Goal: Information Seeking & Learning: Learn about a topic

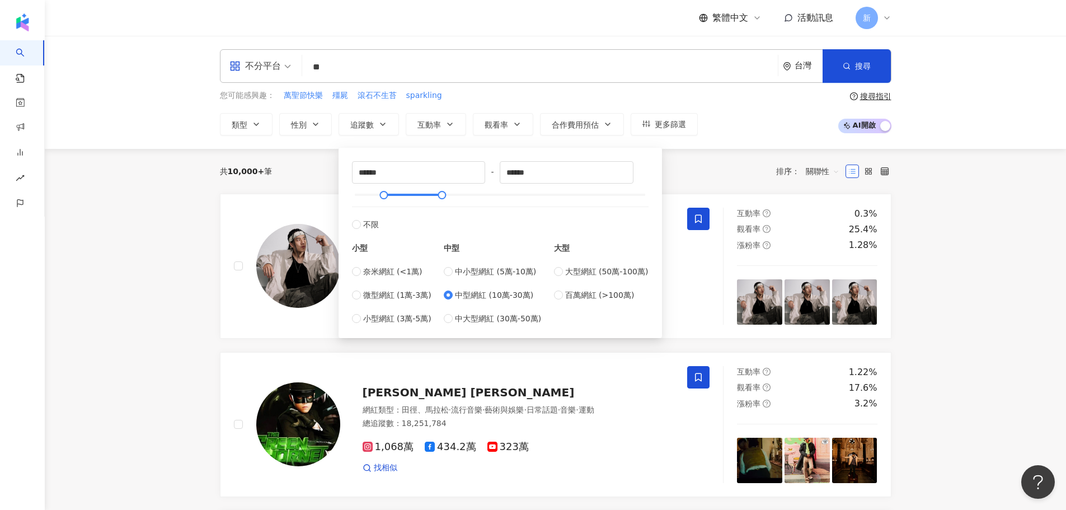
click at [512, 142] on div "****** - ****** 不限 小型 奈米網紅 (<1萬) 微型網紅 (1萬-3萬) 小型網紅 (3萬-5萬) 中型 中小型網紅 (5萬-10萬) 中型…" at bounding box center [500, 240] width 323 height 196
click at [836, 68] on button "搜尋" at bounding box center [856, 66] width 68 height 34
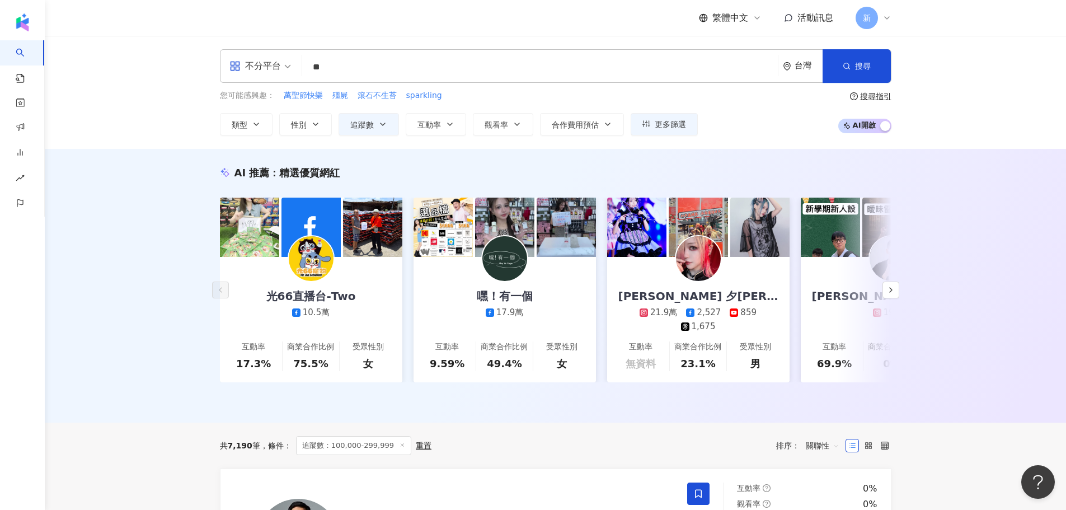
drag, startPoint x: 290, startPoint y: 69, endPoint x: 276, endPoint y: 61, distance: 16.0
click at [276, 61] on div "不分平台" at bounding box center [260, 66] width 74 height 32
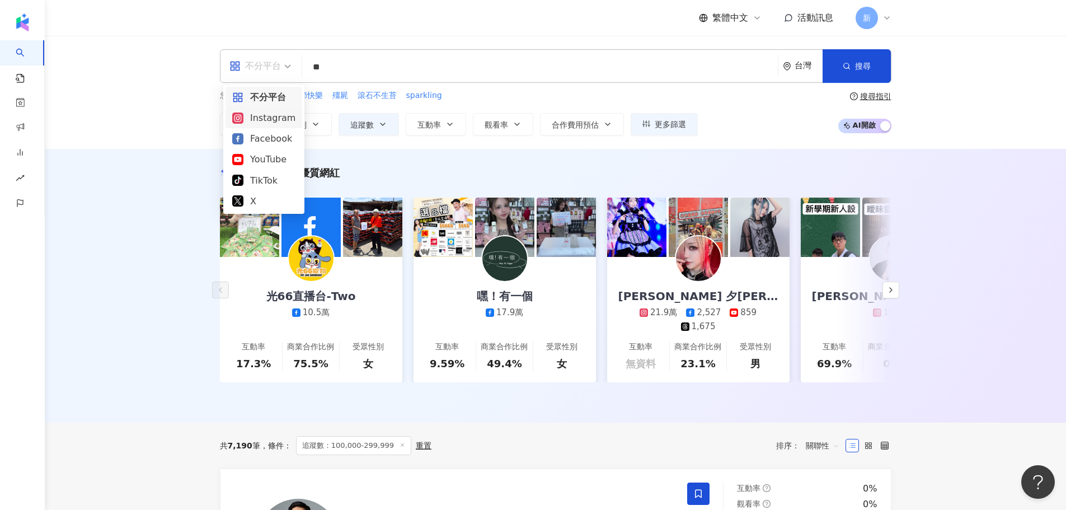
click at [278, 112] on div "Instagram" at bounding box center [263, 118] width 63 height 14
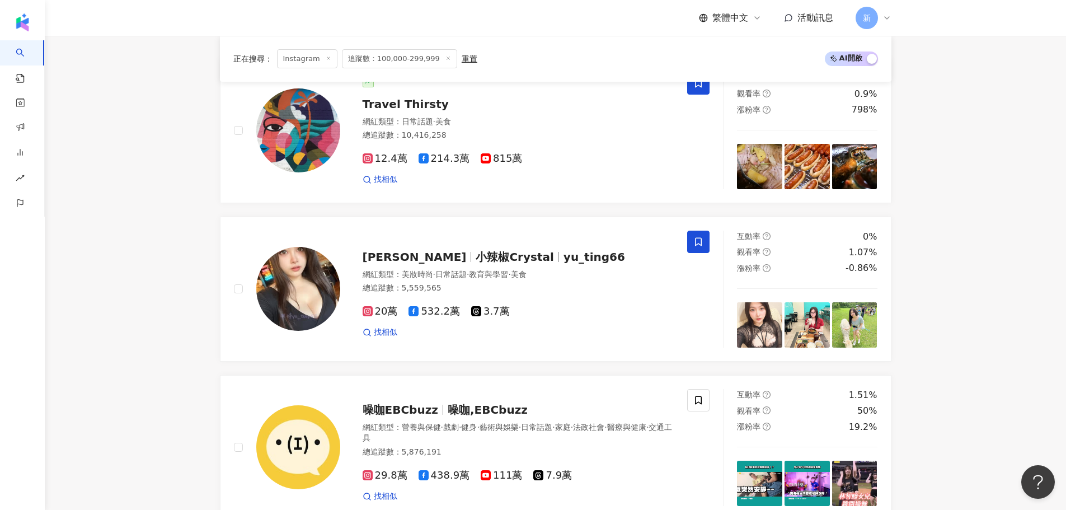
scroll to position [336, 0]
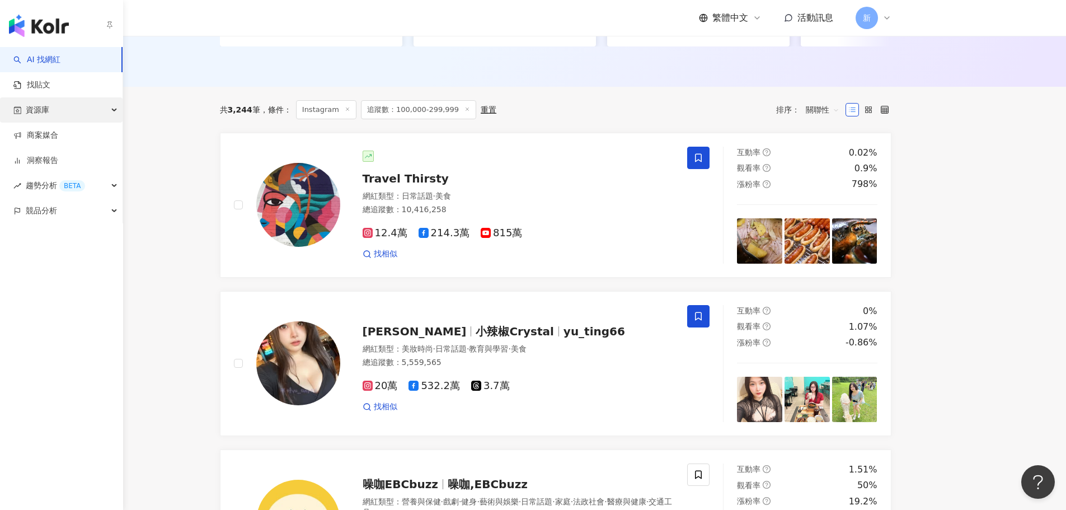
click at [29, 107] on span "資源庫" at bounding box center [37, 109] width 23 height 25
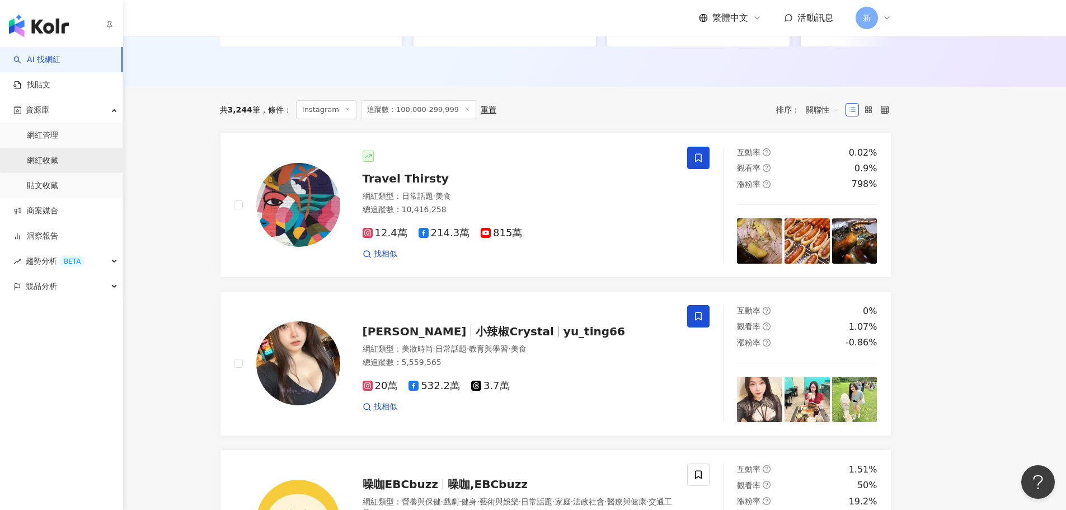
click at [38, 155] on link "網紅收藏" at bounding box center [42, 160] width 31 height 11
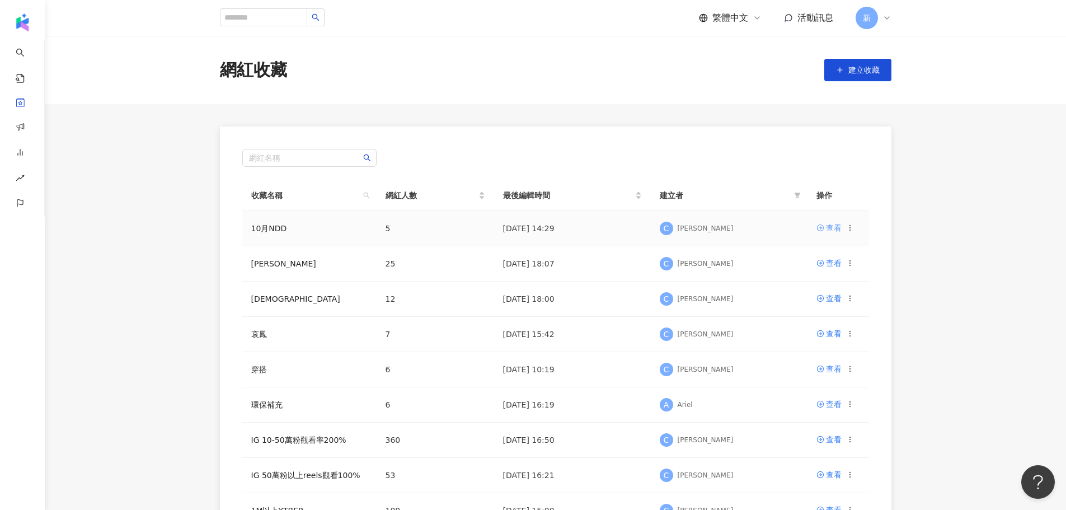
click at [820, 229] on icon at bounding box center [819, 227] width 7 height 7
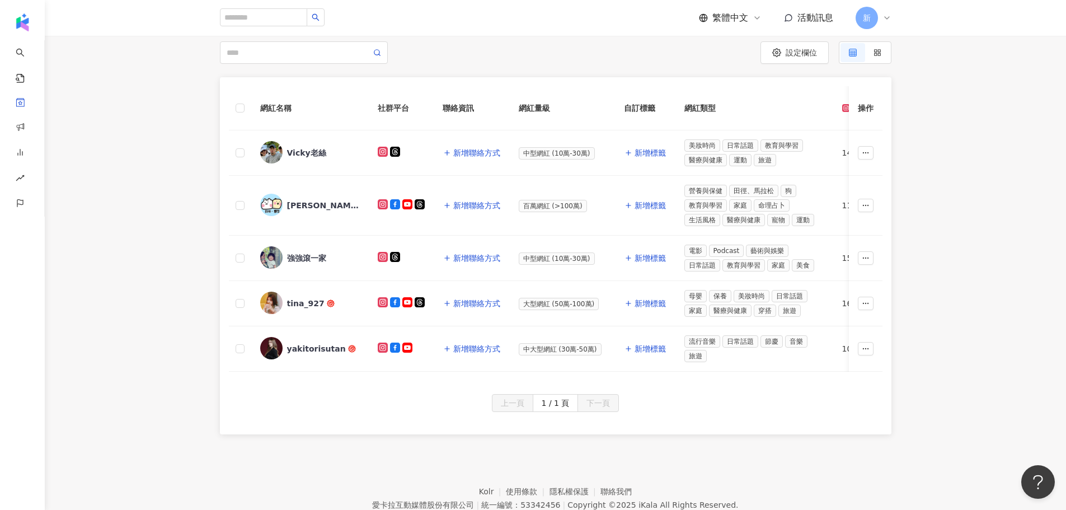
scroll to position [112, 0]
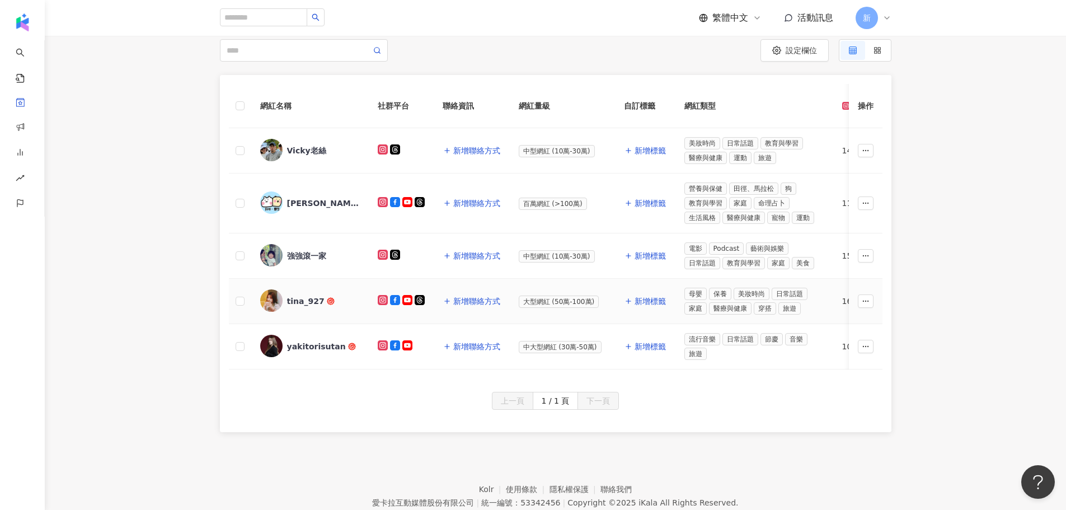
click at [379, 300] on icon at bounding box center [383, 300] width 10 height 10
click at [383, 347] on icon at bounding box center [383, 345] width 6 height 6
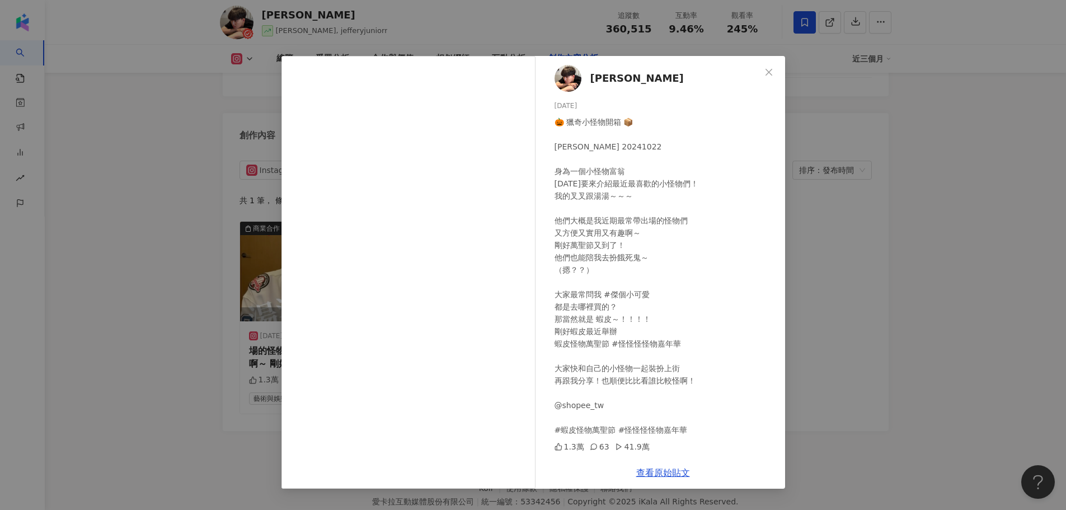
click at [878, 130] on div "蔡昕澔 2024/10/22 🎃 獵奇小怪物開箱 📦 Jeffery Insvlog 20241022 身為一個小怪物富翁 今天要來介紹最近最喜歡的小怪物們！…" at bounding box center [533, 255] width 1066 height 510
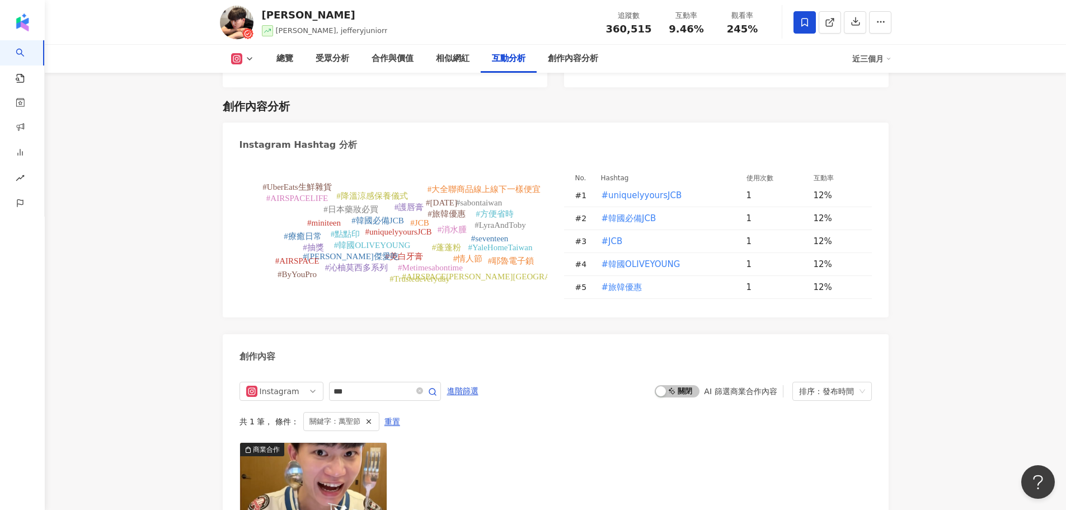
scroll to position [3159, 0]
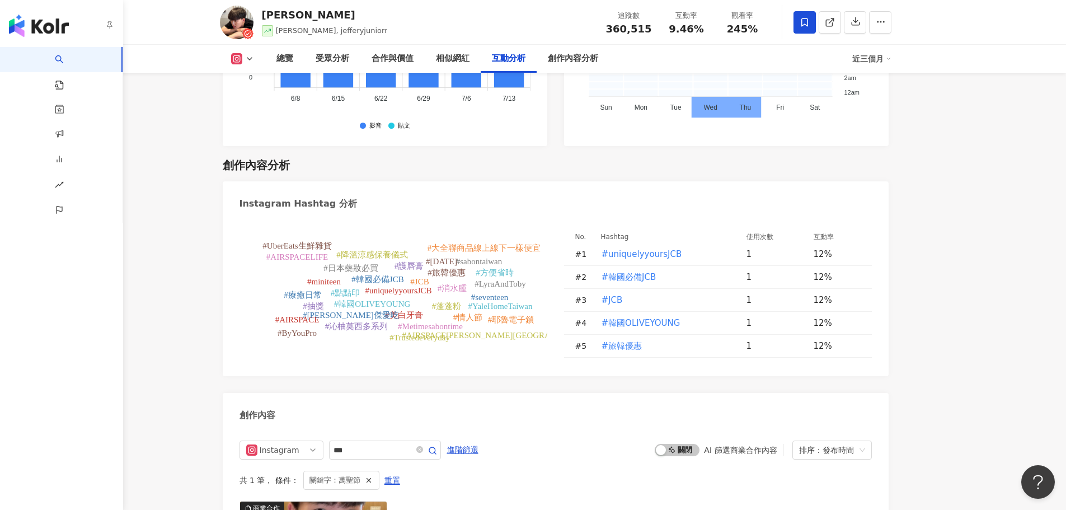
click at [27, 31] on img "button" at bounding box center [39, 26] width 60 height 22
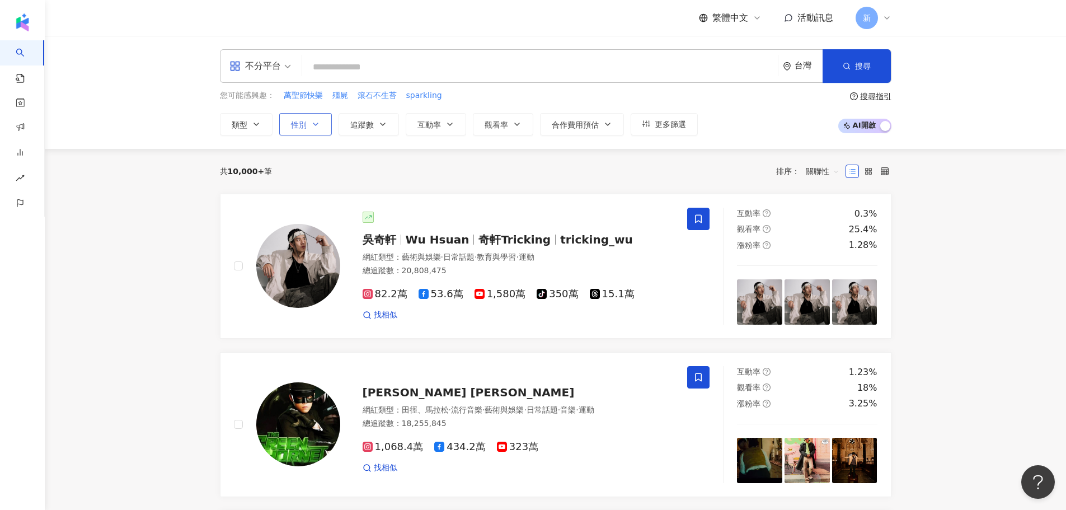
click at [314, 124] on icon "button" at bounding box center [315, 124] width 4 height 2
click at [377, 120] on button "追蹤數" at bounding box center [369, 124] width 60 height 22
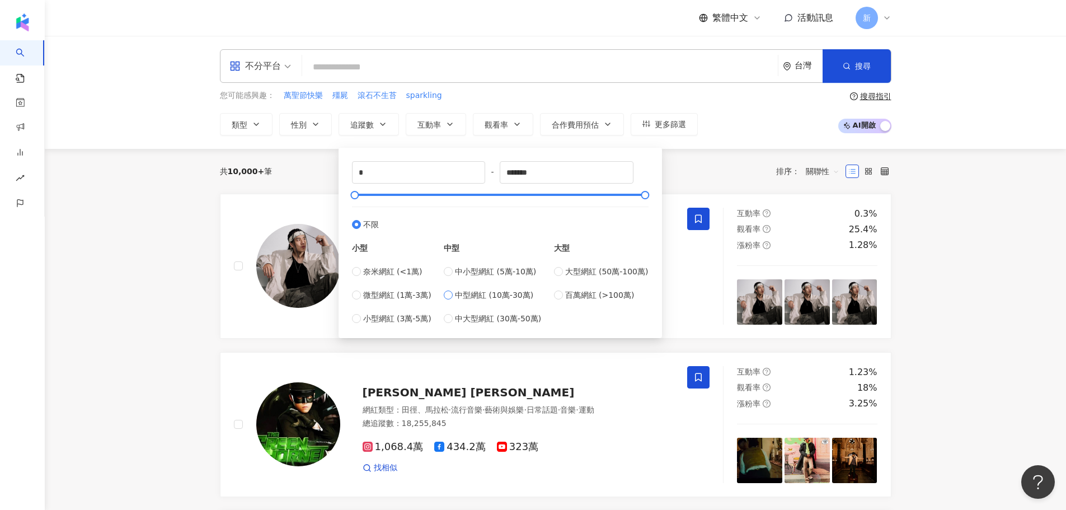
click at [464, 298] on span "中型網紅 (10萬-30萬)" at bounding box center [494, 295] width 78 height 12
type input "******"
click at [399, 78] on input "search" at bounding box center [540, 67] width 467 height 21
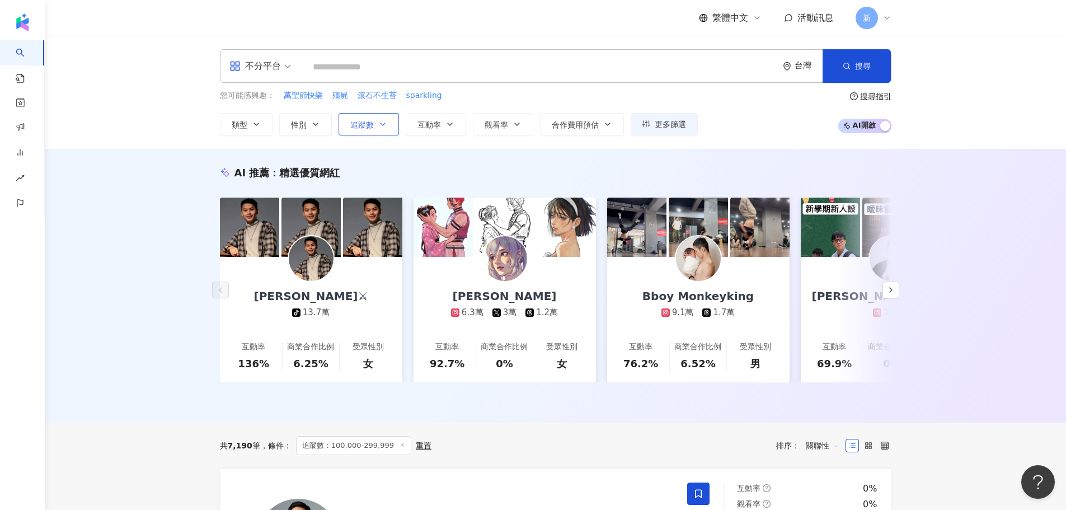
click at [361, 121] on span "追蹤數" at bounding box center [361, 124] width 23 height 9
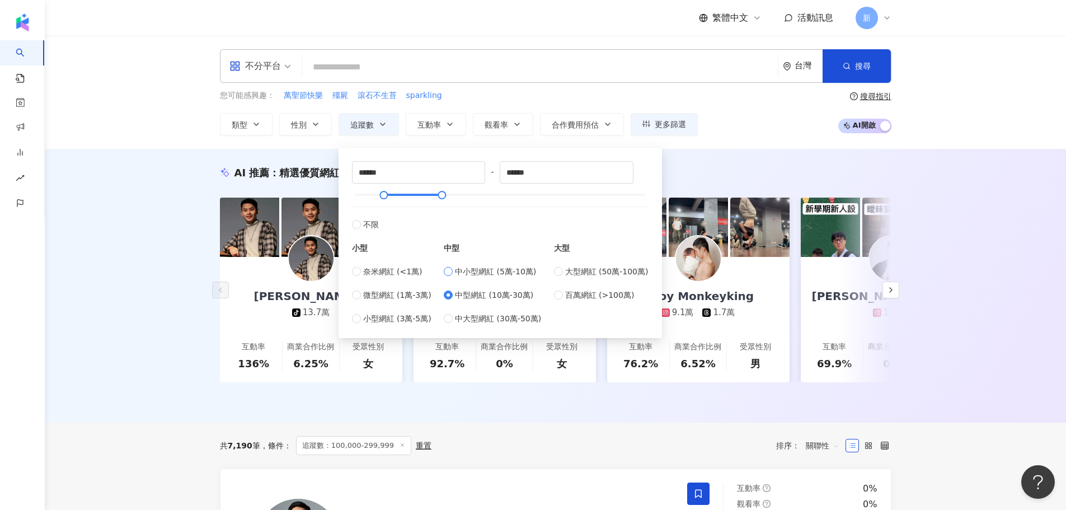
click at [473, 274] on span "中小型網紅 (5萬-10萬)" at bounding box center [495, 271] width 81 height 12
type input "*****"
click at [732, 137] on div "不分平台 台灣 搜尋 您可能感興趣： 萬聖節快樂 殭屍 滾石不生苔 sparkling 類型 性別 追蹤數 互動率 觀看率 合作費用預估 更多篩選 不限 女 …" at bounding box center [555, 92] width 1021 height 113
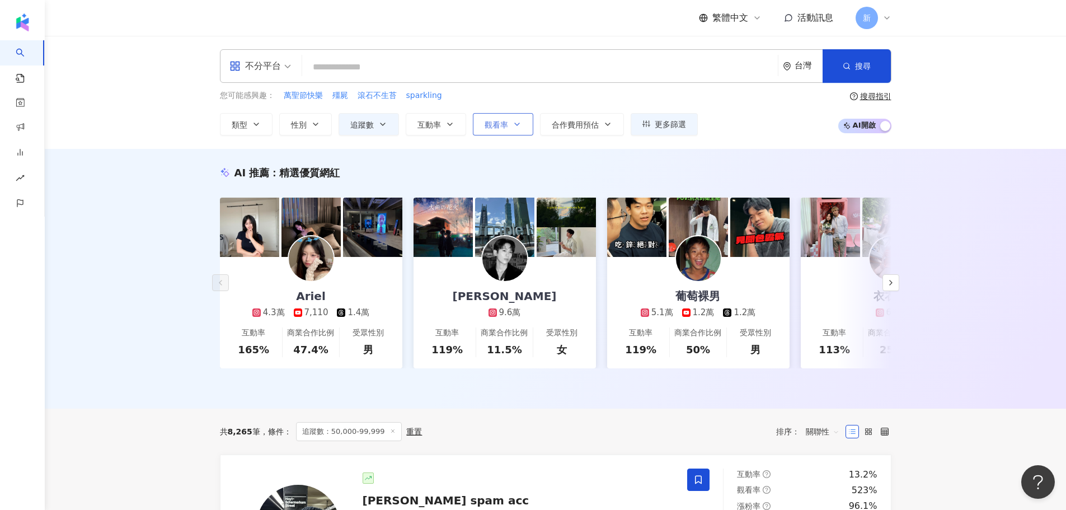
click at [495, 130] on button "觀看率" at bounding box center [503, 124] width 60 height 22
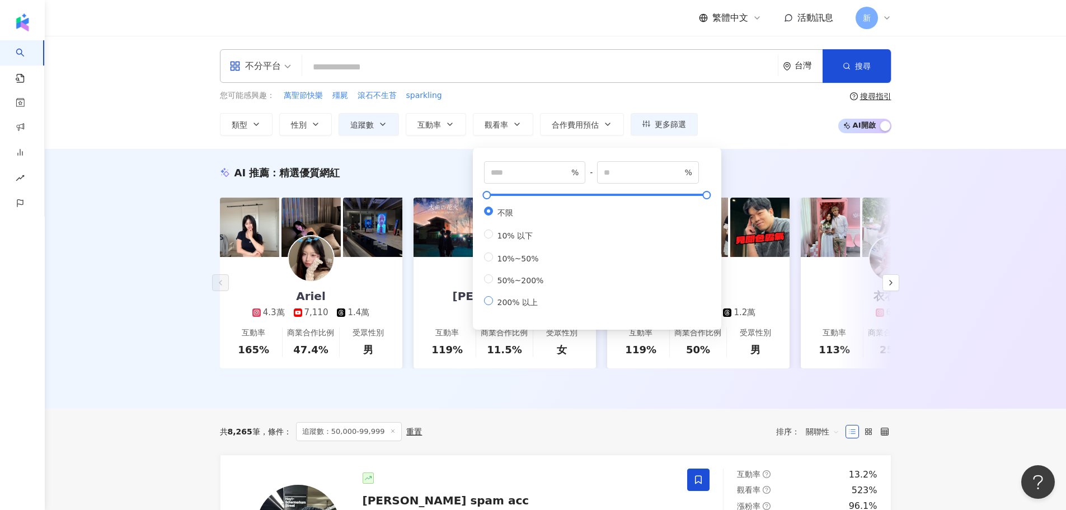
click at [509, 307] on span "200% 以上" at bounding box center [517, 302] width 49 height 9
type input "***"
click at [742, 145] on div "不分平台 台灣 搜尋 您可能感興趣： 萬聖節快樂 殭屍 滾石不生苔 sparkling 類型 性別 追蹤數 互動率 觀看率 合作費用預估 更多篩選 不限 女 …" at bounding box center [555, 92] width 1021 height 113
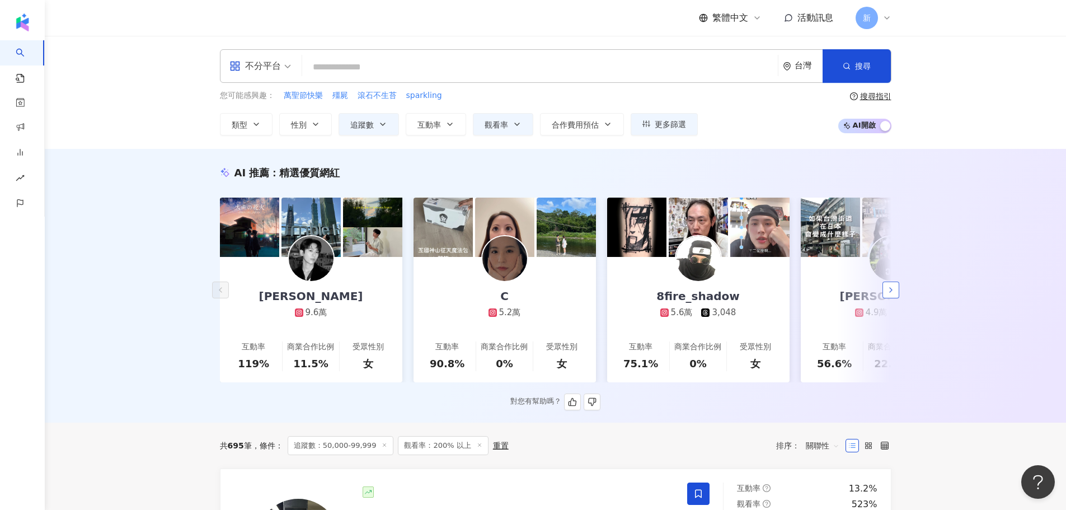
click at [893, 294] on icon "button" at bounding box center [890, 289] width 9 height 9
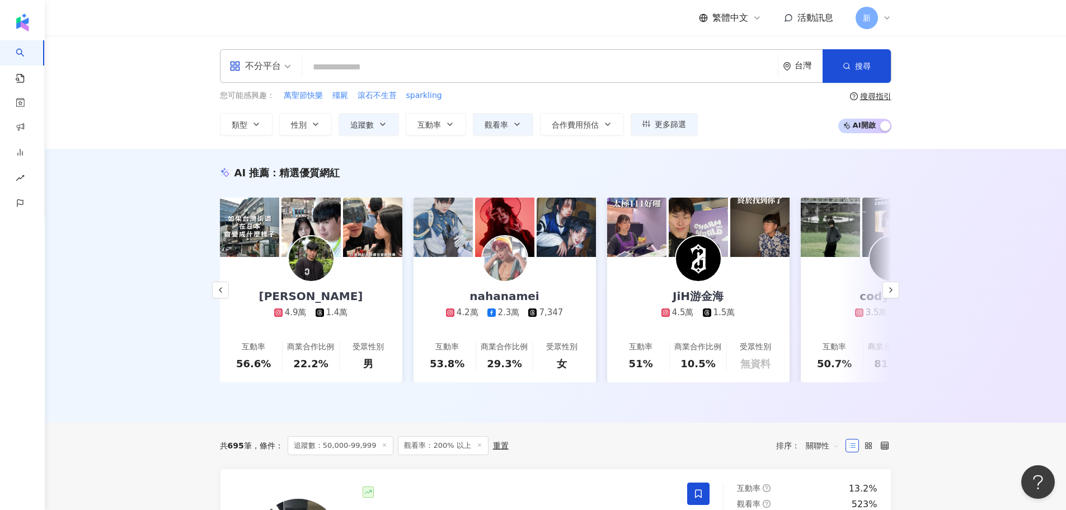
click at [276, 57] on div "不分平台" at bounding box center [254, 66] width 51 height 18
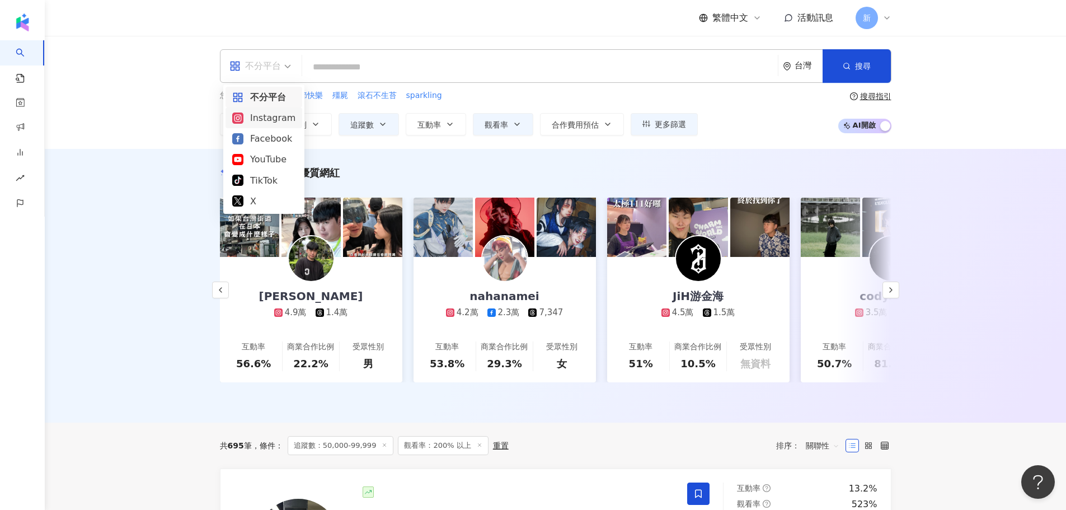
click at [280, 124] on div "Instagram" at bounding box center [263, 118] width 63 height 14
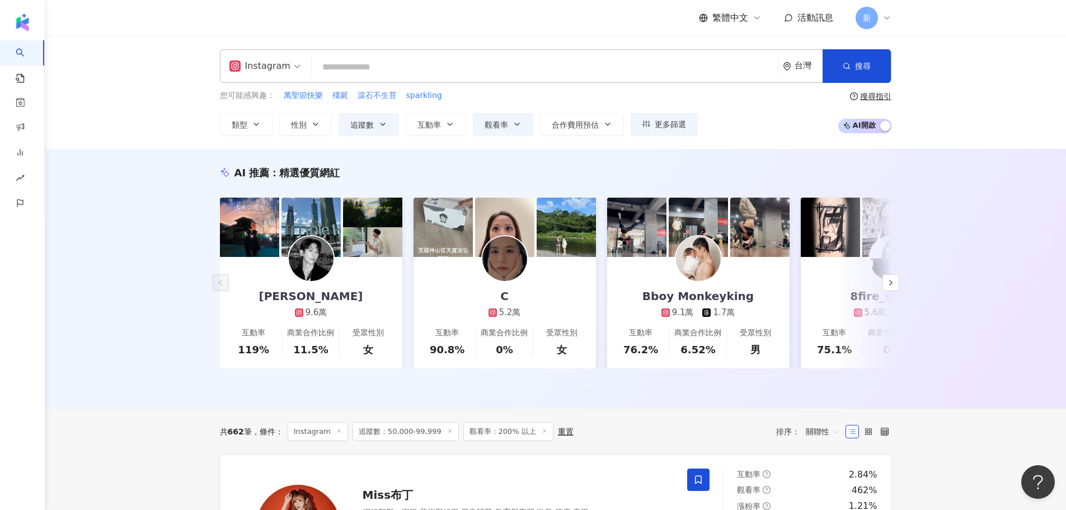
click at [393, 72] on input "search" at bounding box center [544, 67] width 457 height 21
paste input "*********"
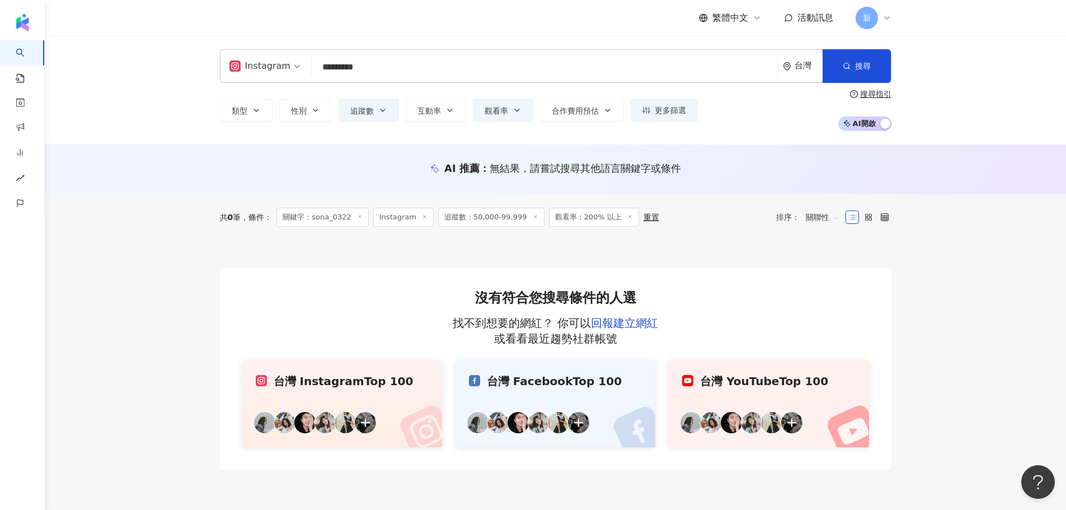
type input "*********"
click at [533, 218] on icon at bounding box center [536, 217] width 6 height 6
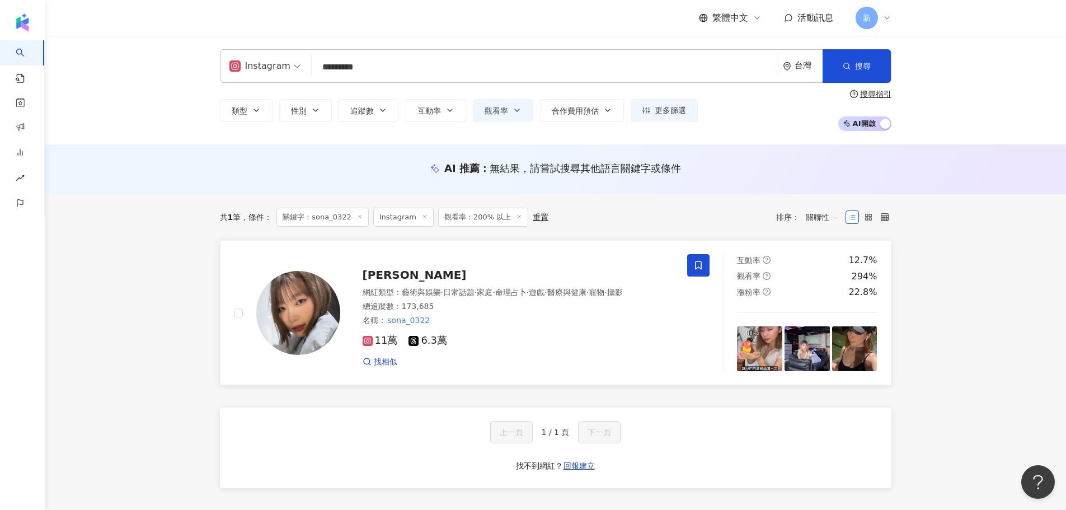
click at [397, 278] on div "阿妙" at bounding box center [519, 275] width 312 height 16
click at [506, 110] on span "觀看率" at bounding box center [496, 110] width 23 height 9
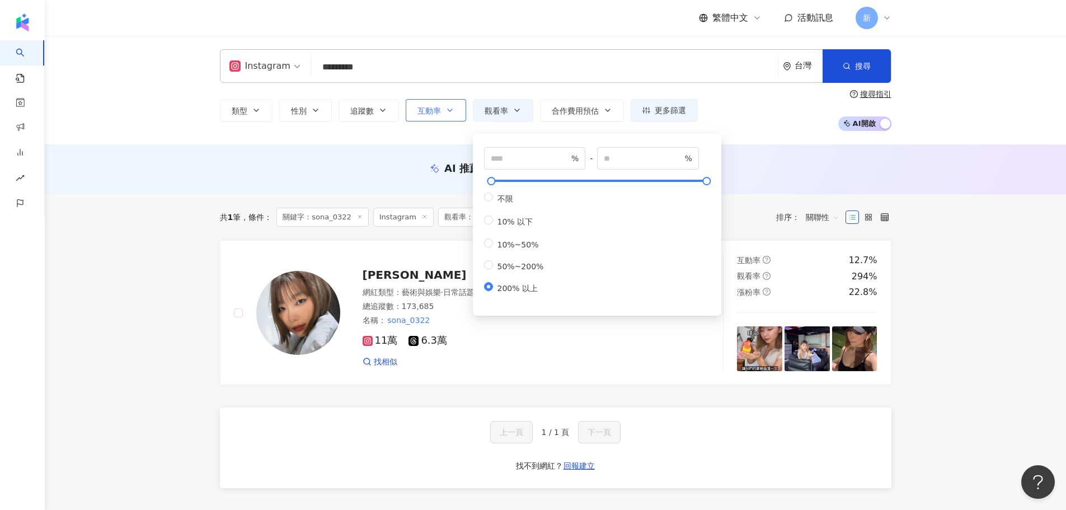
click at [429, 110] on span "互動率" at bounding box center [428, 110] width 23 height 9
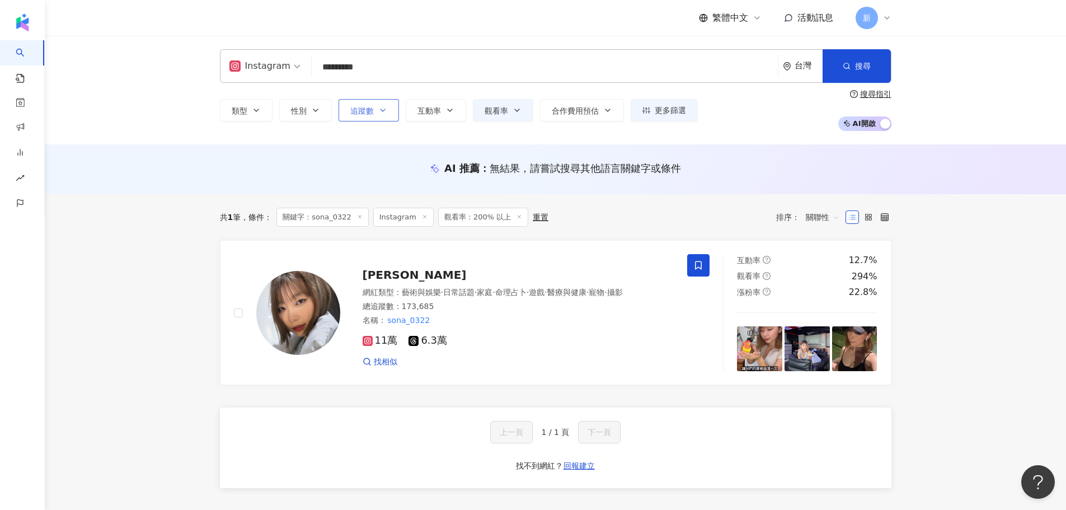
click at [389, 111] on button "追蹤數" at bounding box center [369, 110] width 60 height 22
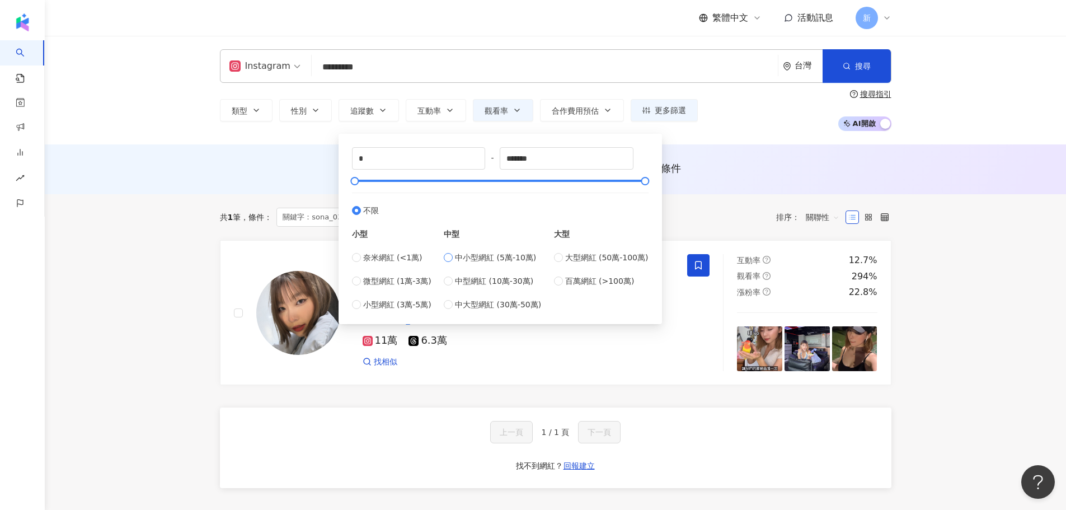
click at [477, 259] on span "中小型網紅 (5萬-10萬)" at bounding box center [495, 257] width 81 height 12
type input "*****"
click at [535, 62] on input "*********" at bounding box center [544, 67] width 457 height 21
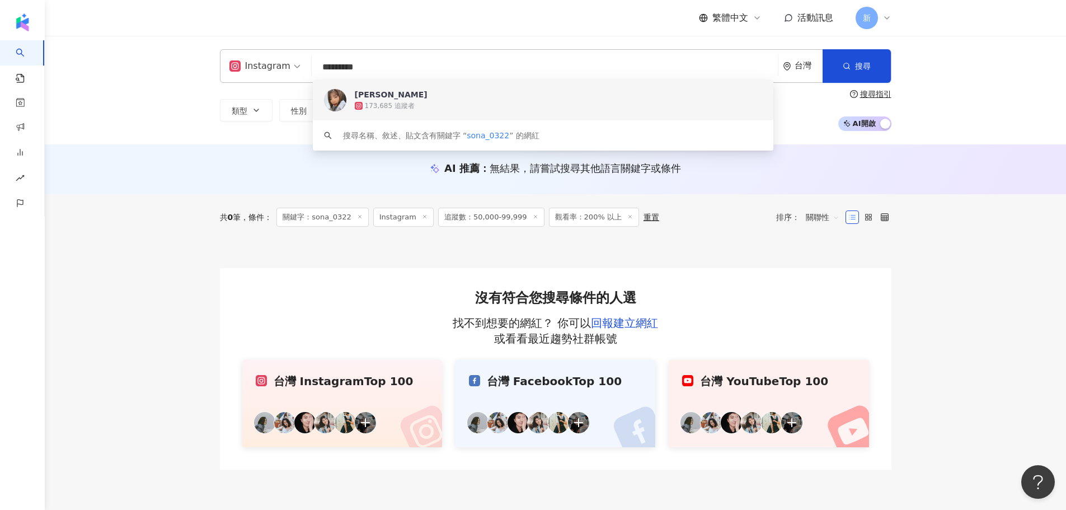
drag, startPoint x: 433, startPoint y: 76, endPoint x: 276, endPoint y: 66, distance: 157.0
click at [276, 66] on div "Instagram ********* 台灣 搜尋 41d47d47-4d7f-404e-a68a-e6e7775ef3e4 keyword 阿妙 173,6…" at bounding box center [555, 66] width 671 height 34
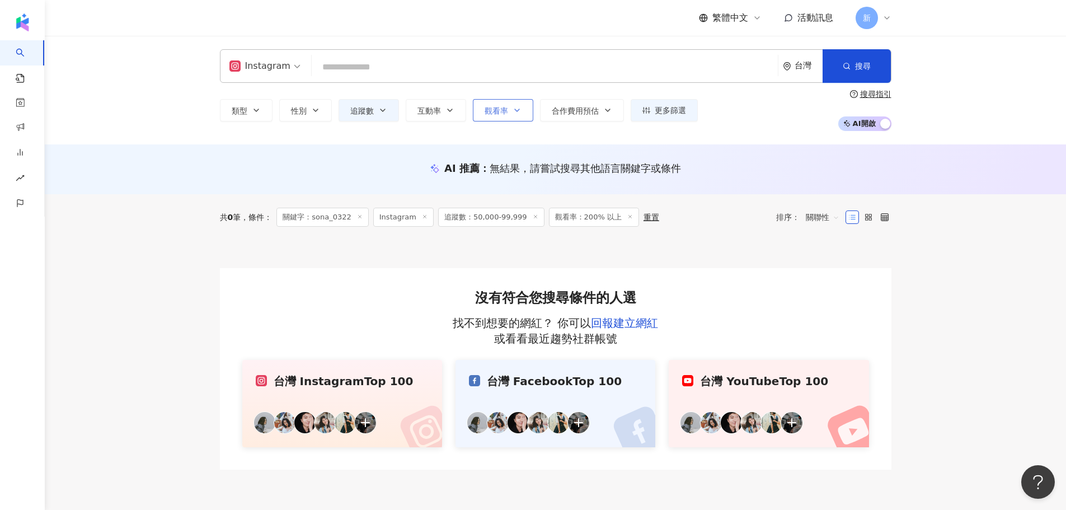
click at [514, 111] on icon "button" at bounding box center [517, 110] width 9 height 9
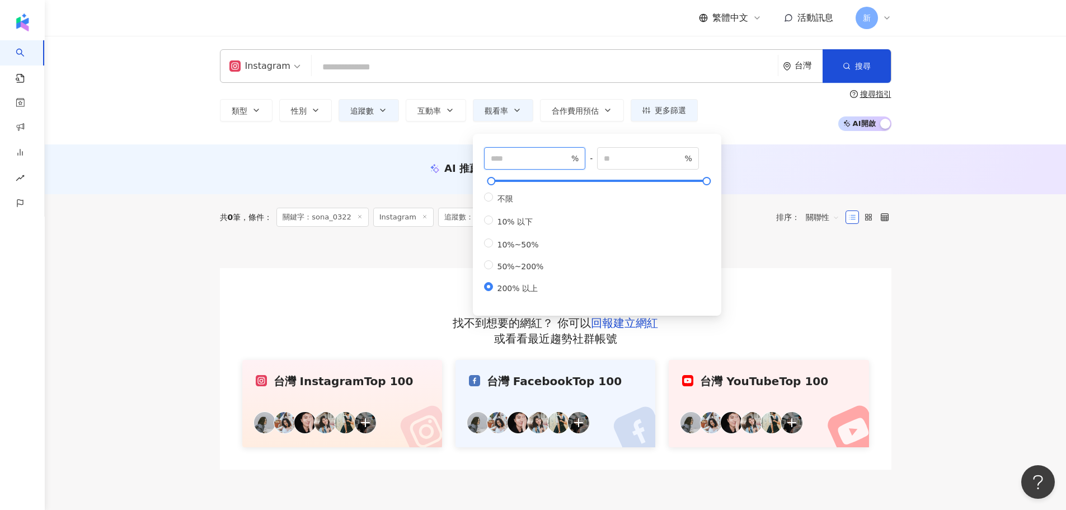
drag, startPoint x: 525, startPoint y: 157, endPoint x: 459, endPoint y: 157, distance: 66.0
click at [459, 157] on main "Instagram 台灣 搜尋 41d47d47-4d7f-404e-a68a-e6e7775ef3e4 阿妙 173,685 追蹤者 搜尋名稱、敘述、貼文含…" at bounding box center [555, 253] width 1021 height 434
type input "***"
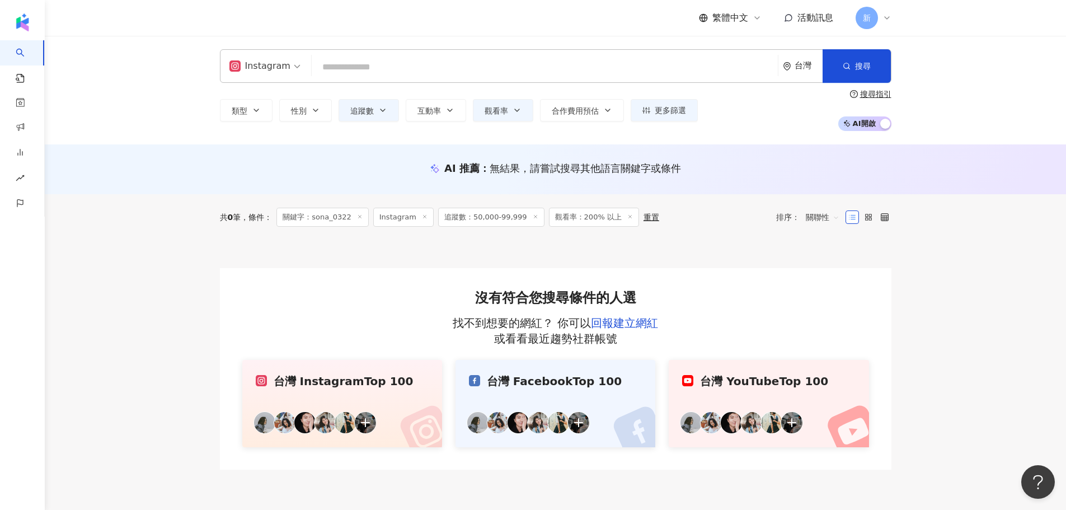
click at [762, 168] on div "AI 推薦 ： 無結果，請嘗試搜尋其他語言關鍵字或條件" at bounding box center [555, 168] width 671 height 14
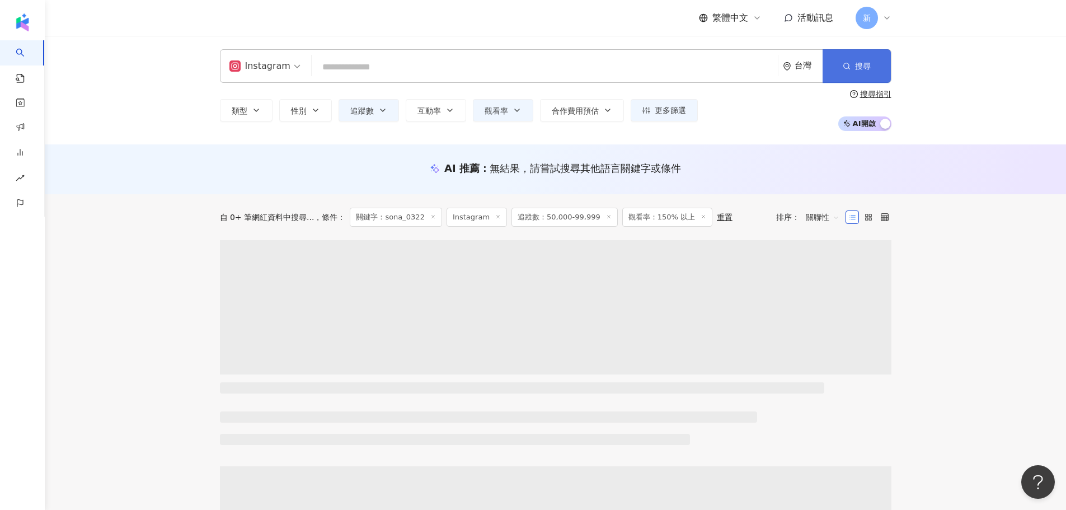
click at [835, 70] on button "搜尋" at bounding box center [856, 66] width 68 height 34
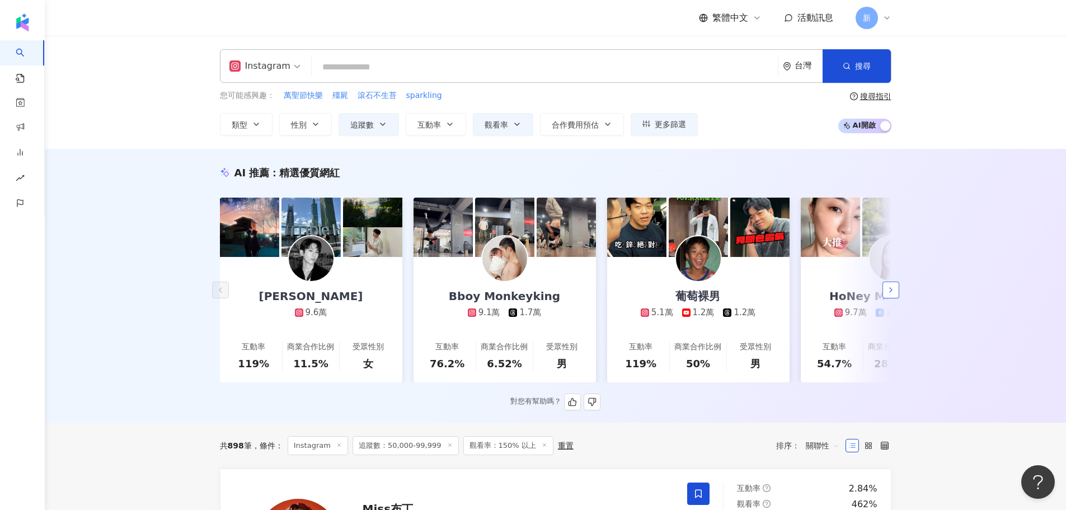
click at [884, 294] on button "button" at bounding box center [890, 289] width 17 height 17
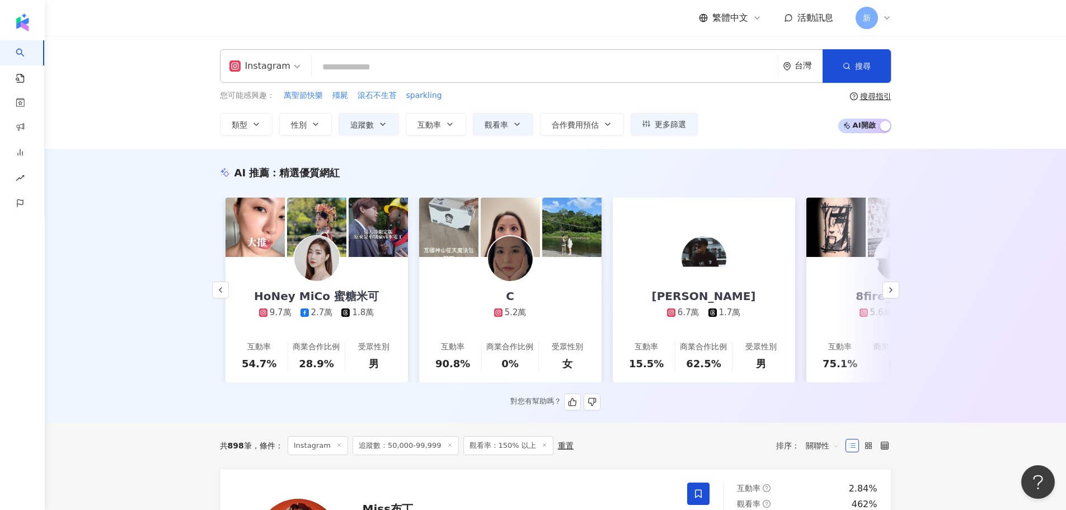
scroll to position [0, 581]
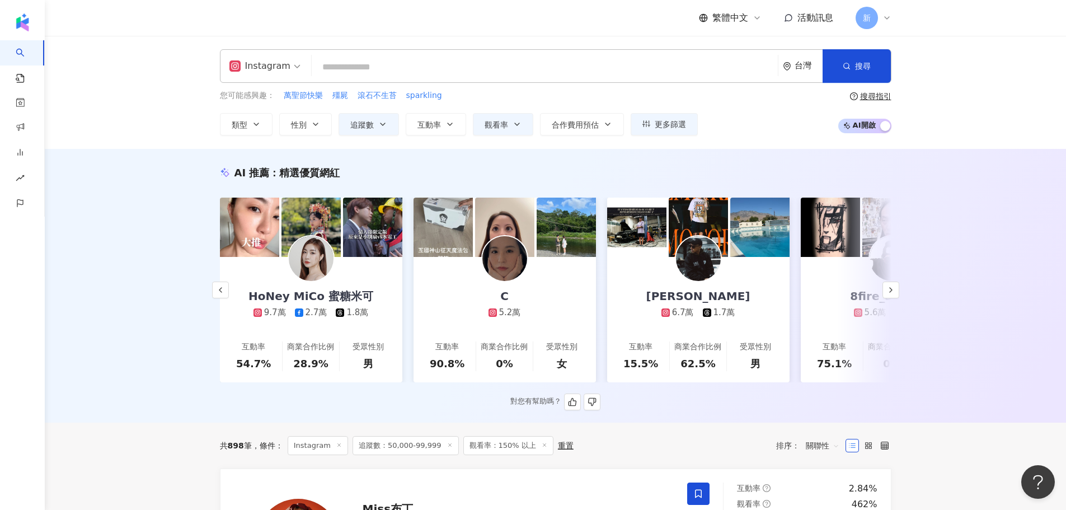
click at [337, 305] on div "HoNey MiCo 蜜糖米可 9.7萬 2.7萬 1.8萬" at bounding box center [310, 288] width 147 height 62
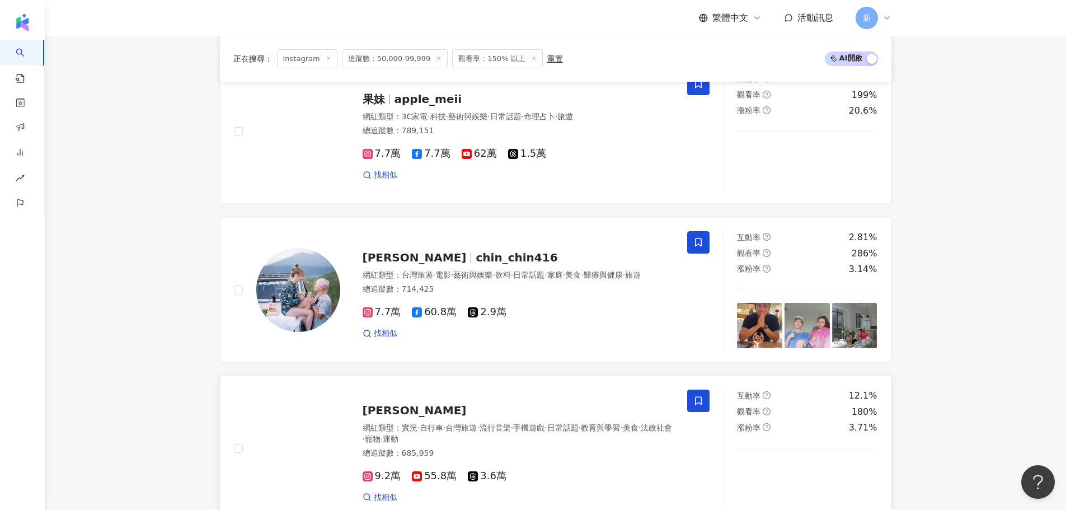
scroll to position [2014, 0]
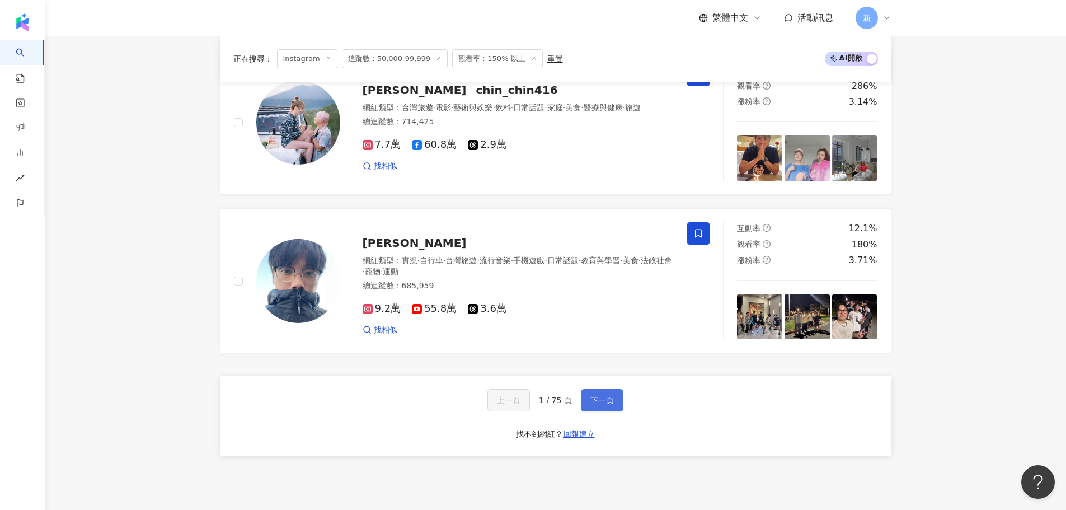
click at [582, 399] on button "下一頁" at bounding box center [602, 400] width 43 height 22
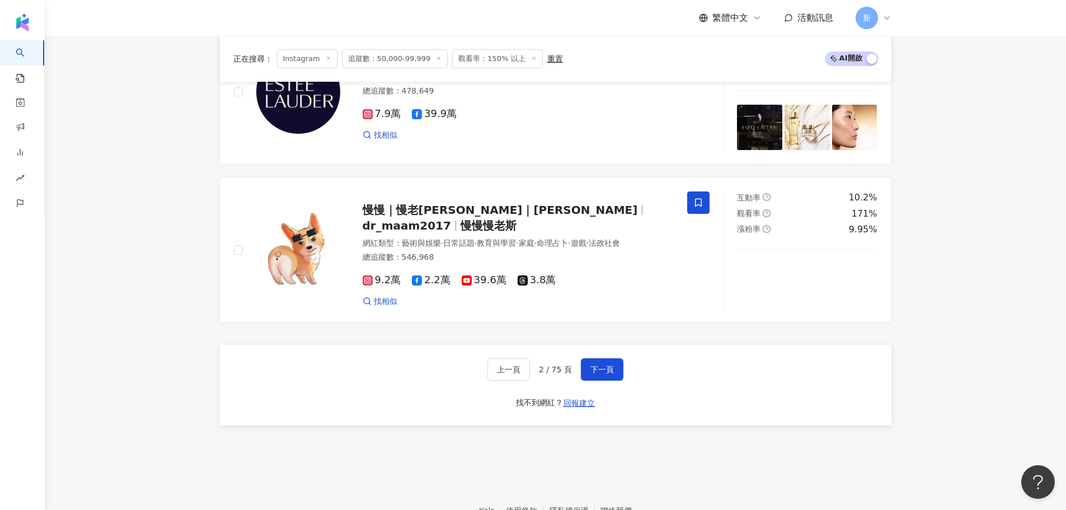
scroll to position [2109, 0]
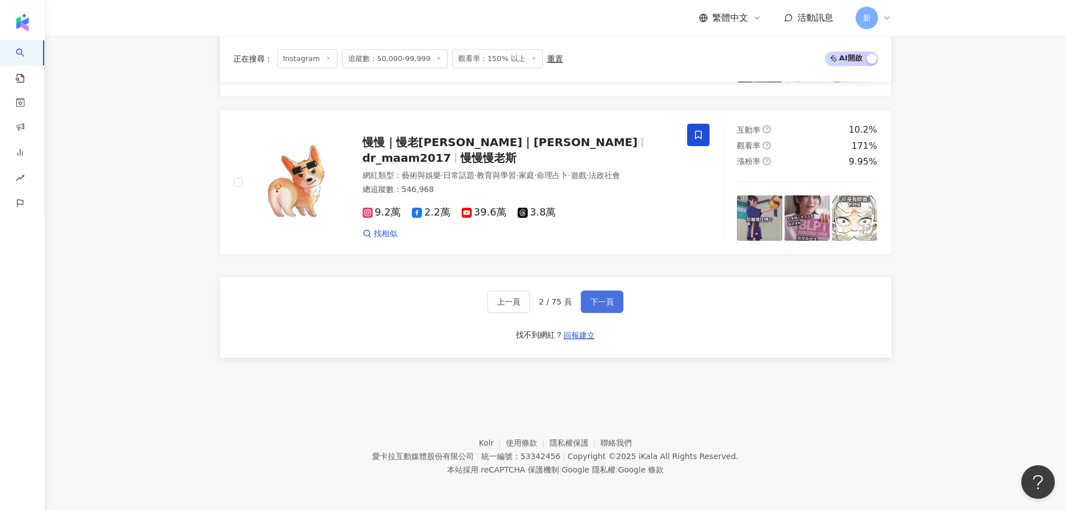
click at [608, 301] on span "下一頁" at bounding box center [601, 301] width 23 height 9
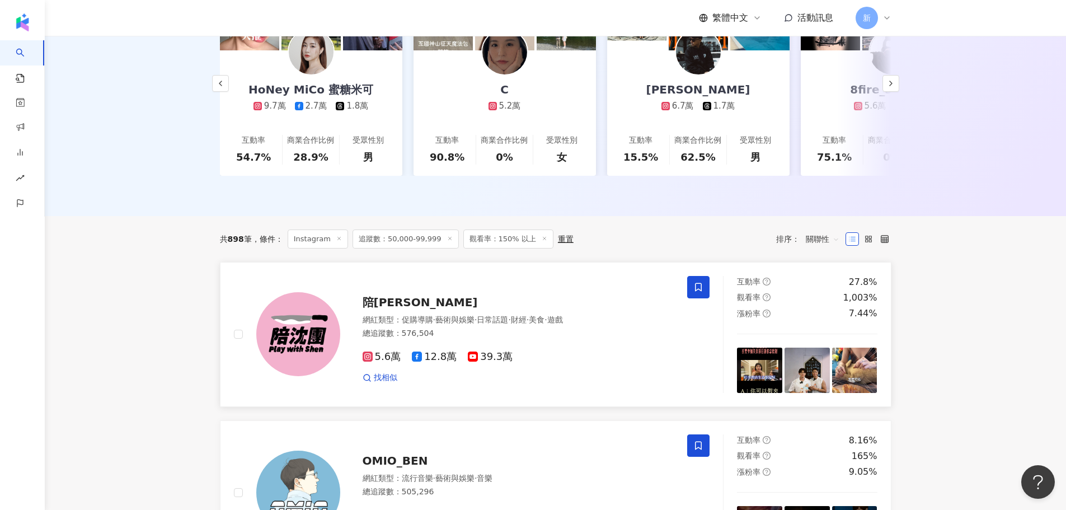
scroll to position [151, 0]
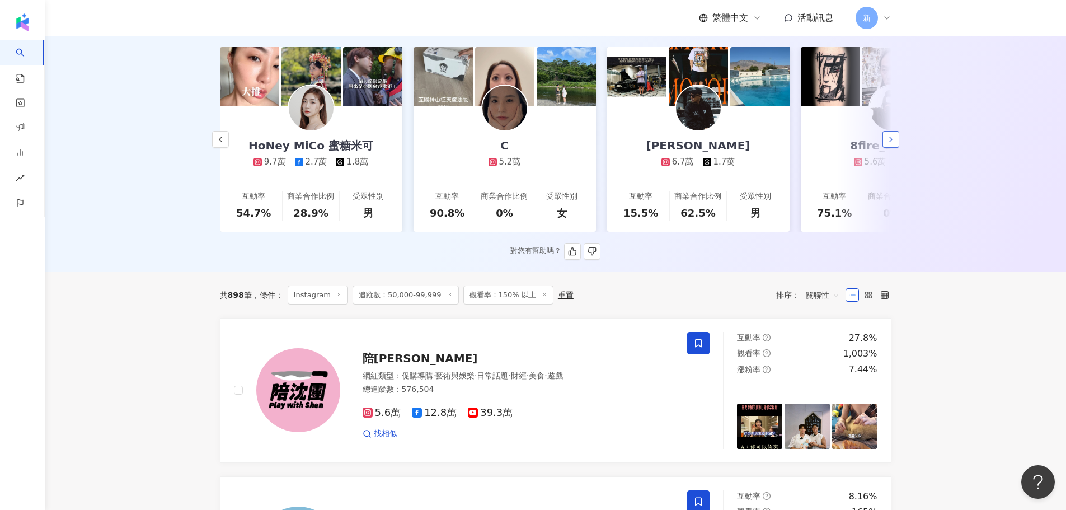
click at [886, 140] on button "button" at bounding box center [890, 139] width 17 height 17
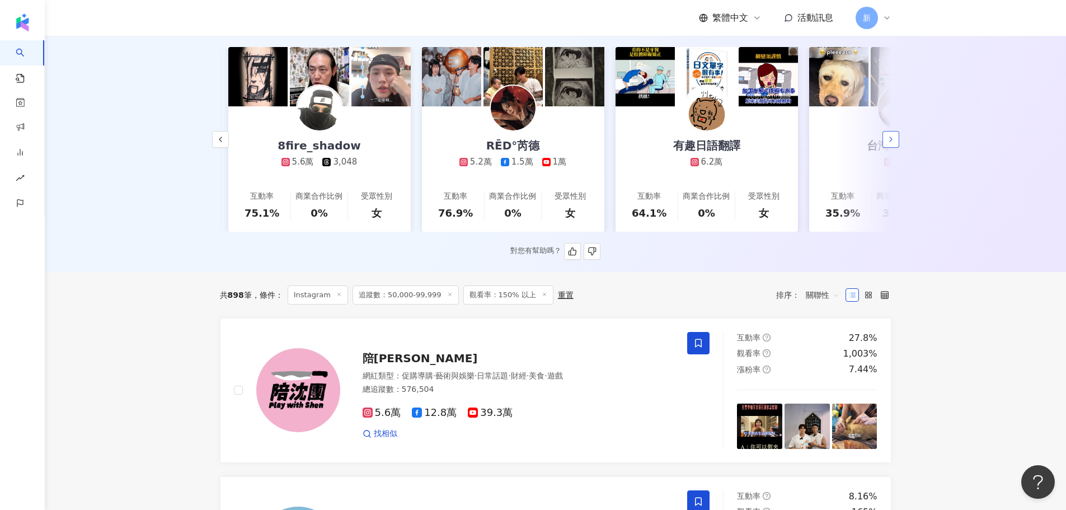
scroll to position [0, 1162]
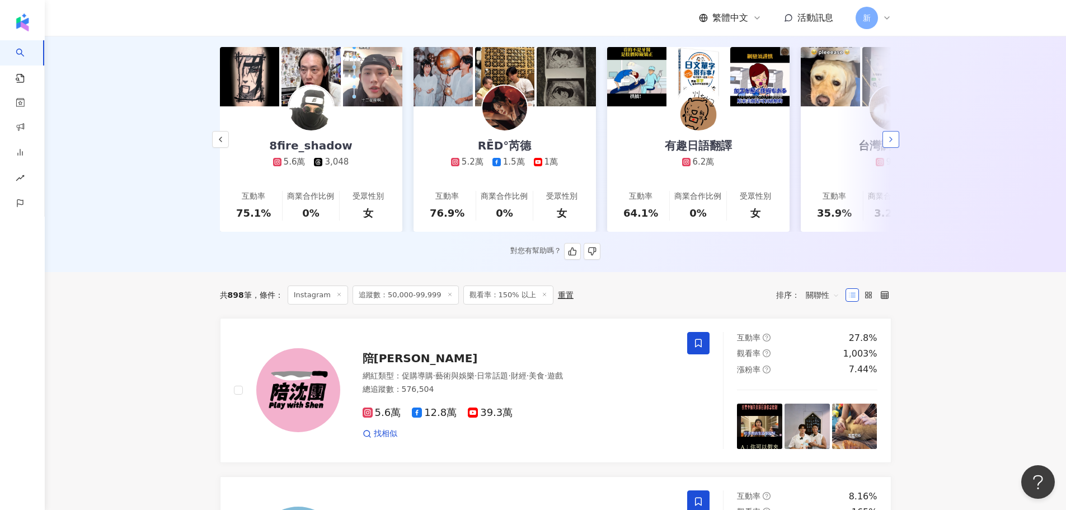
click at [886, 140] on icon "button" at bounding box center [890, 139] width 9 height 9
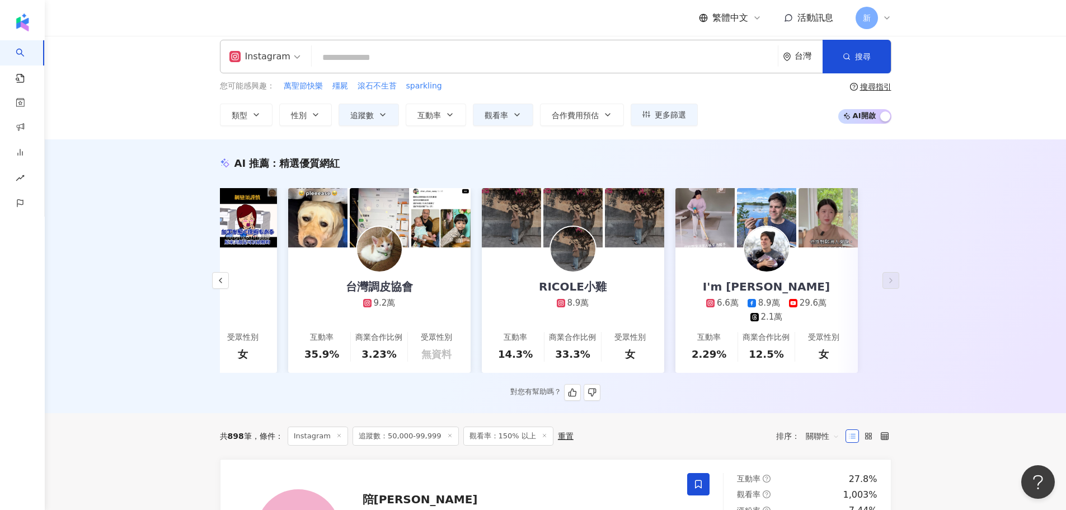
scroll to position [0, 0]
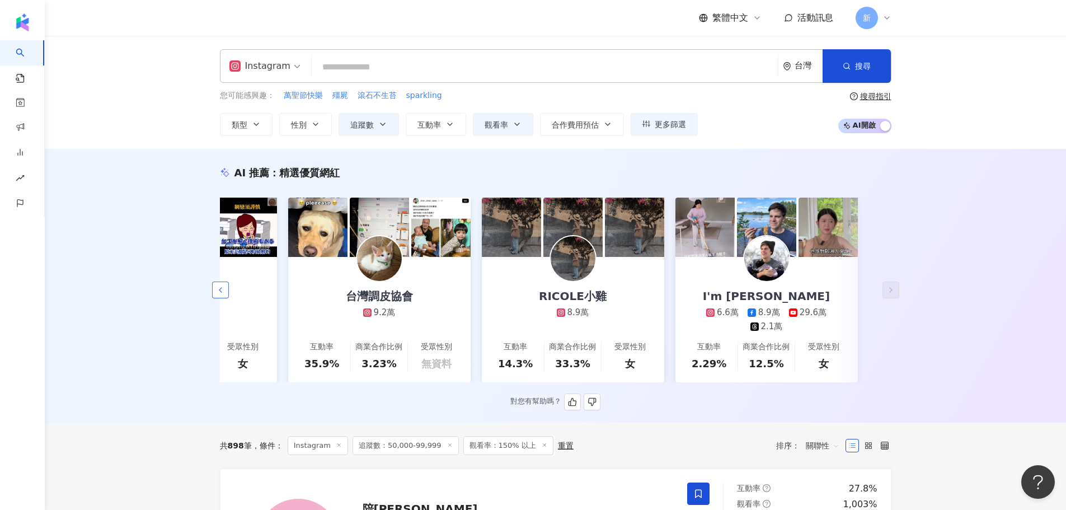
click at [212, 290] on button "button" at bounding box center [220, 289] width 17 height 17
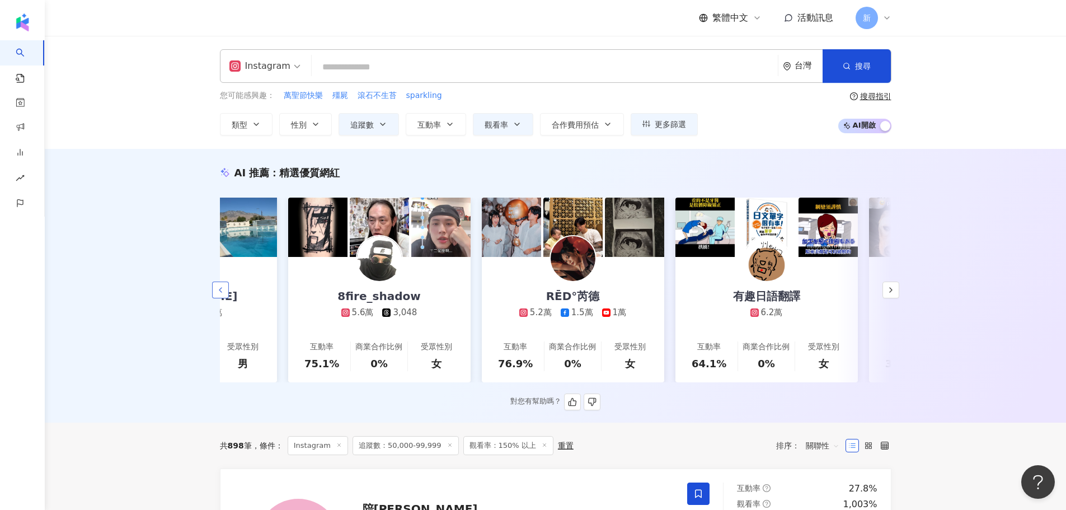
click at [212, 290] on button "button" at bounding box center [220, 289] width 17 height 17
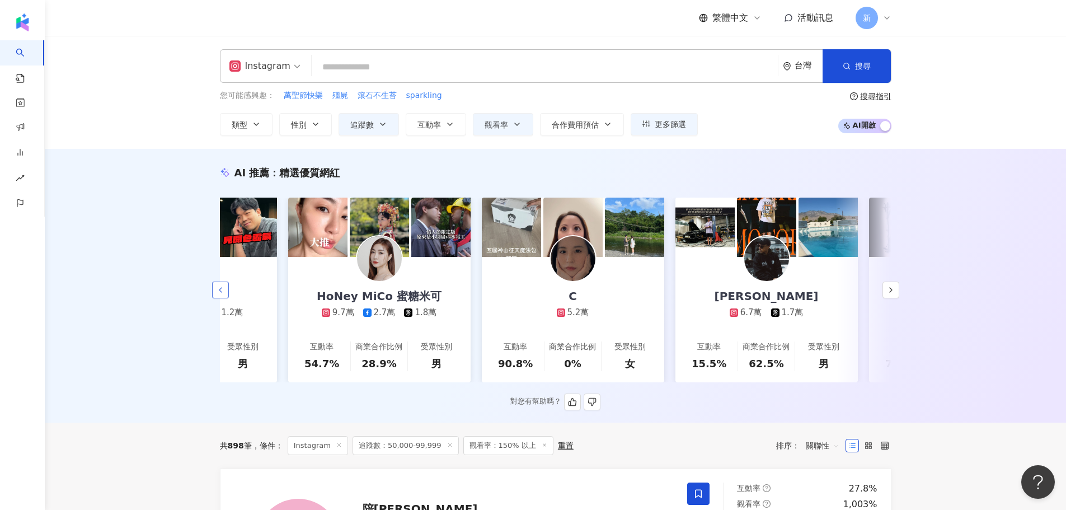
click at [213, 290] on button "button" at bounding box center [220, 289] width 17 height 17
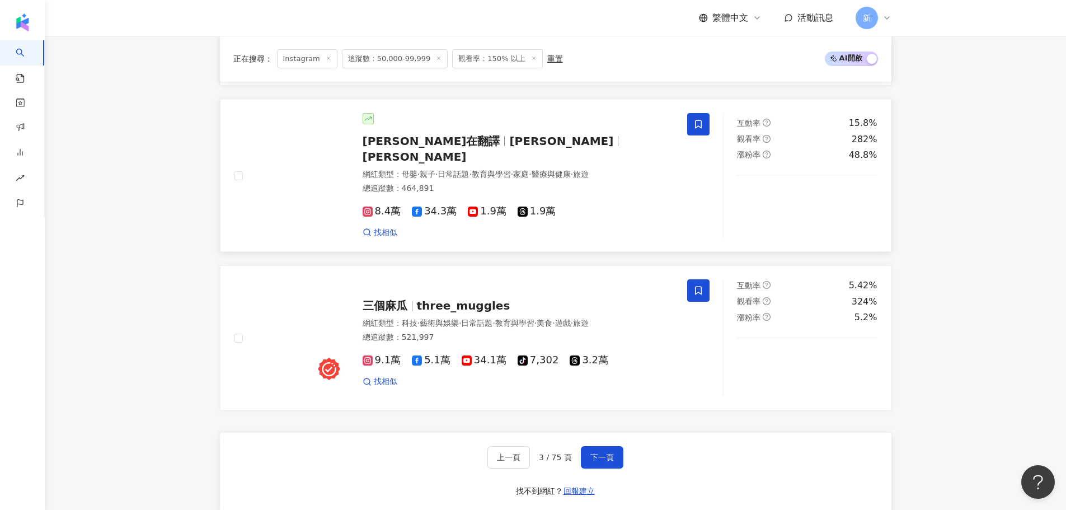
scroll to position [2109, 0]
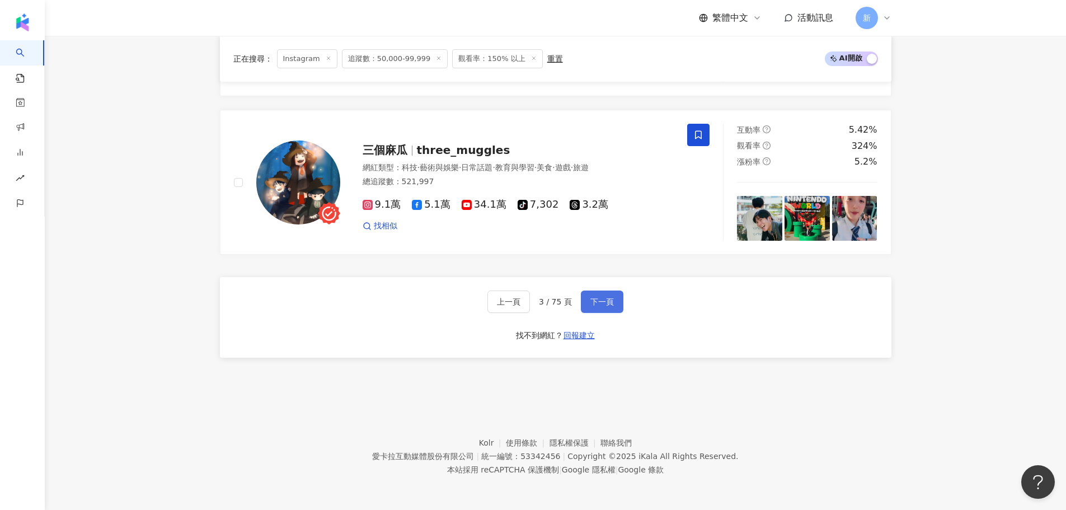
click at [598, 302] on span "下一頁" at bounding box center [601, 301] width 23 height 9
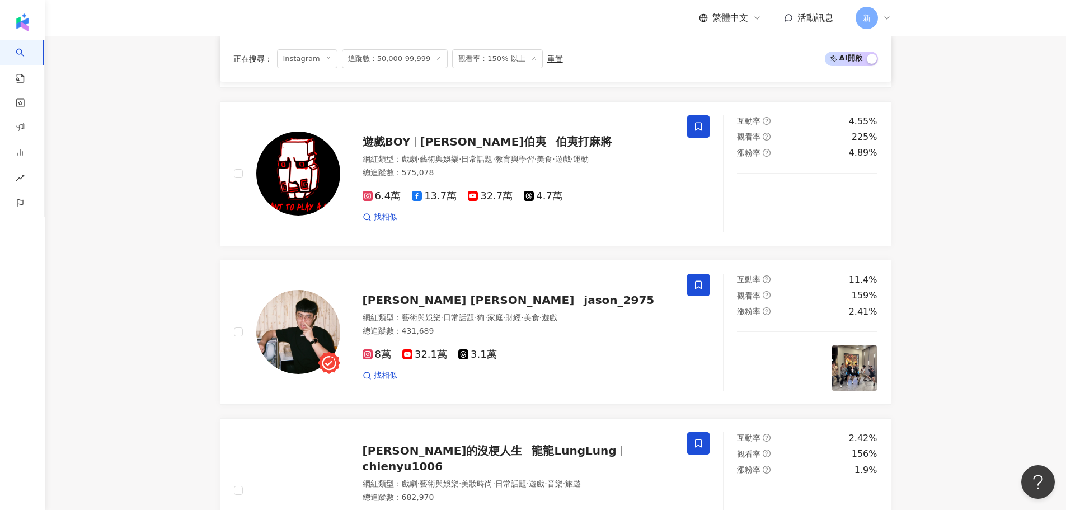
scroll to position [493, 0]
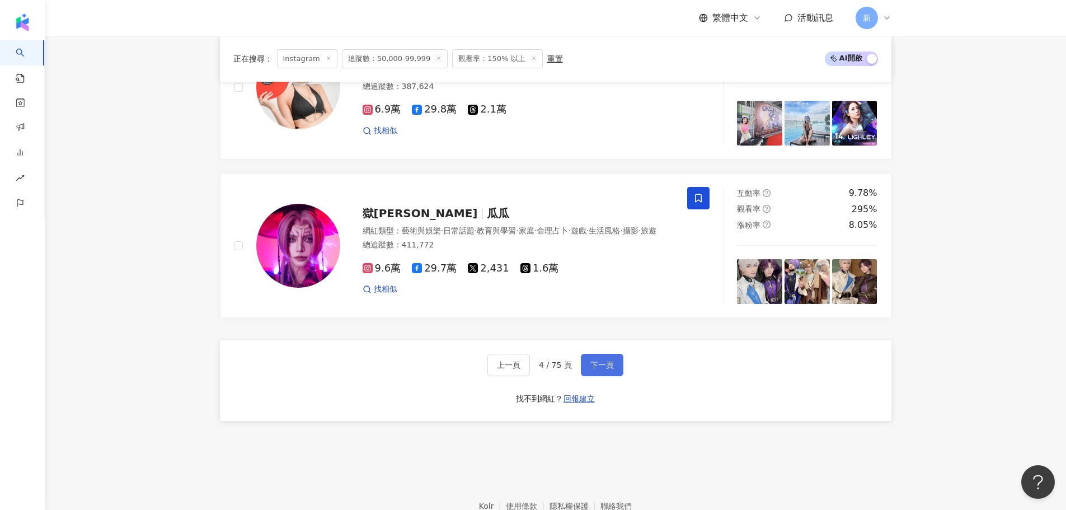
click at [600, 360] on span "下一頁" at bounding box center [601, 364] width 23 height 9
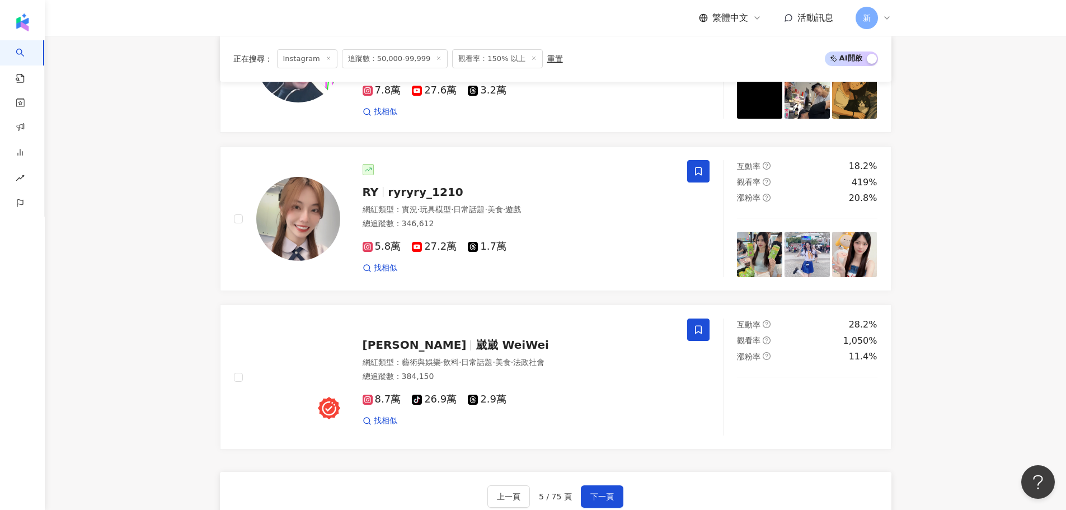
scroll to position [2056, 0]
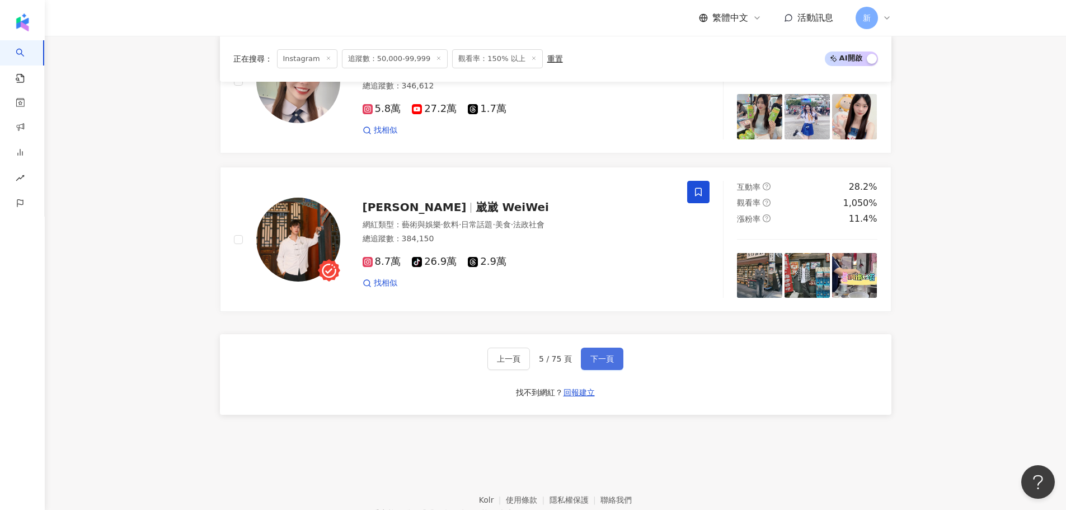
click at [587, 355] on button "下一頁" at bounding box center [602, 358] width 43 height 22
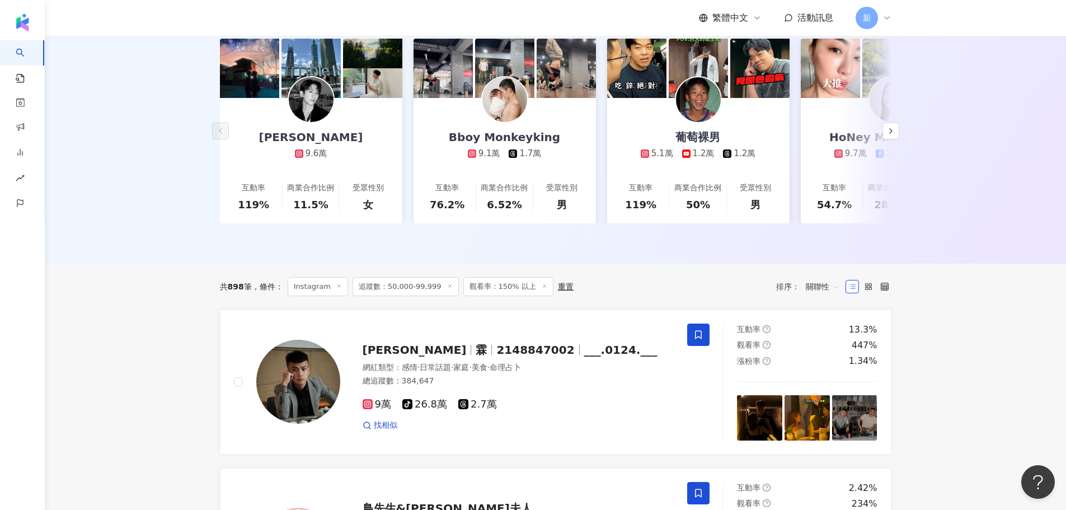
scroll to position [0, 0]
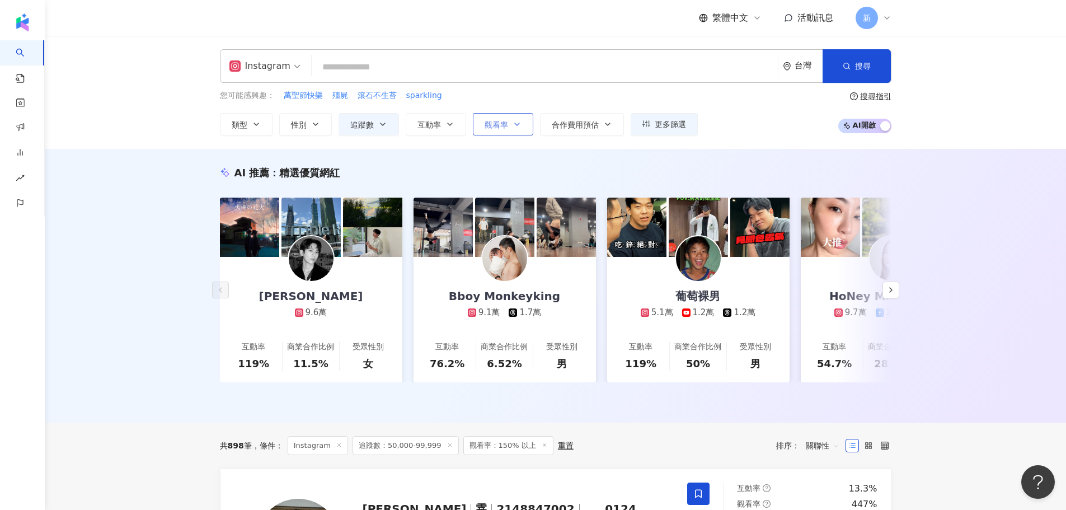
click at [499, 121] on span "觀看率" at bounding box center [496, 124] width 23 height 9
click at [378, 125] on icon "button" at bounding box center [382, 124] width 9 height 9
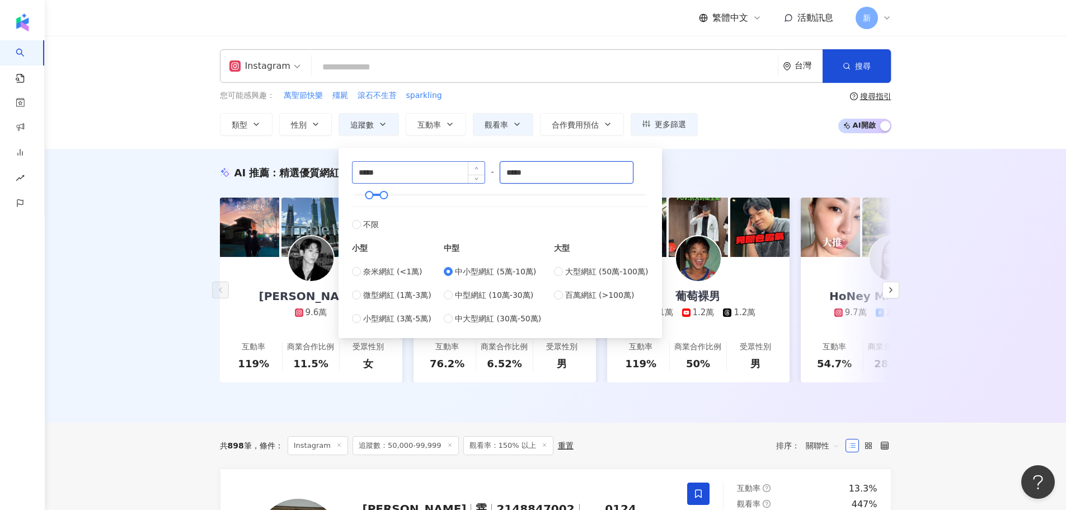
drag, startPoint x: 530, startPoint y: 172, endPoint x: 469, endPoint y: 168, distance: 61.2
click at [469, 168] on div "***** - ***** 不限 小型 奈米網紅 (<1萬) 微型網紅 (1萬-3萬) 小型網紅 (3萬-5萬) 中型 中小型網紅 (5萬-10萬) 中型網紅…" at bounding box center [500, 242] width 297 height 163
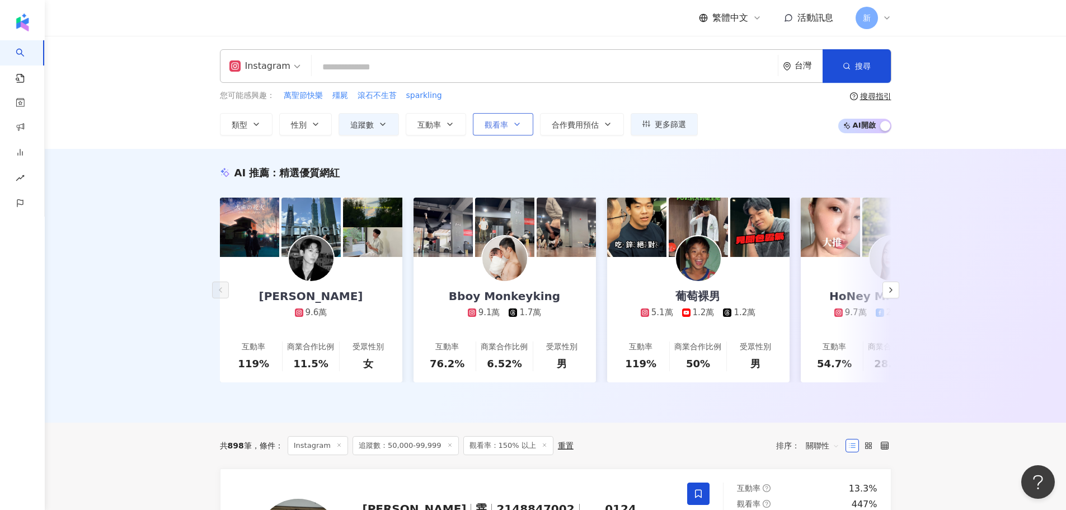
click at [518, 125] on icon "button" at bounding box center [517, 124] width 9 height 9
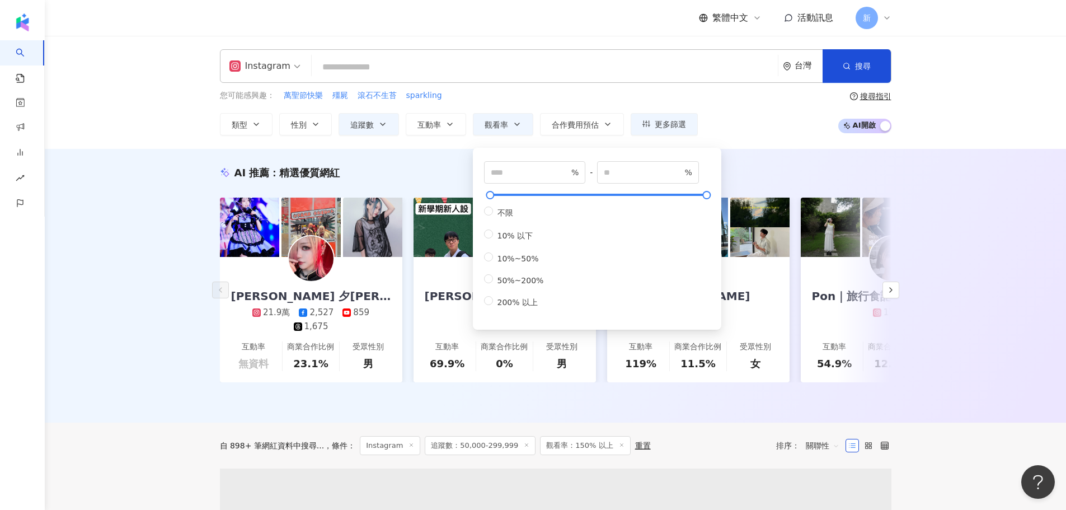
click at [826, 123] on div "您可能感興趣： 萬聖節快樂 殭屍 滾石不生苔 sparkling 類型 性別 追蹤數 互動率 觀看率 合作費用預估 更多篩選 不限 女 男 其他 ***** …" at bounding box center [555, 113] width 671 height 46
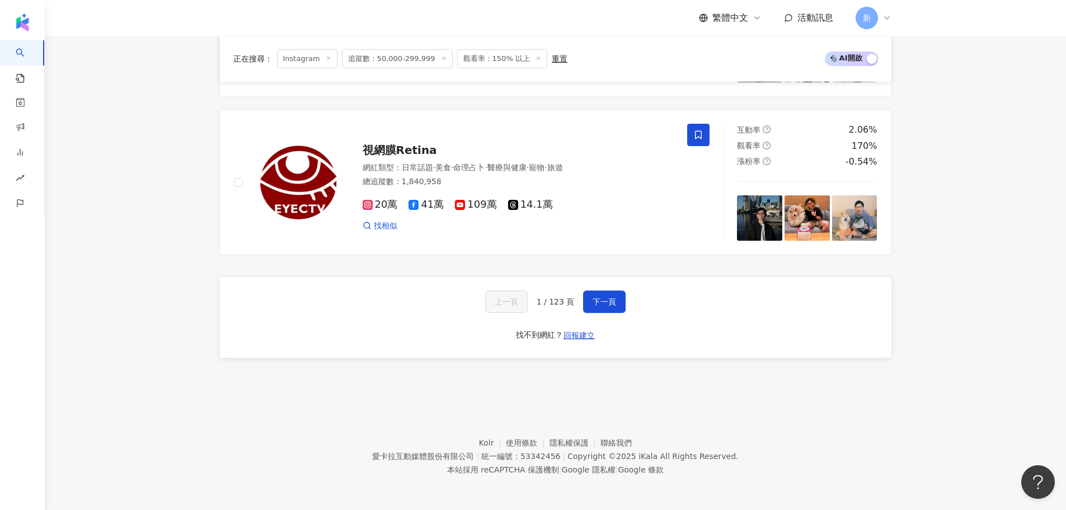
scroll to position [2109, 0]
click at [605, 292] on button "下一頁" at bounding box center [604, 301] width 43 height 22
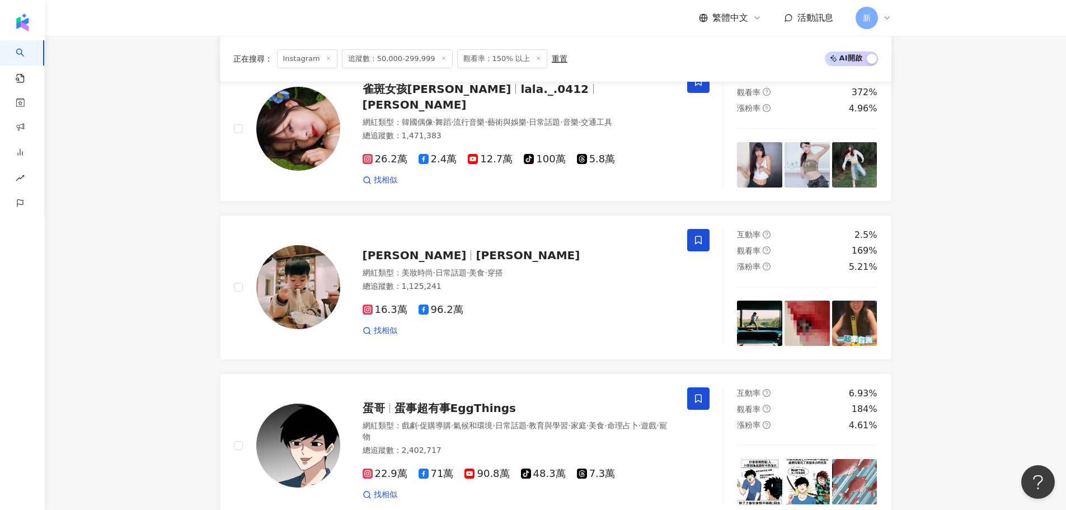
scroll to position [2112, 0]
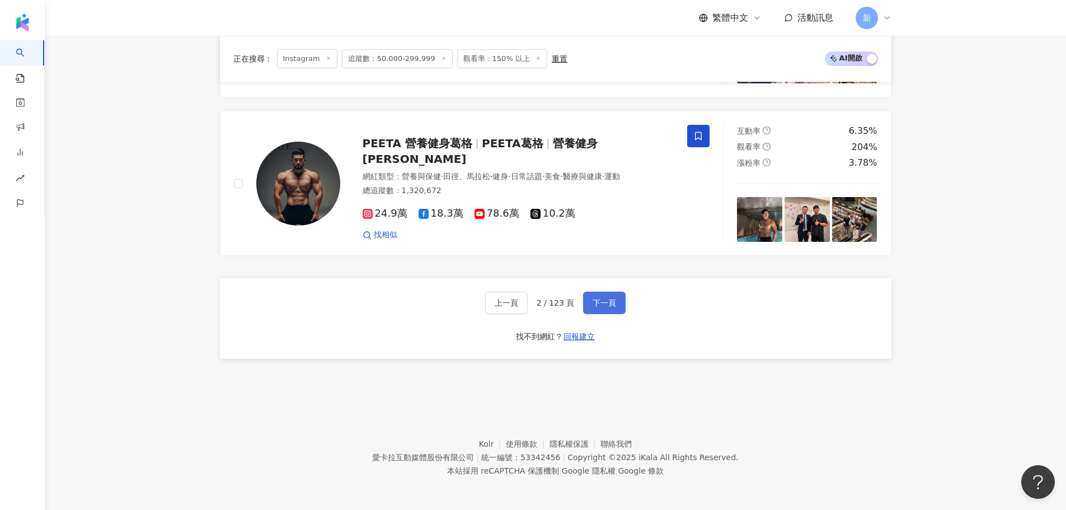
click at [607, 298] on span "下一頁" at bounding box center [604, 302] width 23 height 9
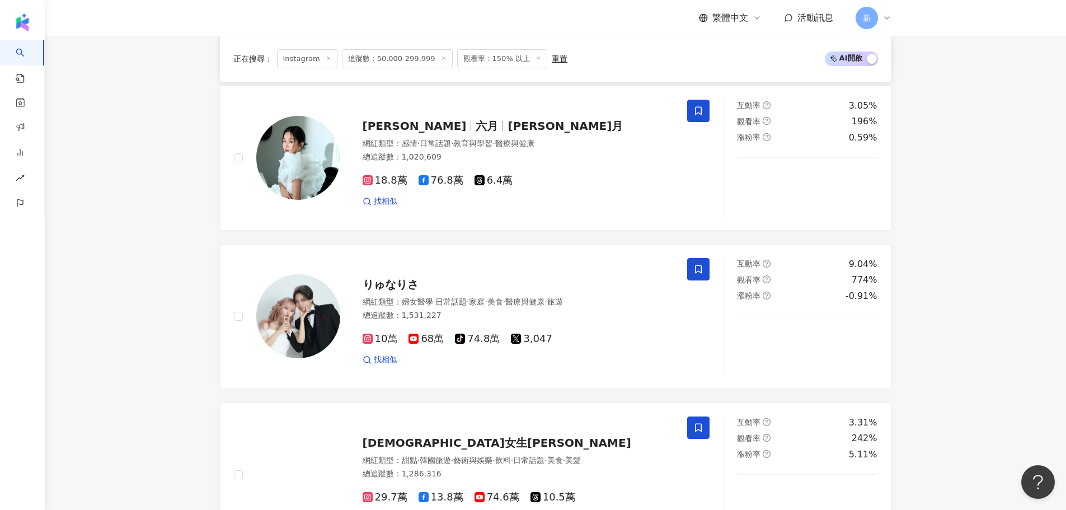
scroll to position [598, 0]
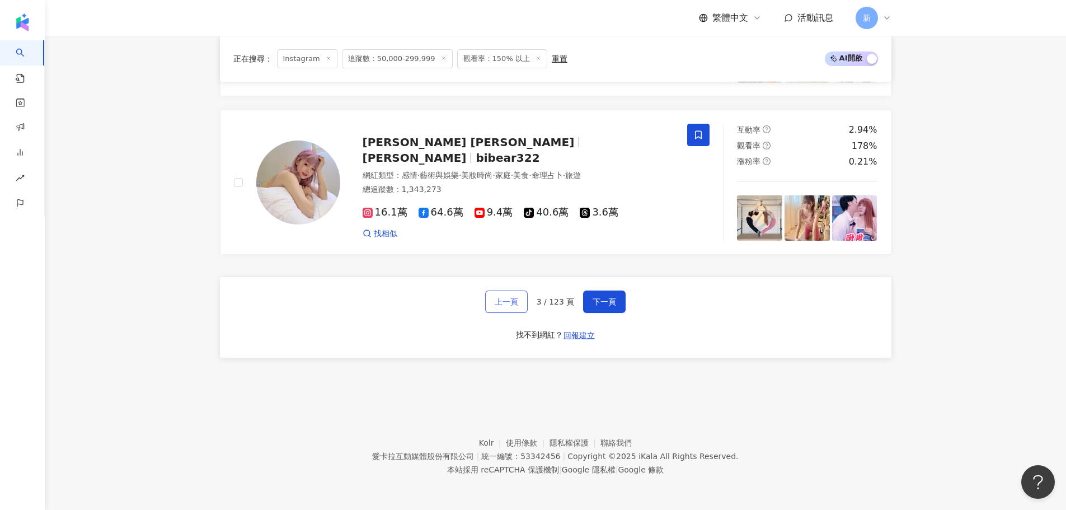
click at [498, 295] on button "上一頁" at bounding box center [506, 301] width 43 height 22
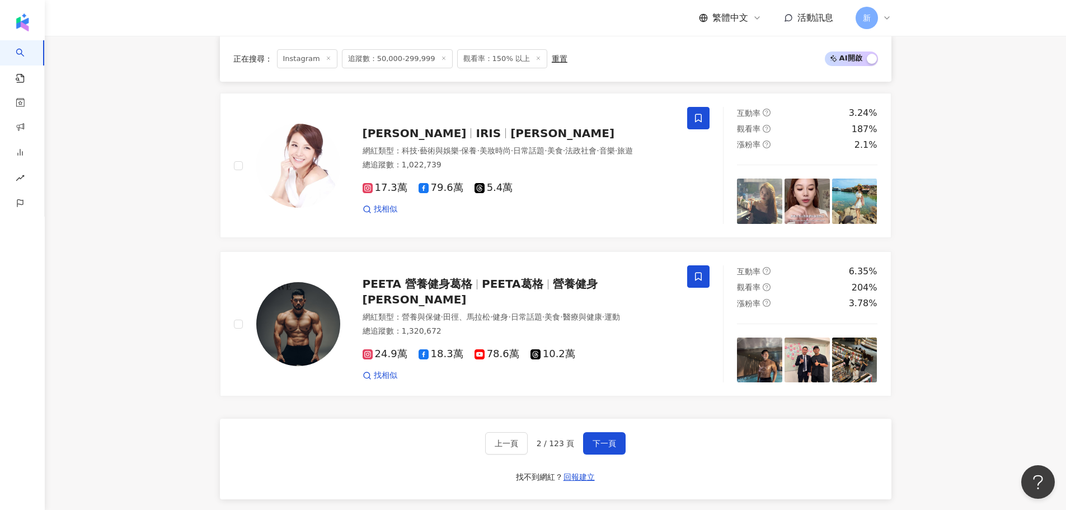
scroll to position [1888, 0]
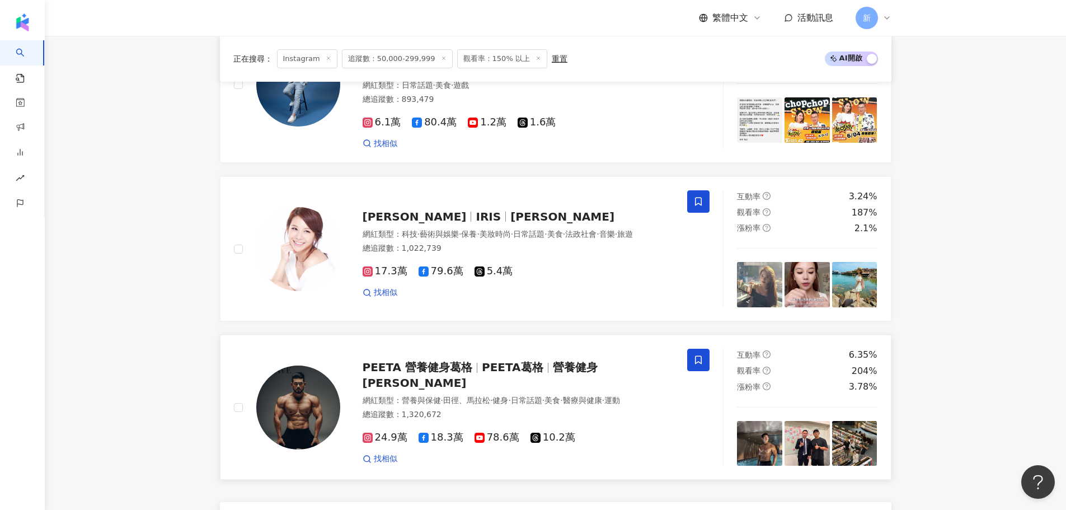
click at [441, 383] on div "PEETA 營養健身葛格 PEETA葛格 營養健身葛格Peeta 網紅類型 ： 營養與保健 · 田徑、馬拉松 · 健身 · 日常話題 · 美食 · 醫療與健康…" at bounding box center [507, 407] width 334 height 114
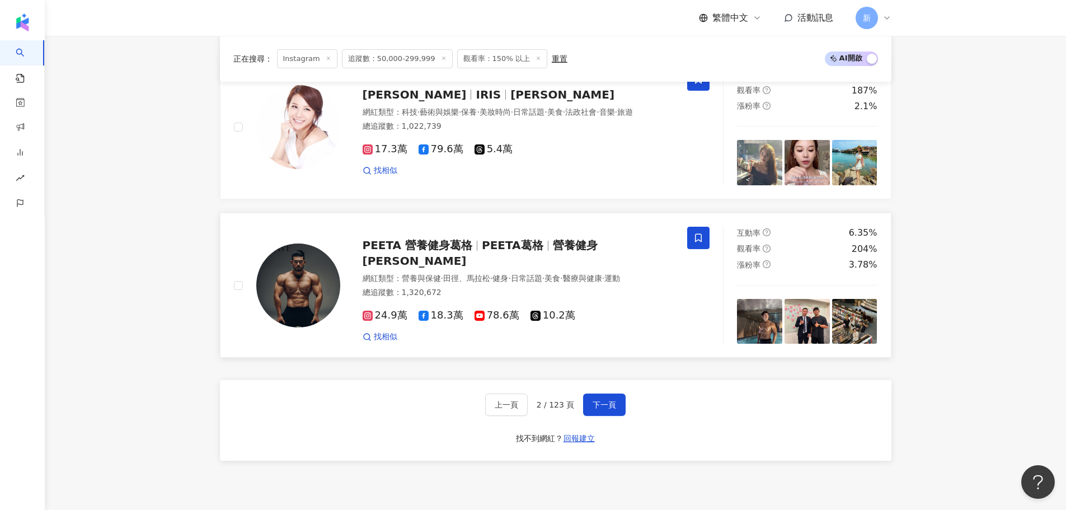
scroll to position [2112, 0]
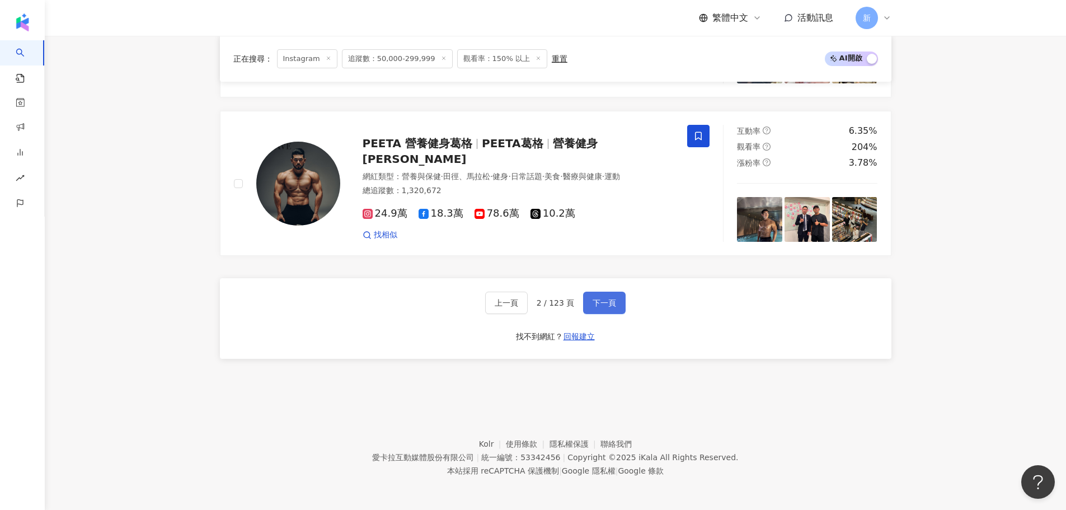
click at [600, 304] on span "下一頁" at bounding box center [604, 302] width 23 height 9
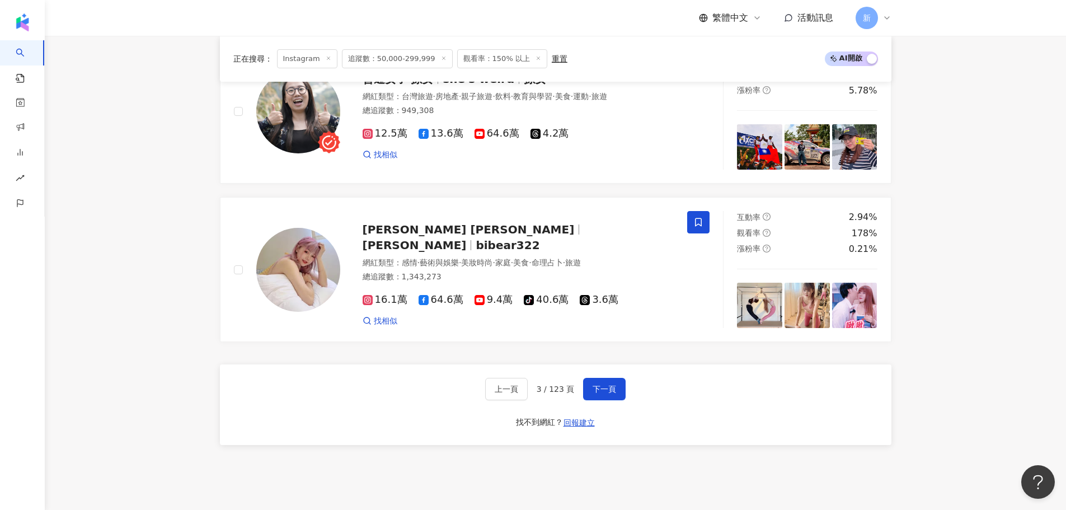
scroll to position [2109, 0]
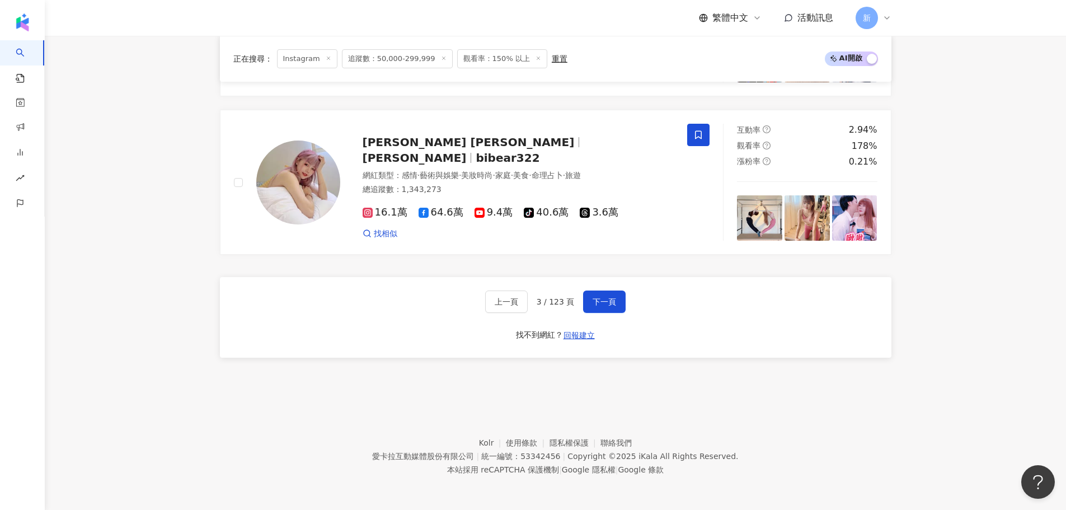
click at [595, 288] on div "上一頁 3 / 123 頁 下一頁 找不到網紅？ 回報建立" at bounding box center [555, 317] width 671 height 81
click at [595, 304] on span "下一頁" at bounding box center [604, 301] width 23 height 9
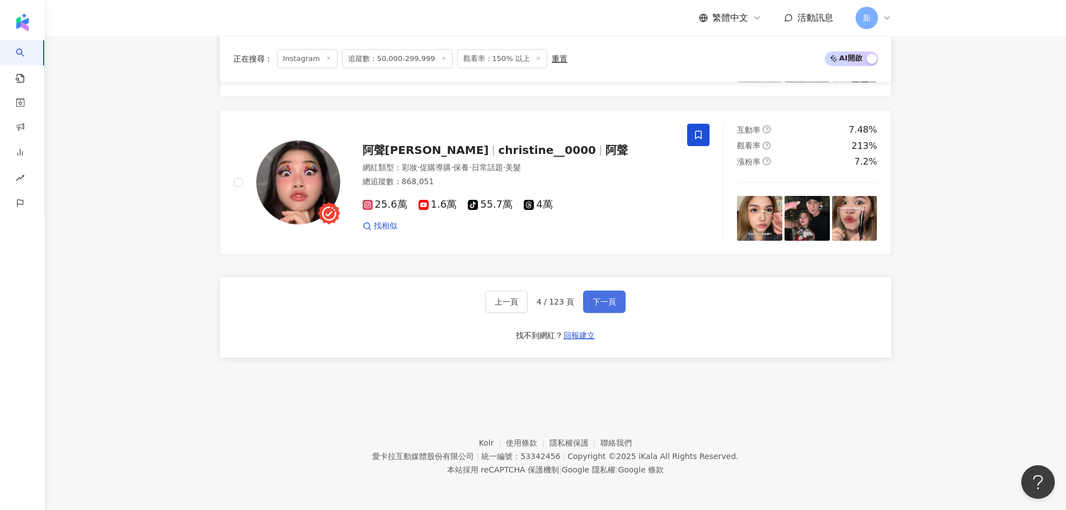
click at [586, 303] on button "下一頁" at bounding box center [604, 301] width 43 height 22
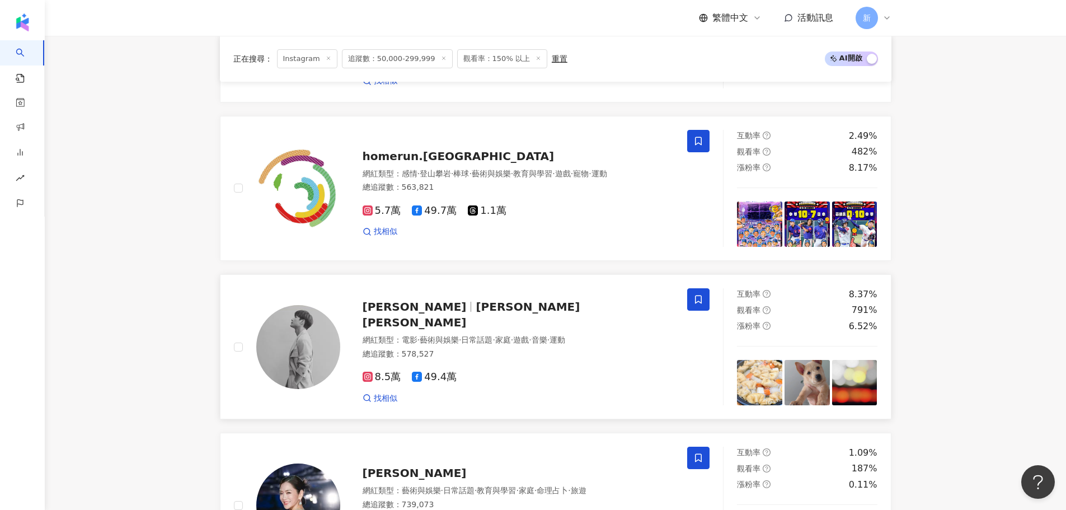
scroll to position [1997, 0]
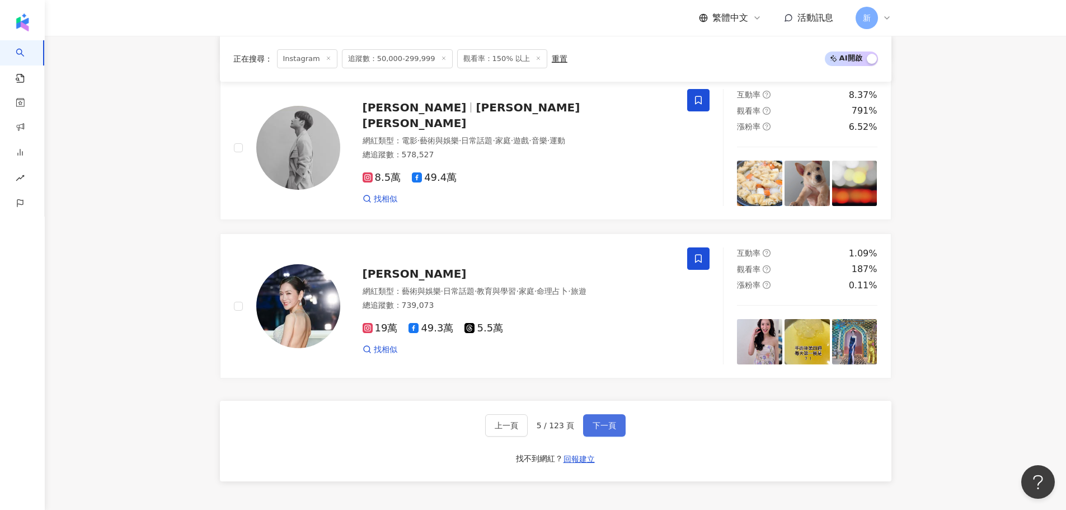
click at [590, 421] on button "下一頁" at bounding box center [604, 425] width 43 height 22
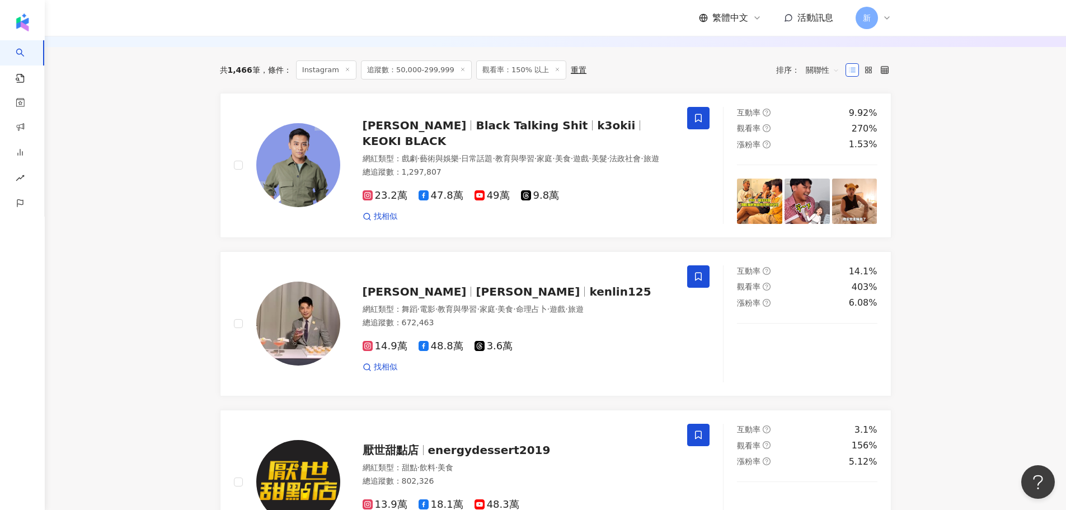
scroll to position [262, 0]
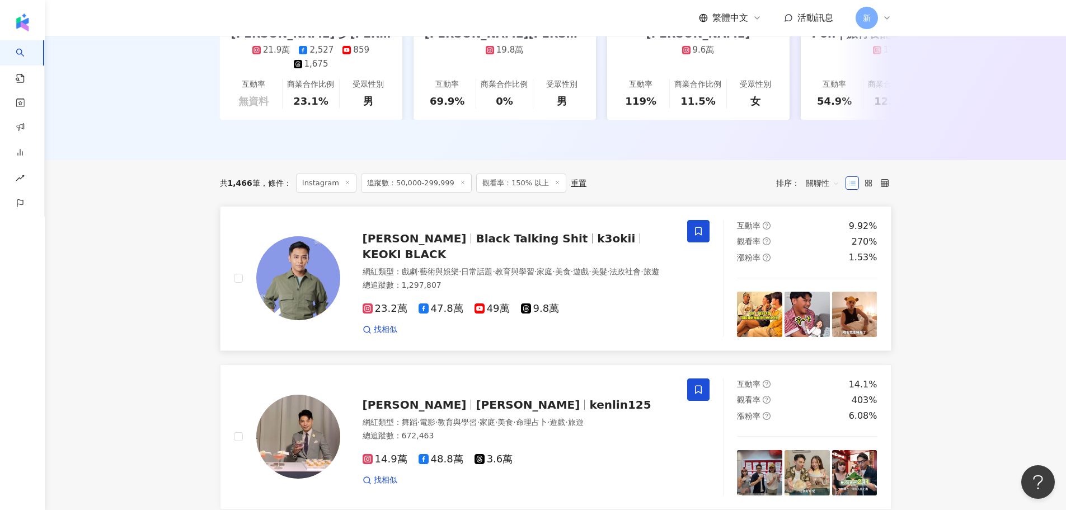
click at [406, 245] on span "布萊克薛薛" at bounding box center [415, 238] width 104 height 13
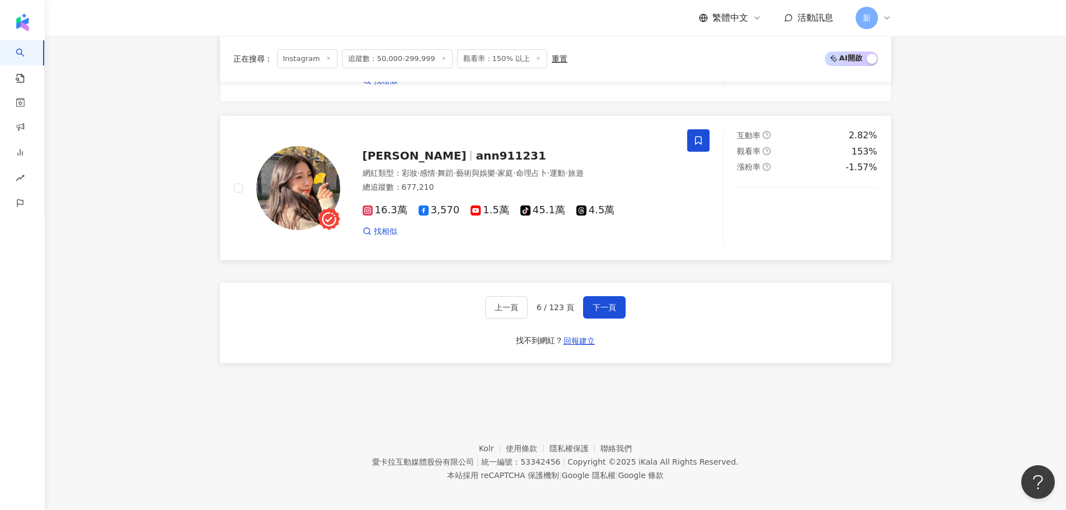
scroll to position [2109, 0]
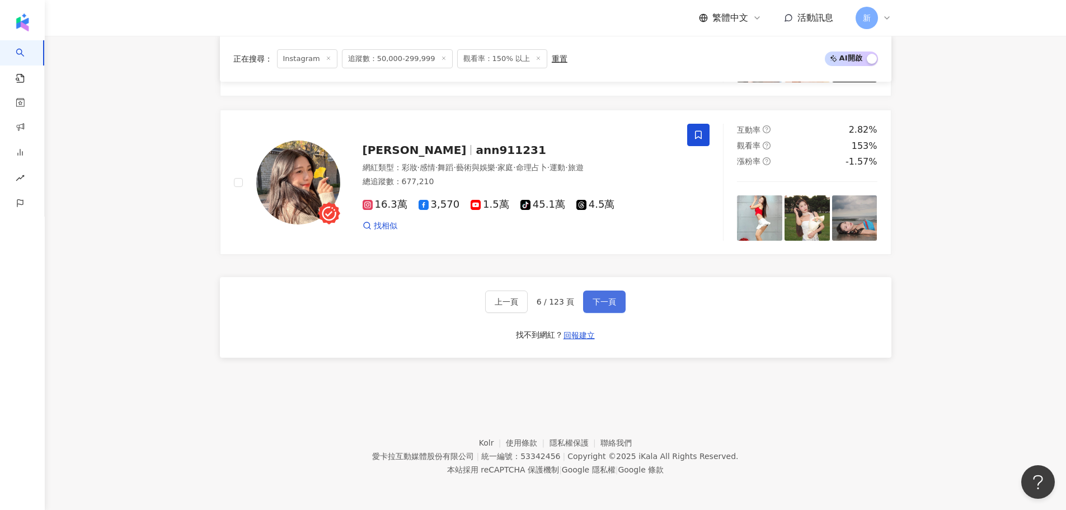
click at [611, 297] on span "下一頁" at bounding box center [604, 301] width 23 height 9
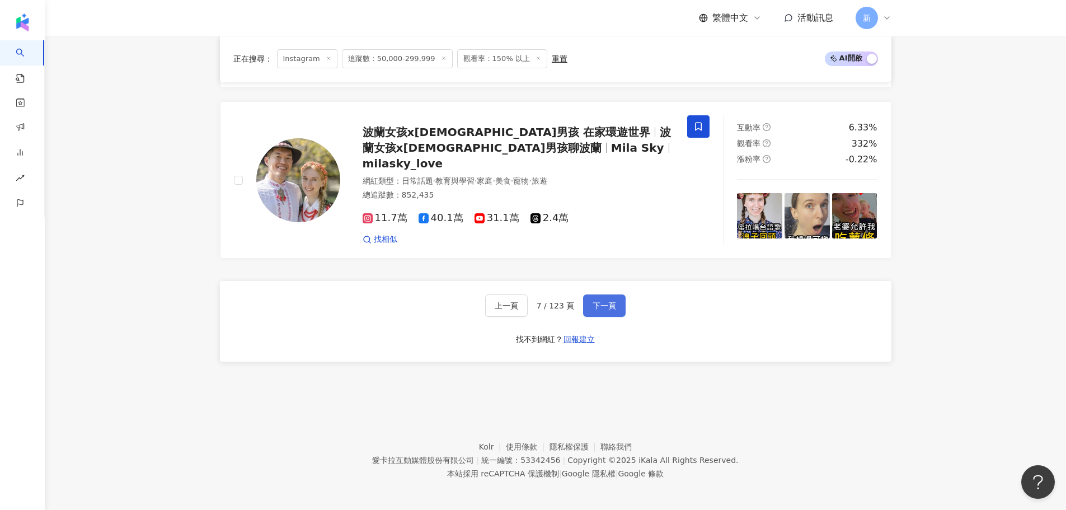
click at [601, 305] on span "下一頁" at bounding box center [604, 305] width 23 height 9
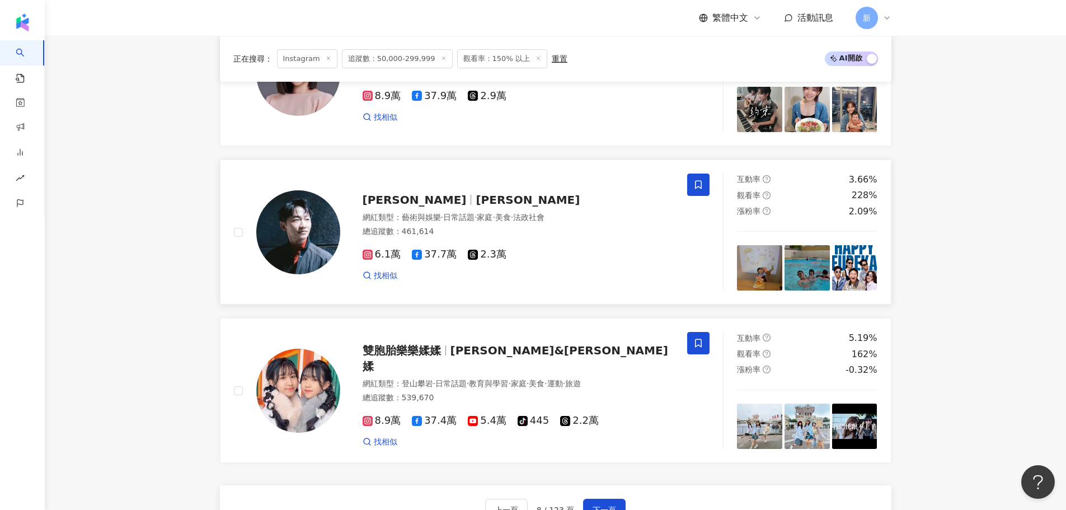
scroll to position [2053, 0]
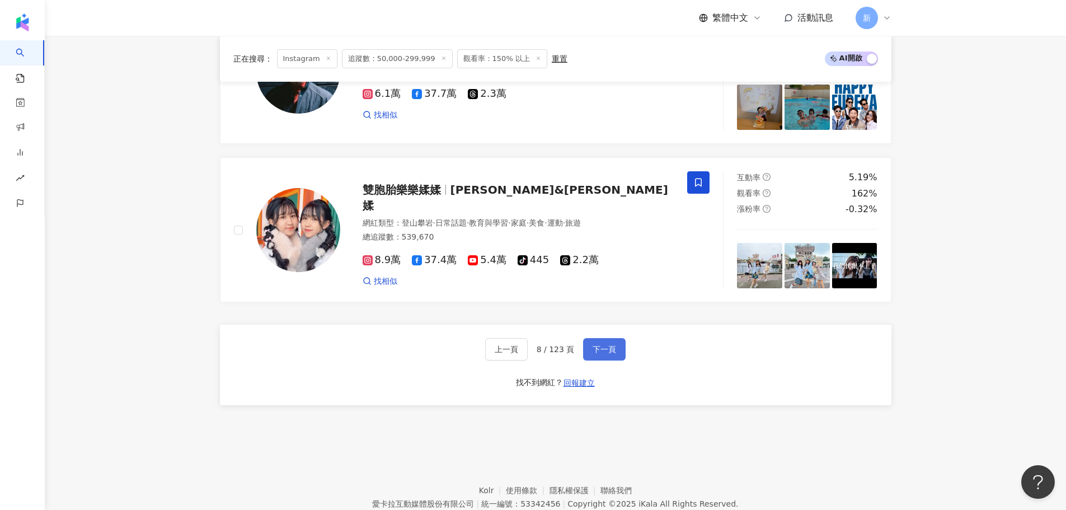
click at [608, 351] on button "下一頁" at bounding box center [604, 349] width 43 height 22
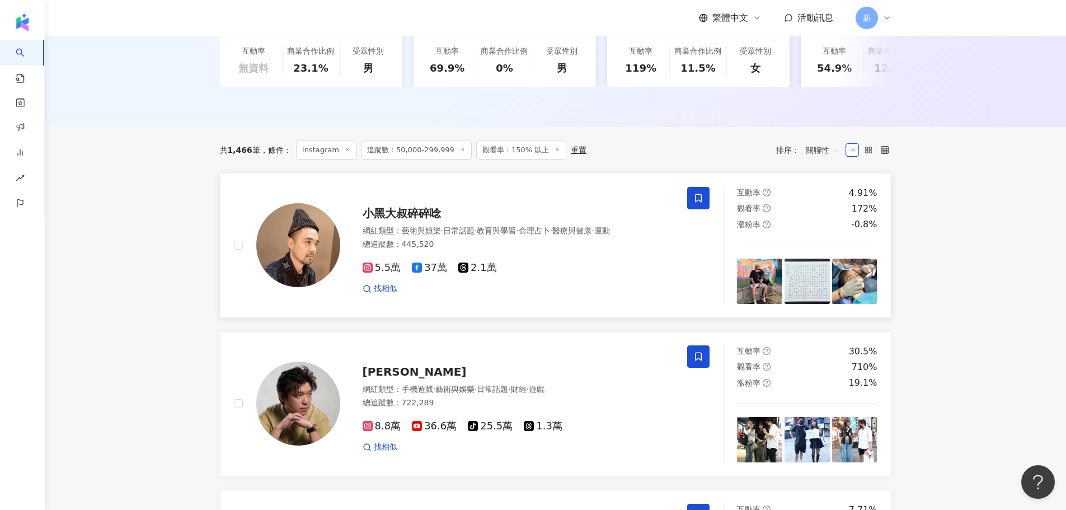
scroll to position [95, 0]
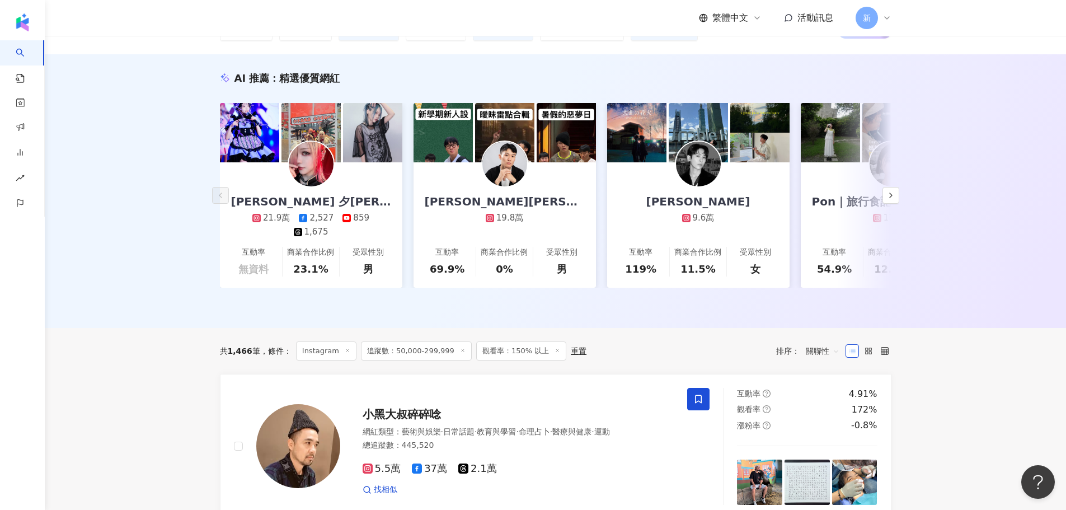
click at [429, 359] on span "追蹤數：50,000-299,999" at bounding box center [416, 350] width 111 height 19
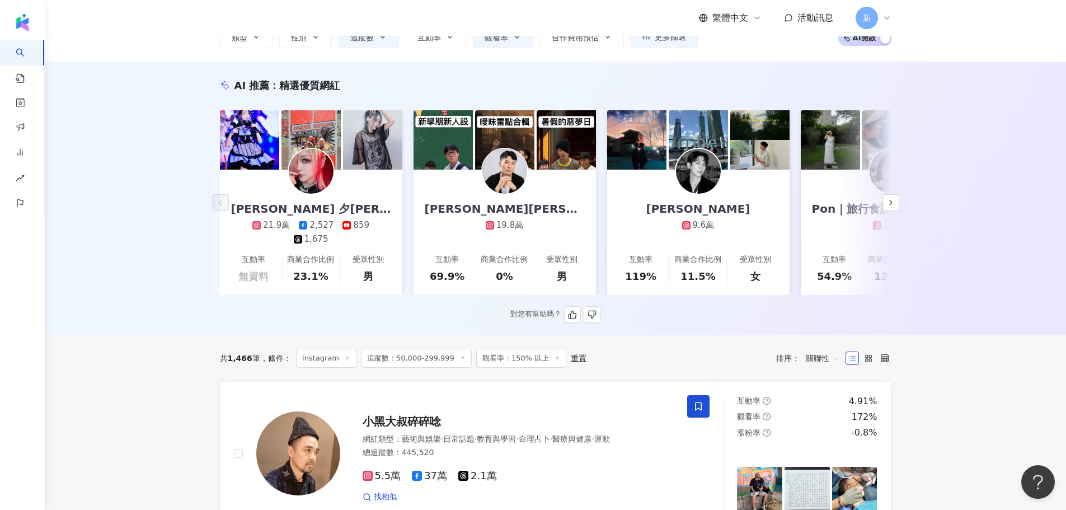
scroll to position [0, 0]
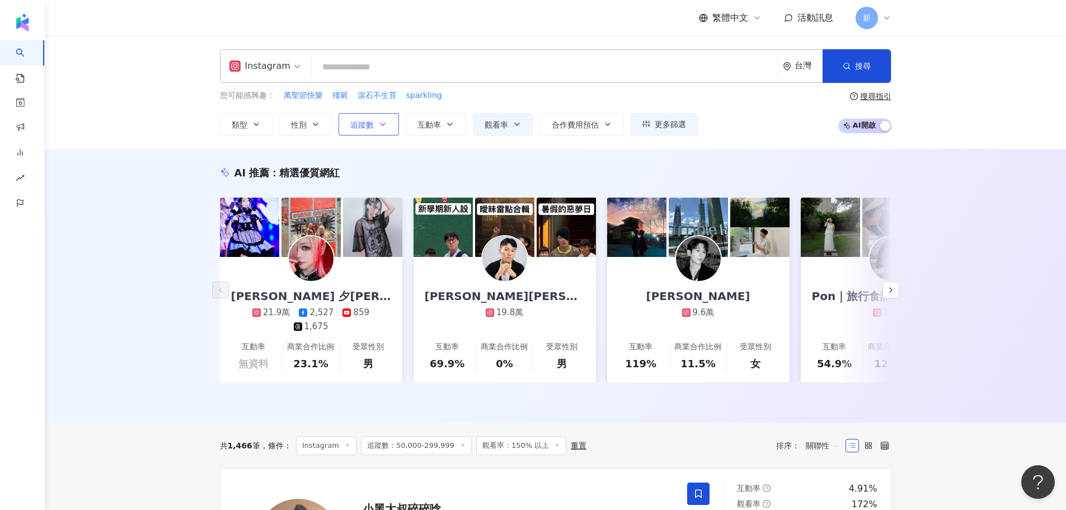
click at [369, 120] on span "追蹤數" at bounding box center [361, 124] width 23 height 9
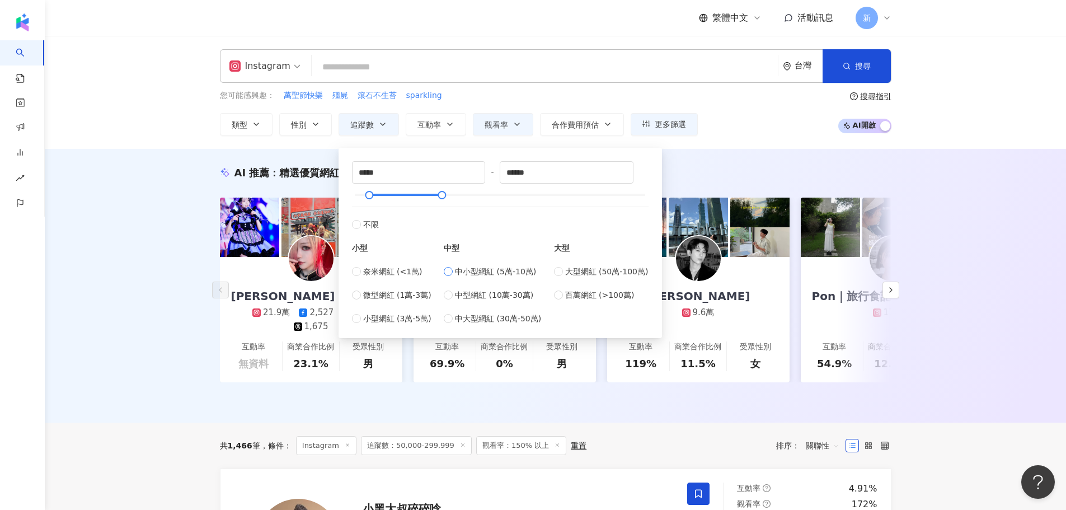
click at [508, 277] on span "中小型網紅 (5萬-10萬)" at bounding box center [495, 271] width 81 height 12
drag, startPoint x: 534, startPoint y: 173, endPoint x: 484, endPoint y: 173, distance: 49.8
click at [484, 173] on div "***** - ***** 不限 小型 奈米網紅 (<1萬) 微型網紅 (1萬-3萬) 小型網紅 (3萬-5萬) 中型 中小型網紅 (5萬-10萬) 中型網紅…" at bounding box center [500, 242] width 297 height 163
type input "******"
click at [689, 145] on div "Instagram 台灣 搜尋 41d47d47-4d7f-404e-a68a-e6e7775ef3e4 阿妙 173,685 追蹤者 搜尋名稱、敘述、貼文含…" at bounding box center [555, 92] width 1021 height 113
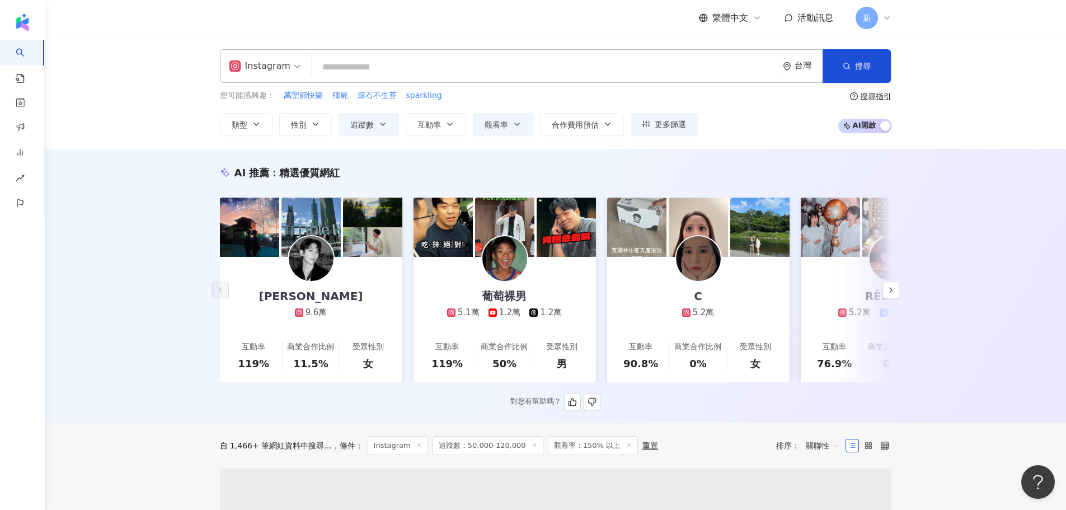
click at [500, 278] on img at bounding box center [504, 258] width 45 height 45
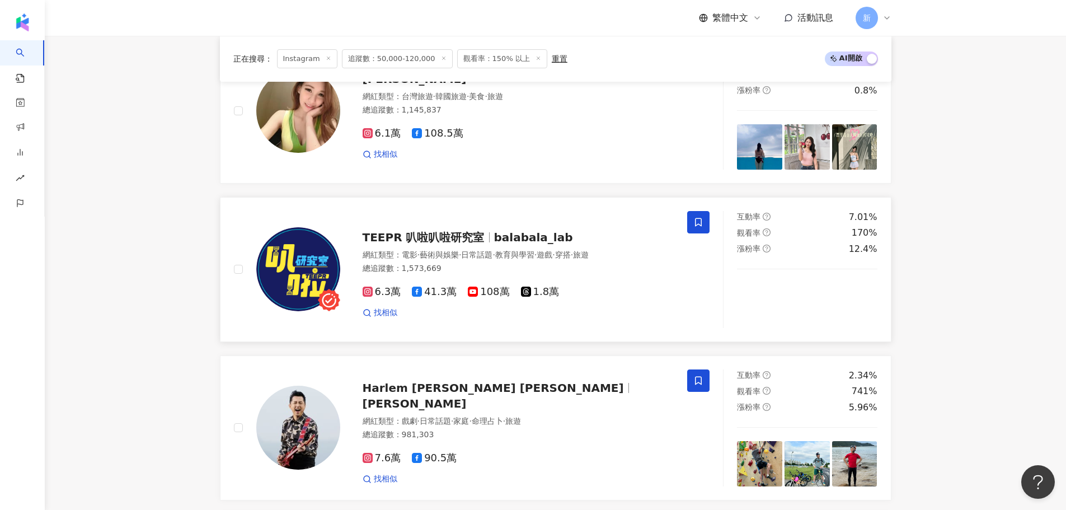
scroll to position [951, 0]
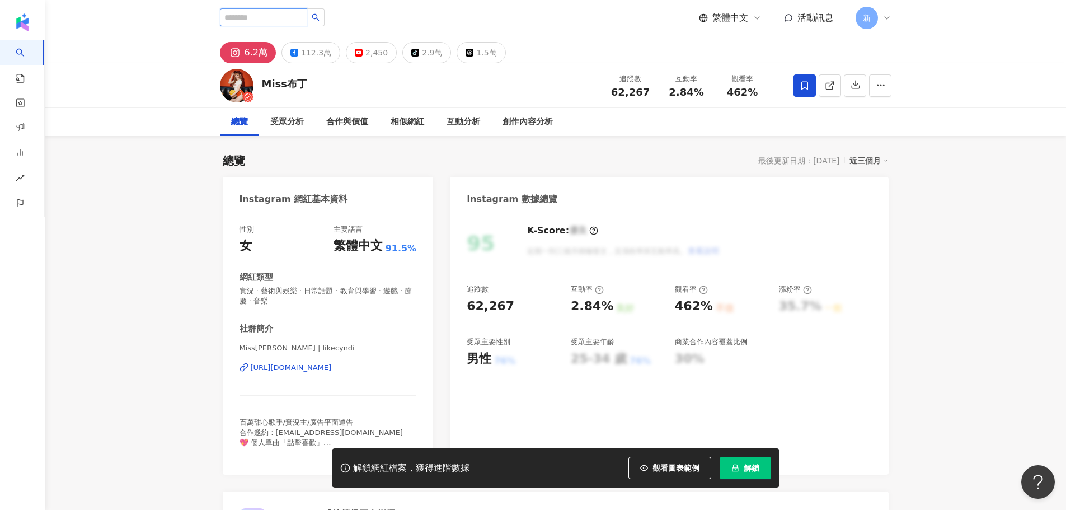
click at [269, 16] on input "search" at bounding box center [263, 17] width 87 height 18
paste input "*****"
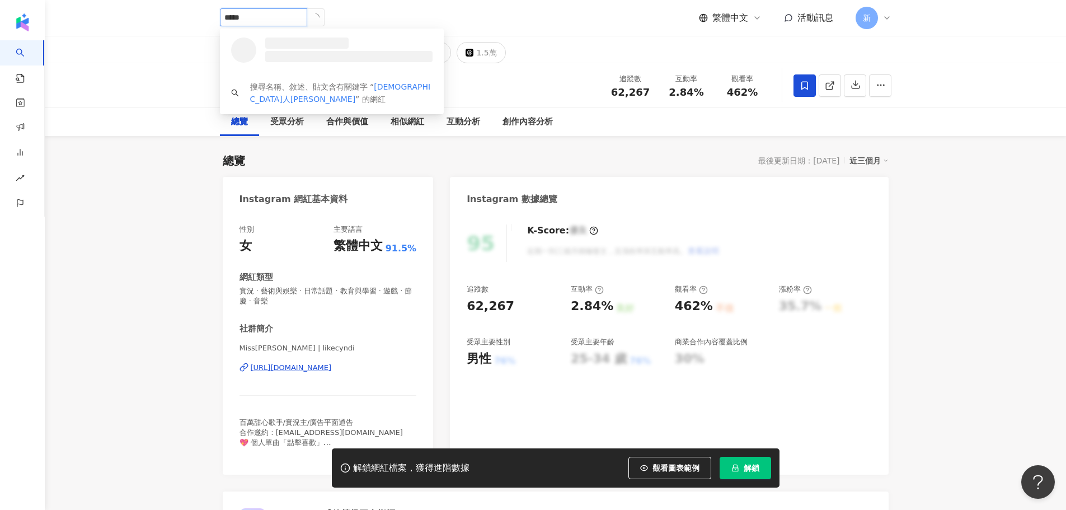
type input "*****"
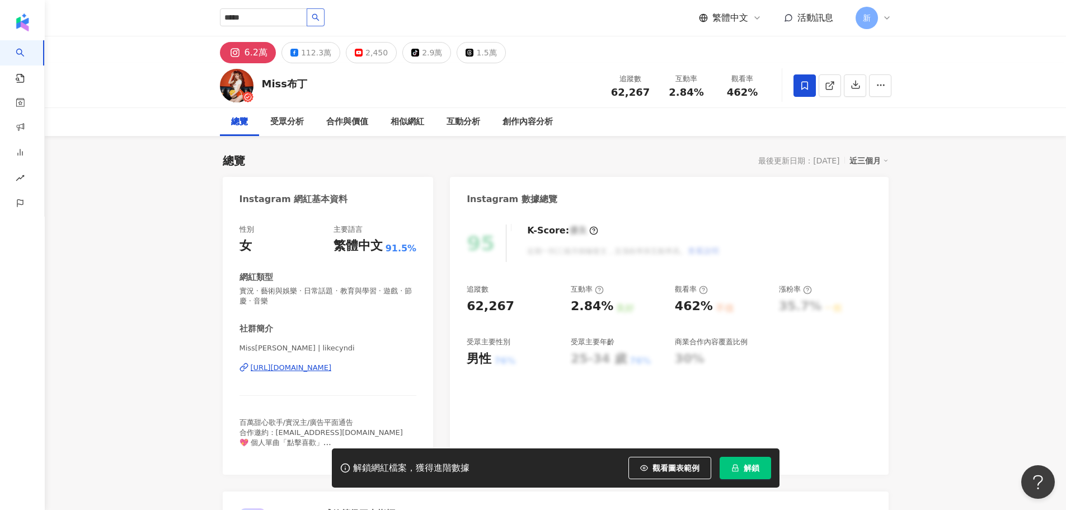
click at [325, 20] on button "button" at bounding box center [316, 17] width 18 height 18
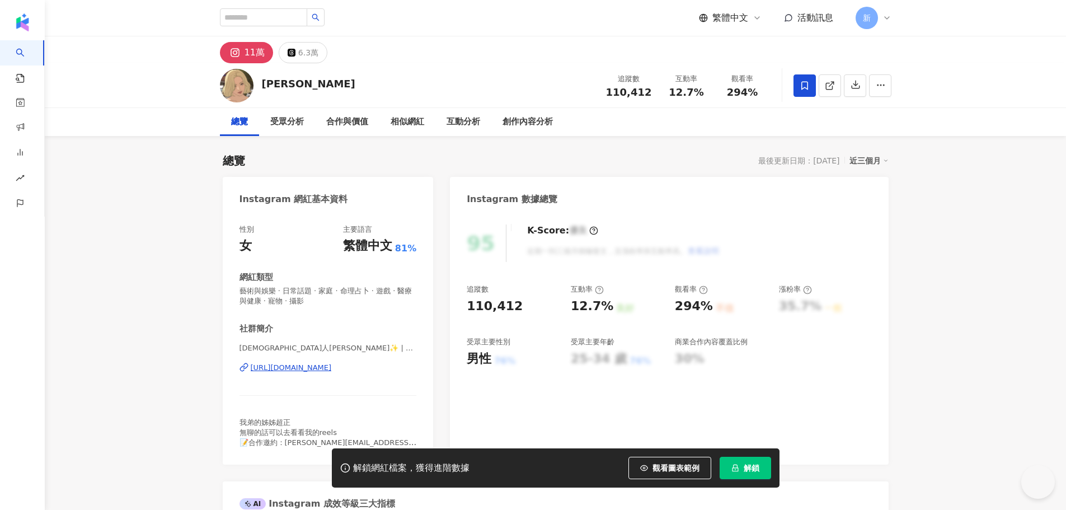
click at [741, 466] on button "解鎖" at bounding box center [745, 468] width 51 height 22
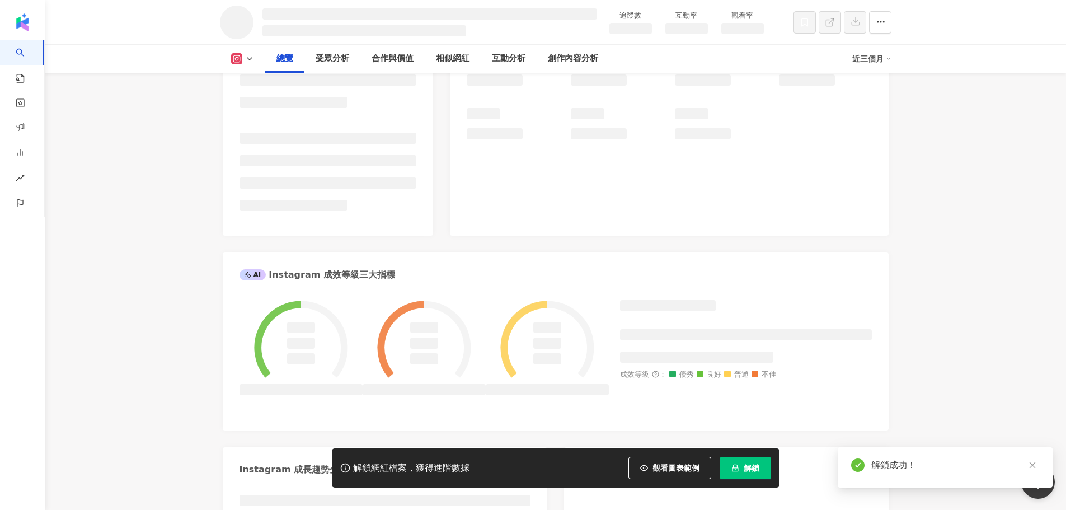
scroll to position [224, 0]
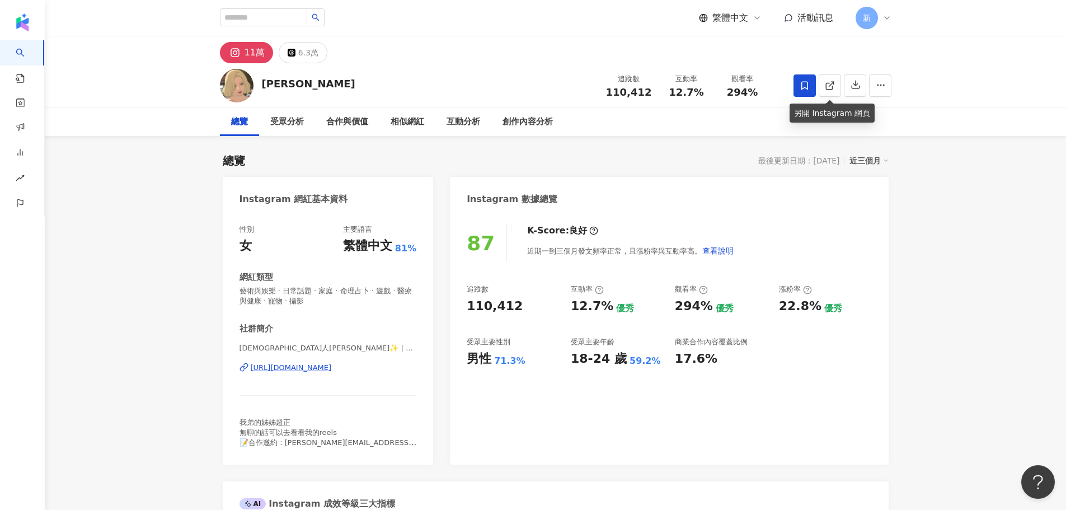
click at [797, 86] on span at bounding box center [804, 85] width 22 height 22
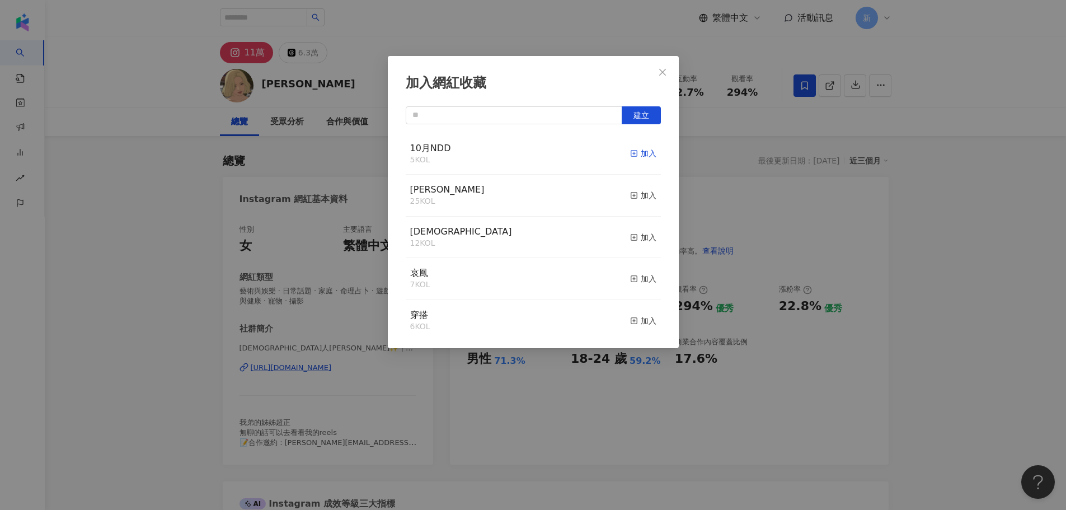
click at [638, 152] on div "加入" at bounding box center [643, 153] width 26 height 12
click at [668, 70] on span "Close" at bounding box center [662, 72] width 22 height 9
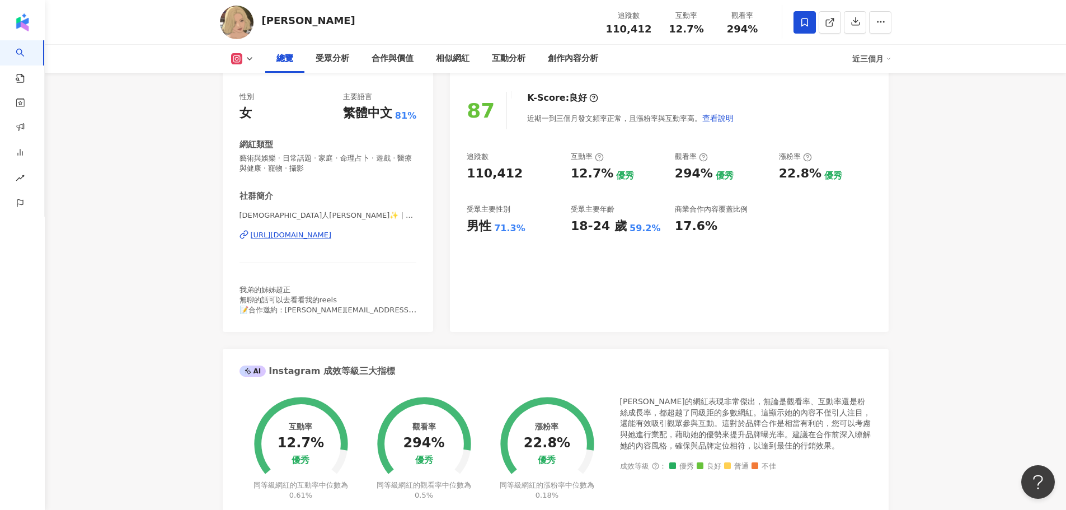
scroll to position [168, 0]
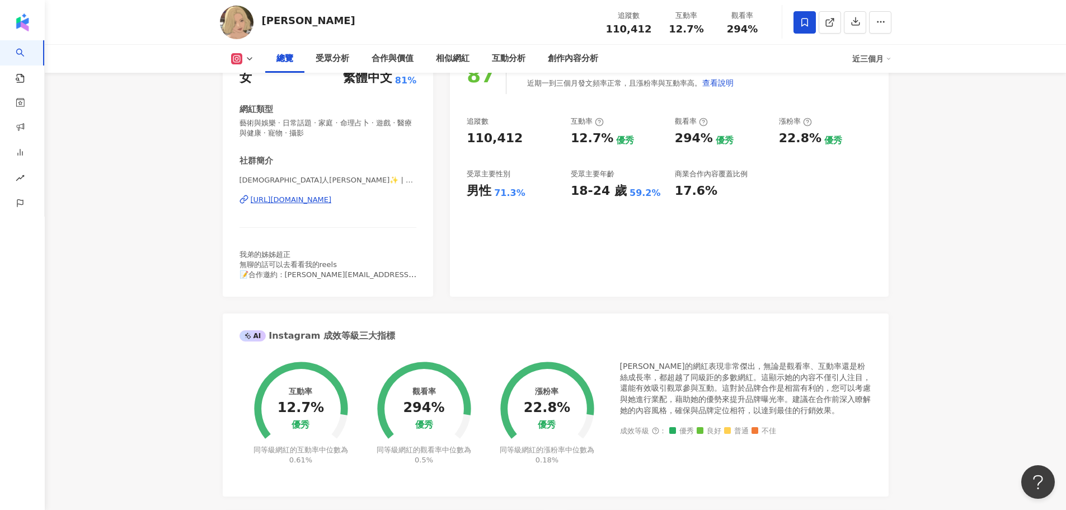
drag, startPoint x: 222, startPoint y: 209, endPoint x: 399, endPoint y: 205, distance: 178.0
copy div "https://www.instagram.com/sona_0322/"
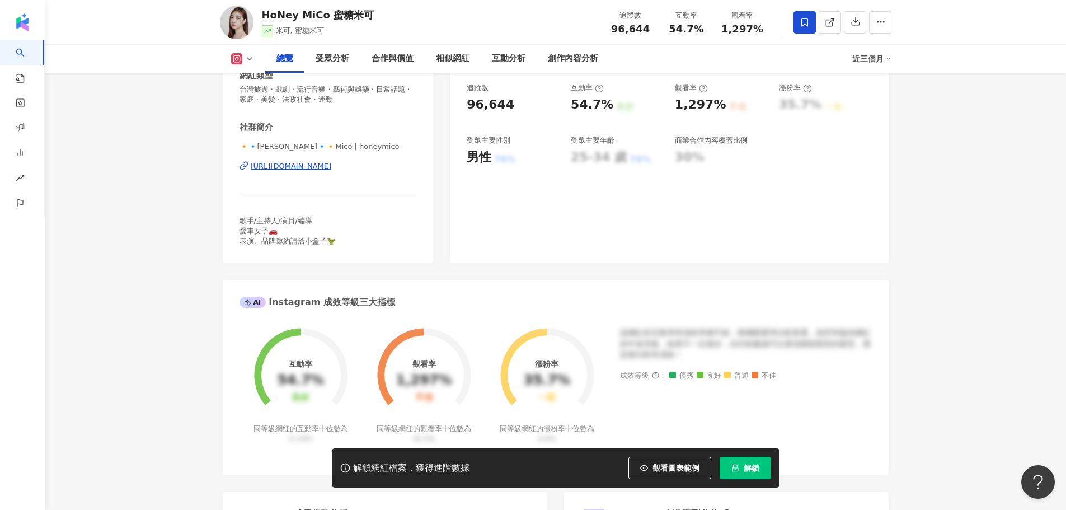
scroll to position [112, 0]
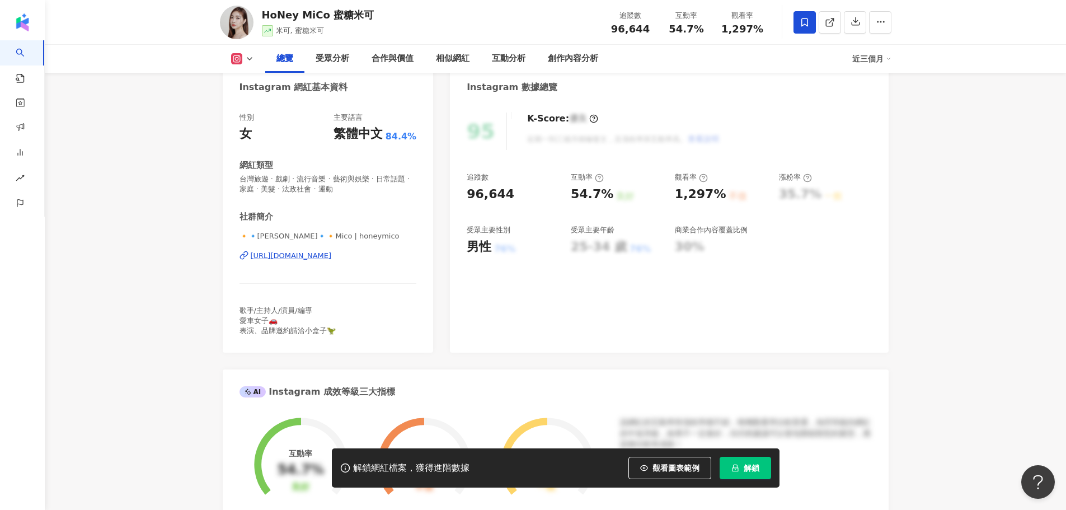
click at [332, 256] on div "[URL][DOMAIN_NAME]" at bounding box center [291, 256] width 81 height 10
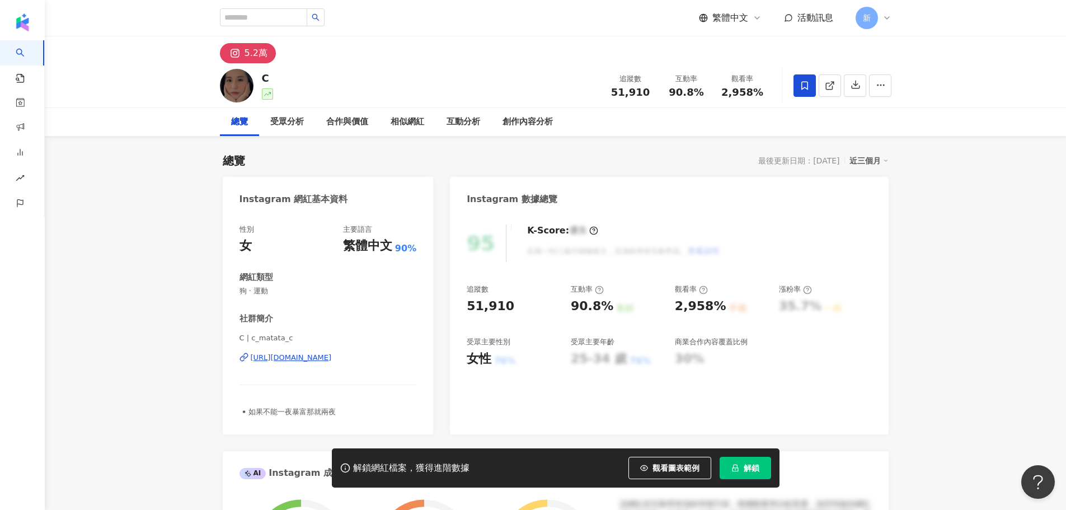
click at [332, 356] on div "https://www.instagram.com/c_matata_c/" at bounding box center [291, 357] width 81 height 10
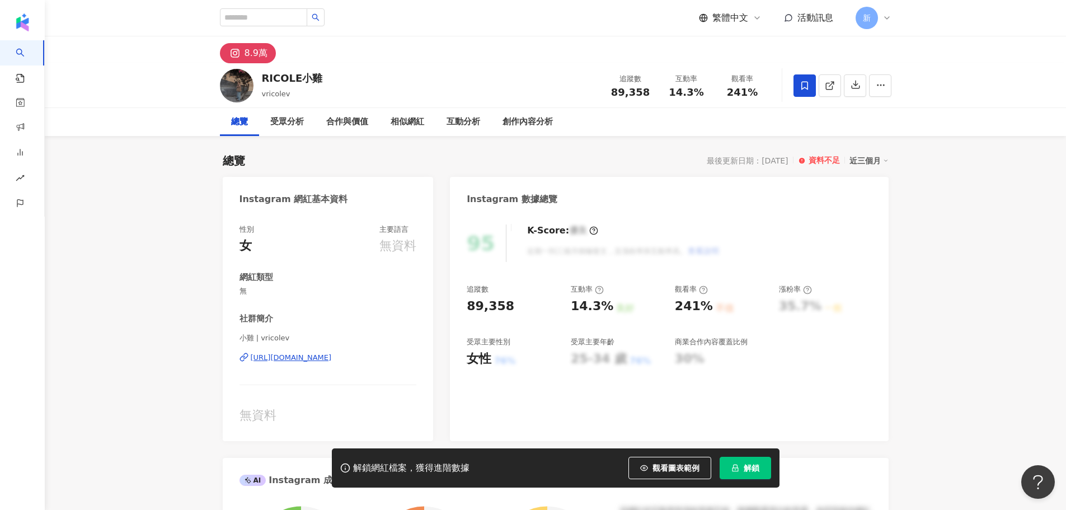
click at [338, 368] on div "小雞 | vricolev [URL][DOMAIN_NAME]" at bounding box center [327, 365] width 177 height 65
click at [332, 362] on div "[URL][DOMAIN_NAME]" at bounding box center [291, 357] width 81 height 10
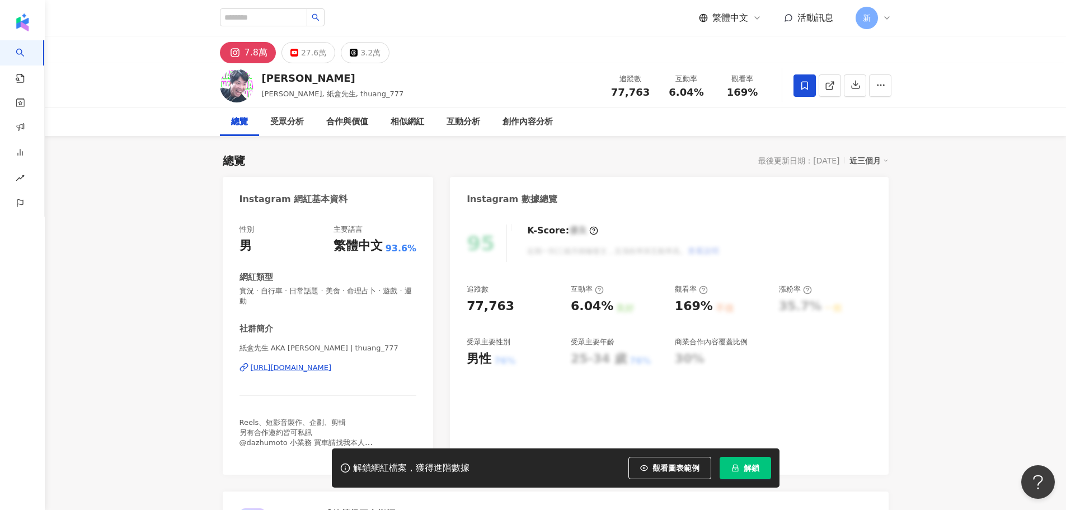
click at [297, 371] on div "[URL][DOMAIN_NAME]" at bounding box center [291, 368] width 81 height 10
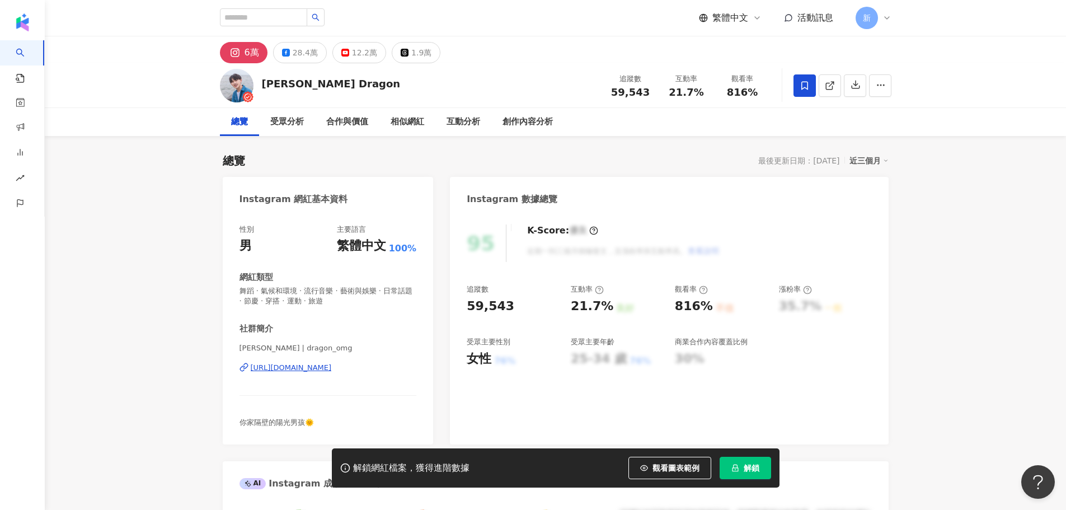
click at [311, 369] on div "https://www.instagram.com/dragon_omg/" at bounding box center [291, 368] width 81 height 10
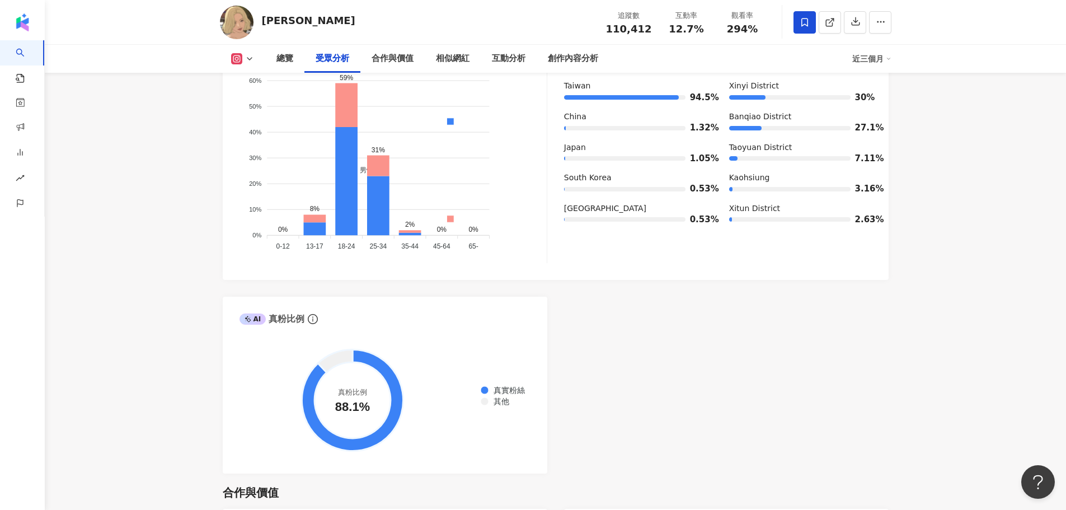
scroll to position [1455, 0]
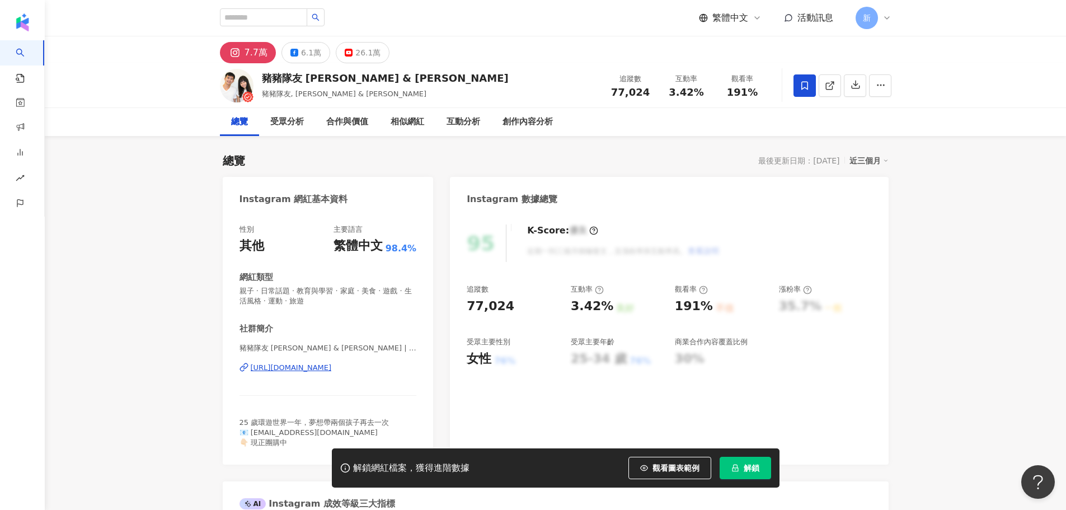
click at [332, 368] on div "[URL][DOMAIN_NAME]" at bounding box center [291, 368] width 81 height 10
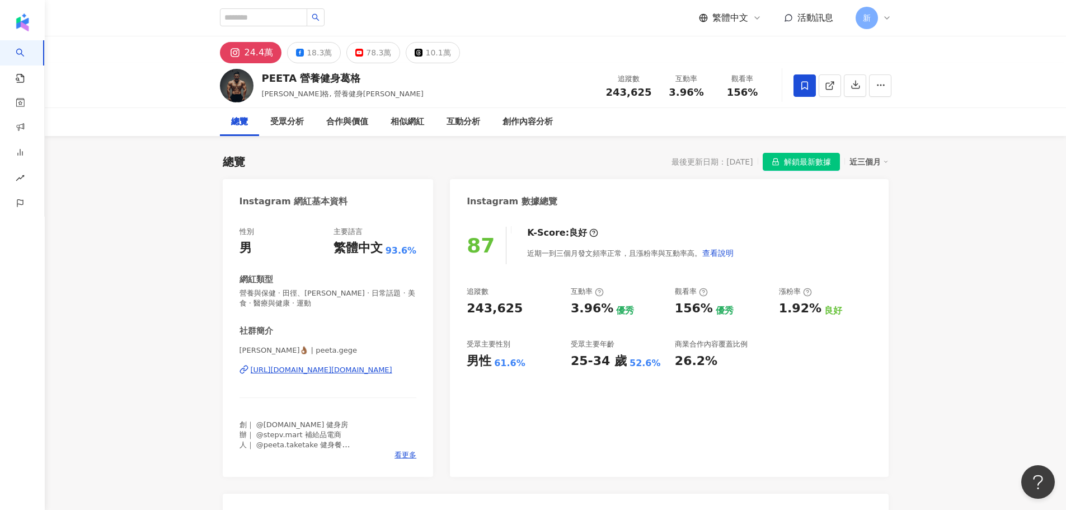
click at [371, 363] on div "PEETA葛格👌🏾 | peeta.gege https://www.instagram.com/peeta.gege/" at bounding box center [327, 377] width 177 height 65
click at [368, 367] on div "https://www.instagram.com/peeta.gege/" at bounding box center [322, 370] width 142 height 10
click at [286, 21] on input "search" at bounding box center [263, 17] width 87 height 18
type input "*"
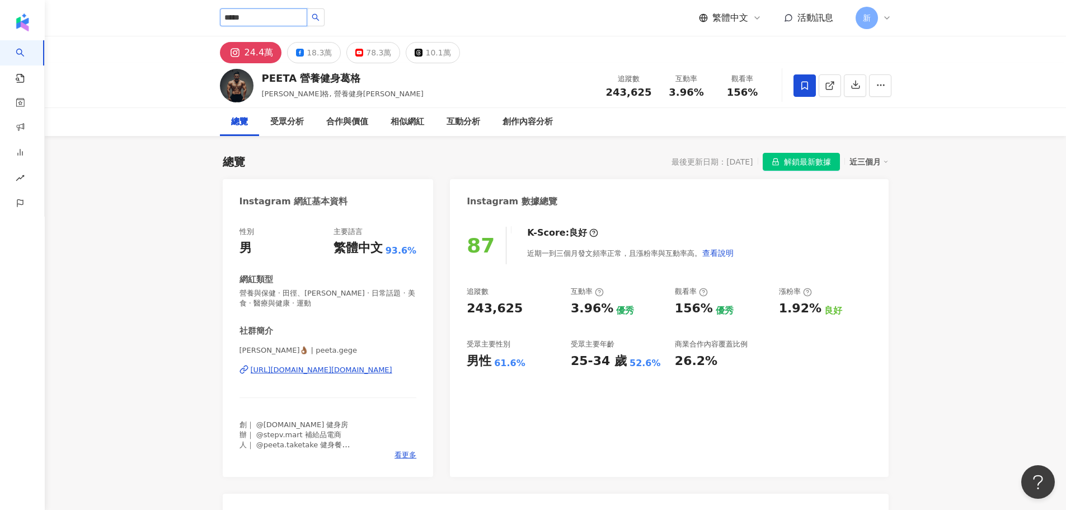
type input "***"
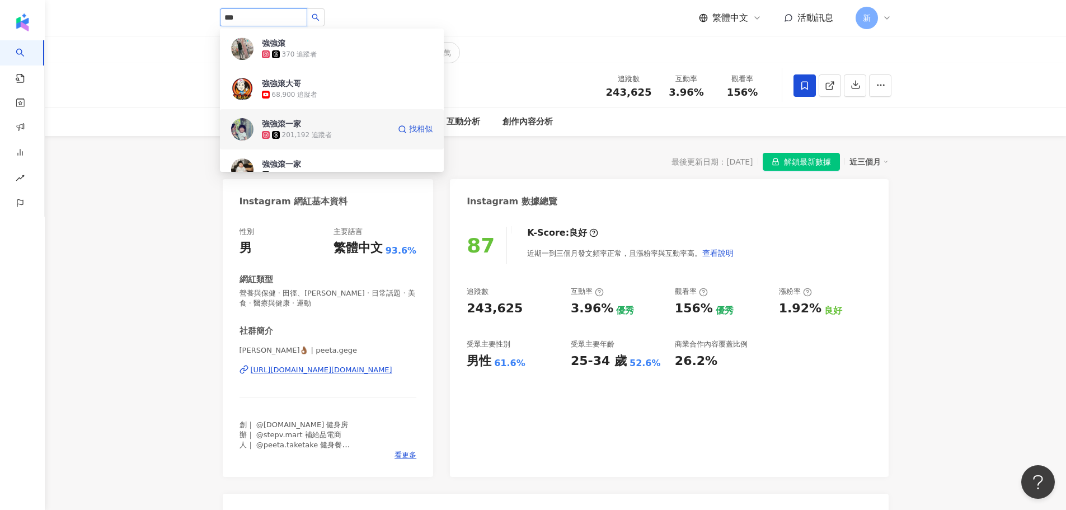
click at [309, 119] on span "強強滾一家" at bounding box center [298, 123] width 73 height 11
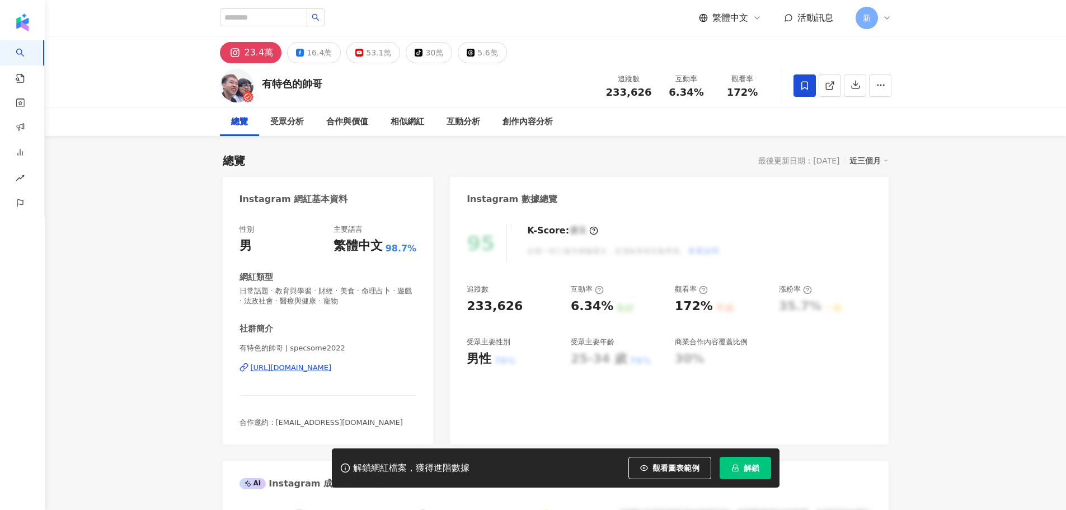
click at [332, 373] on div "[URL][DOMAIN_NAME]" at bounding box center [291, 368] width 81 height 10
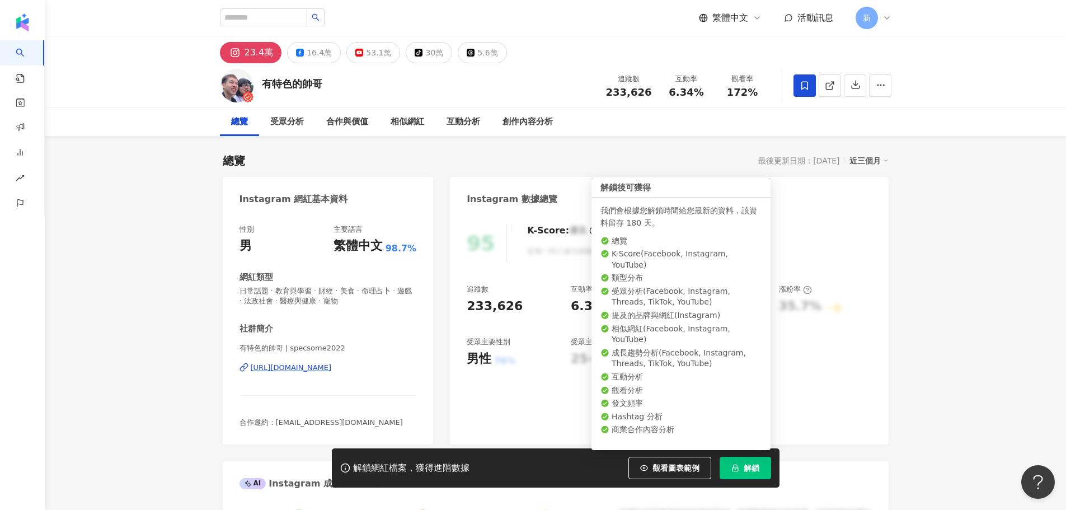
click at [759, 467] on button "解鎖" at bounding box center [745, 468] width 51 height 22
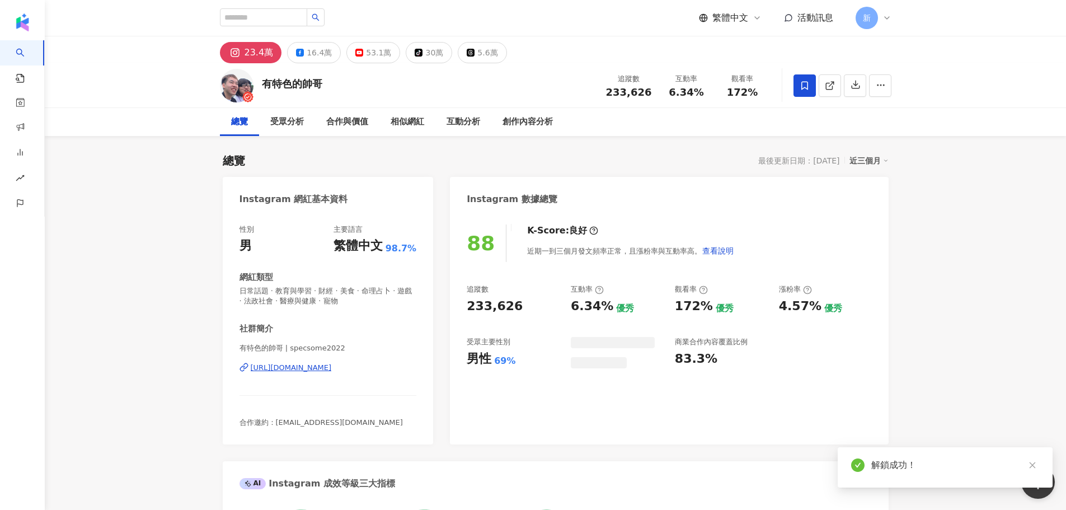
click at [810, 80] on span at bounding box center [804, 85] width 22 height 22
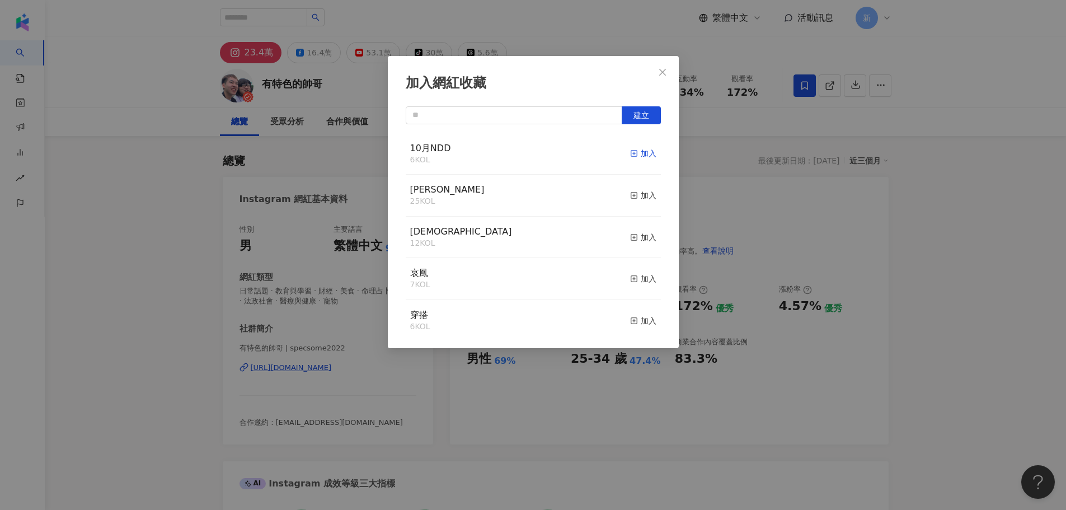
click at [634, 156] on div "加入" at bounding box center [643, 153] width 26 height 12
click at [662, 76] on icon "close" at bounding box center [662, 72] width 9 height 9
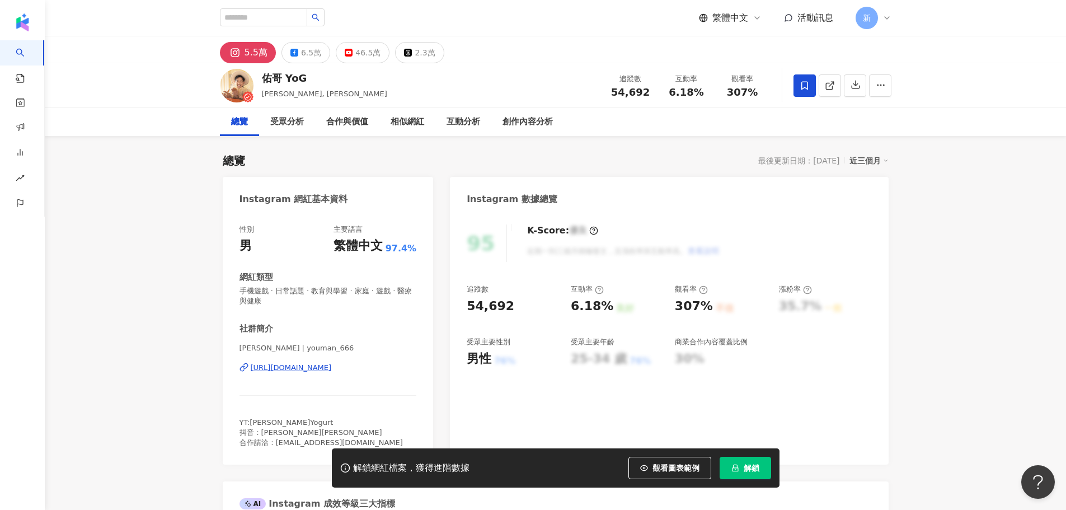
click at [332, 366] on div "https://www.instagram.com/youman_666/" at bounding box center [291, 368] width 81 height 10
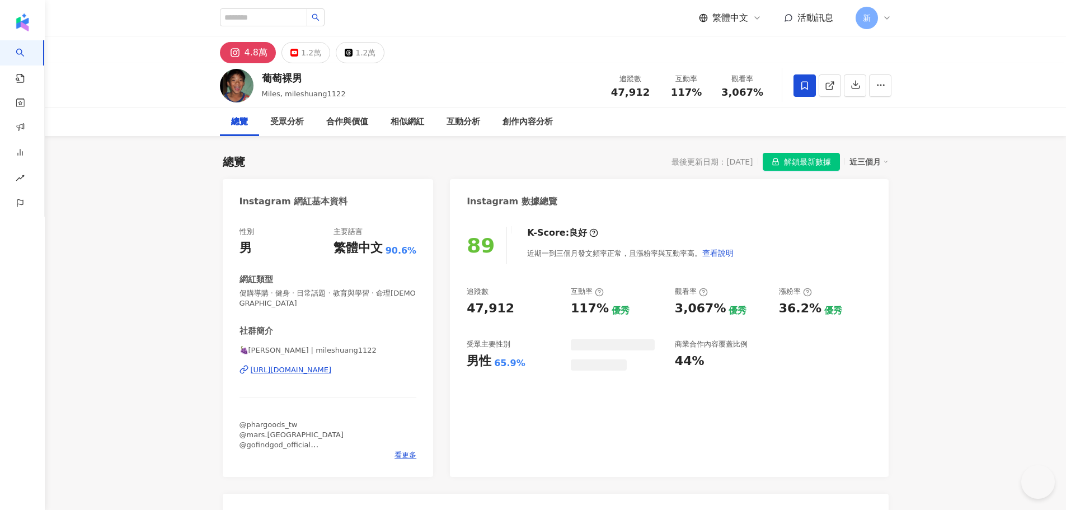
click at [301, 371] on div "https://www.instagram.com/mileshuang1122/" at bounding box center [291, 370] width 81 height 10
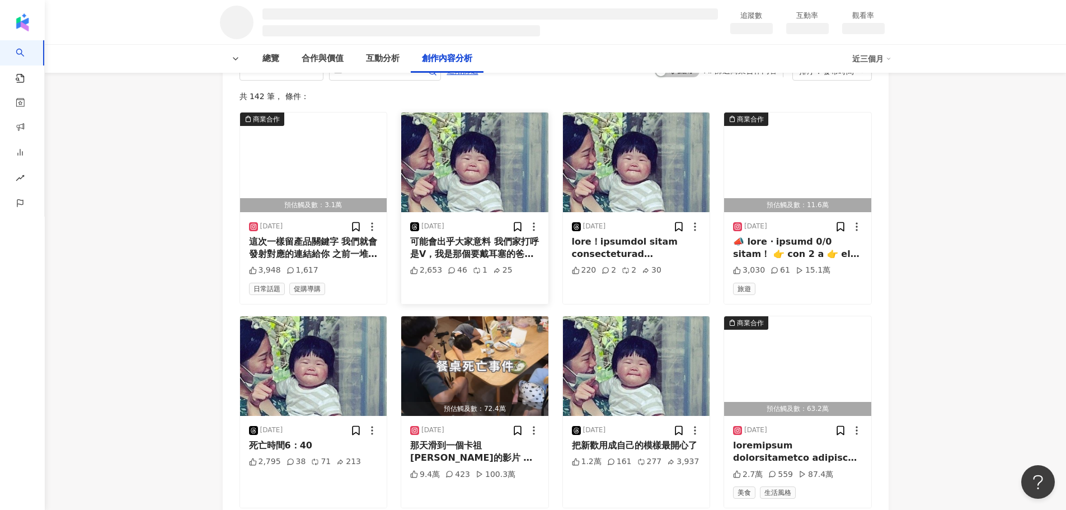
scroll to position [1243, 0]
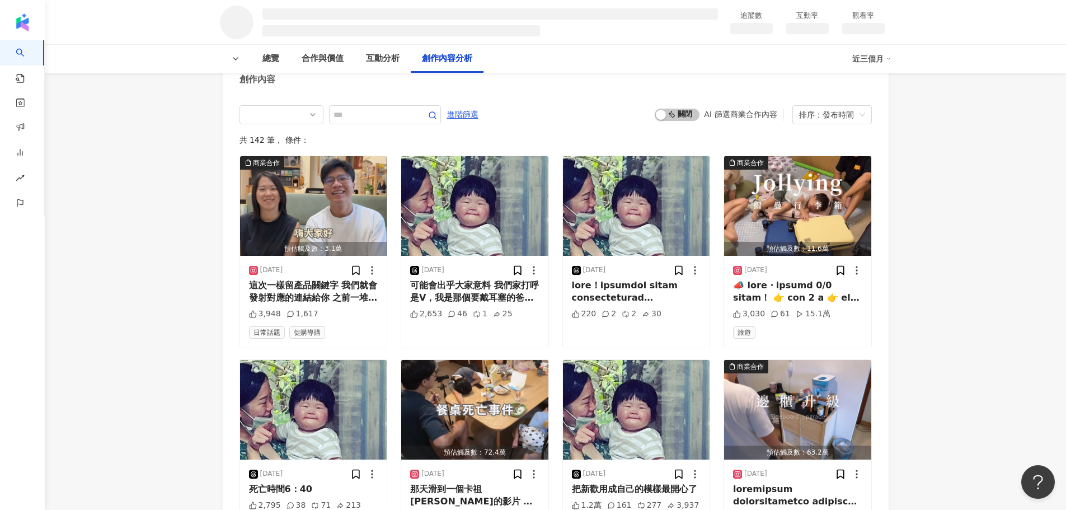
click at [374, 125] on div "創作內容分析 創作內容 進階篩選 啟動 關閉 AI 篩選商業合作內容 排序：發布時間 共 142 筆 ， 條件： 商業合作 預估觸及數：3.1萬 2025/9…" at bounding box center [556, 507] width 666 height 970
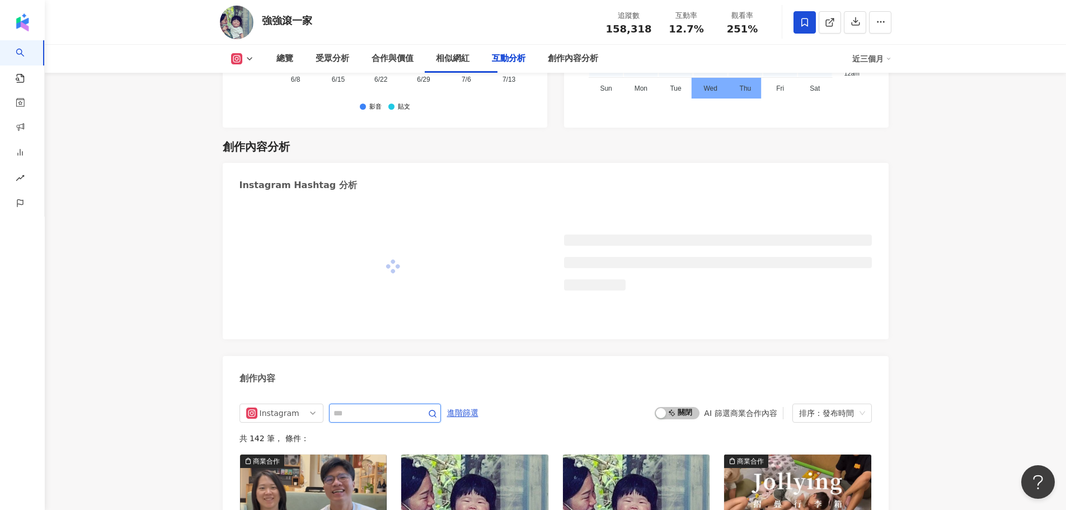
click at [361, 406] on input "text" at bounding box center [372, 412] width 78 height 13
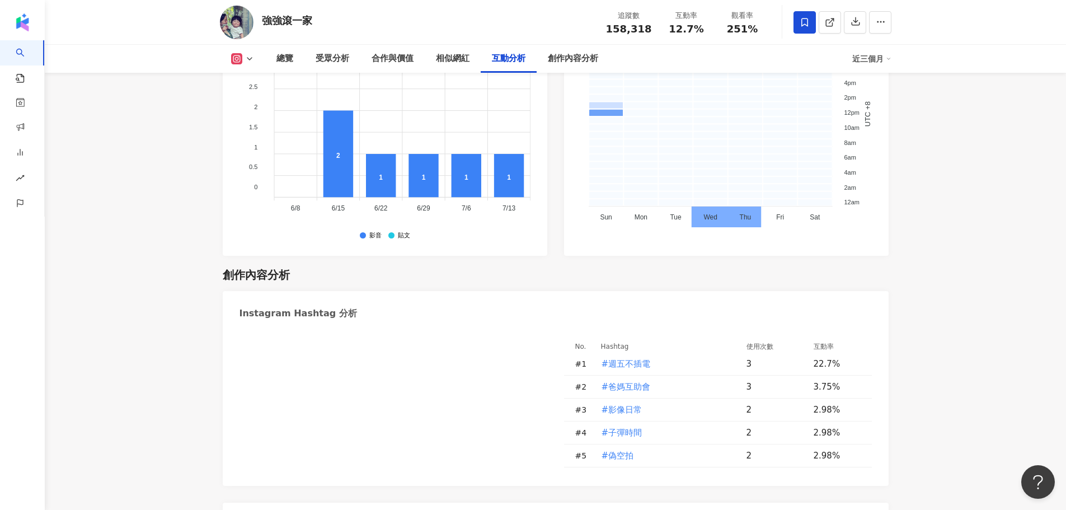
scroll to position [3136, 0]
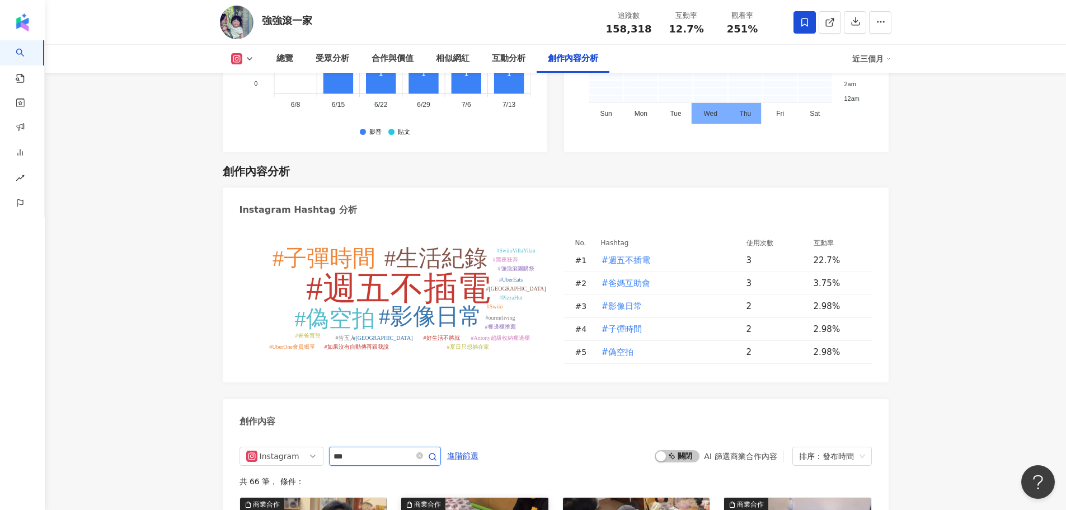
scroll to position [3360, 0]
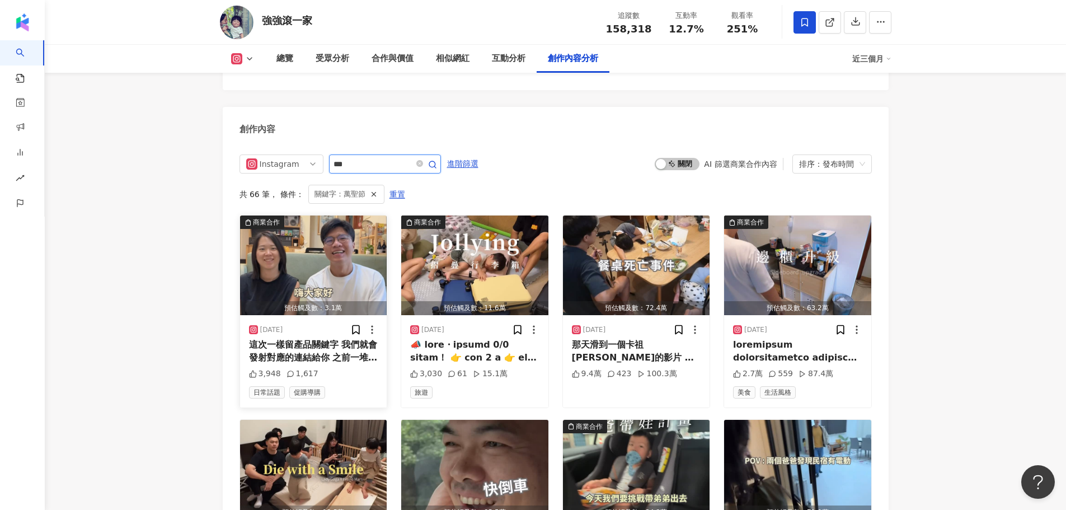
scroll to position [3318, 0]
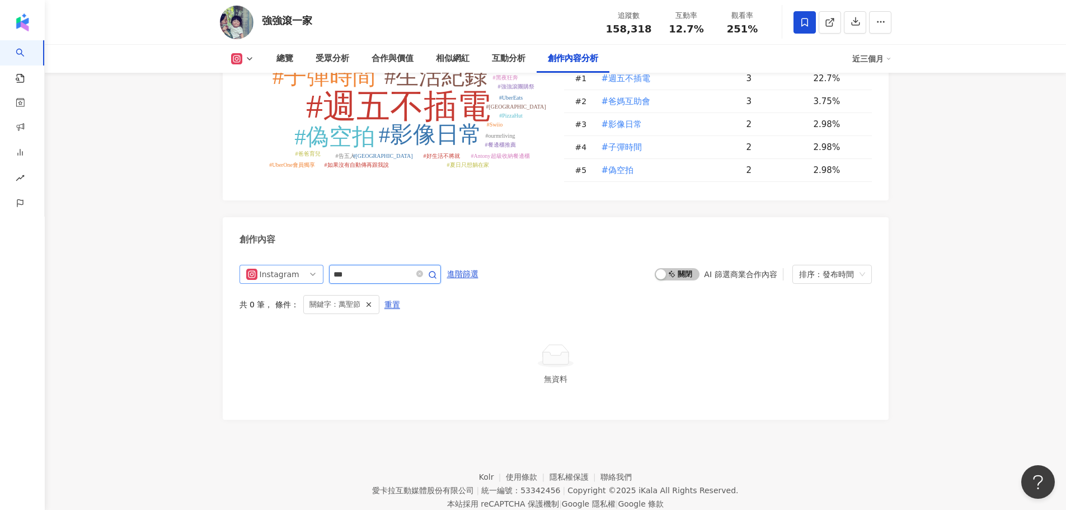
drag, startPoint x: 346, startPoint y: 239, endPoint x: 306, endPoint y: 234, distance: 40.0
click at [308, 265] on div "Instagram ***" at bounding box center [339, 274] width 201 height 19
type input "*"
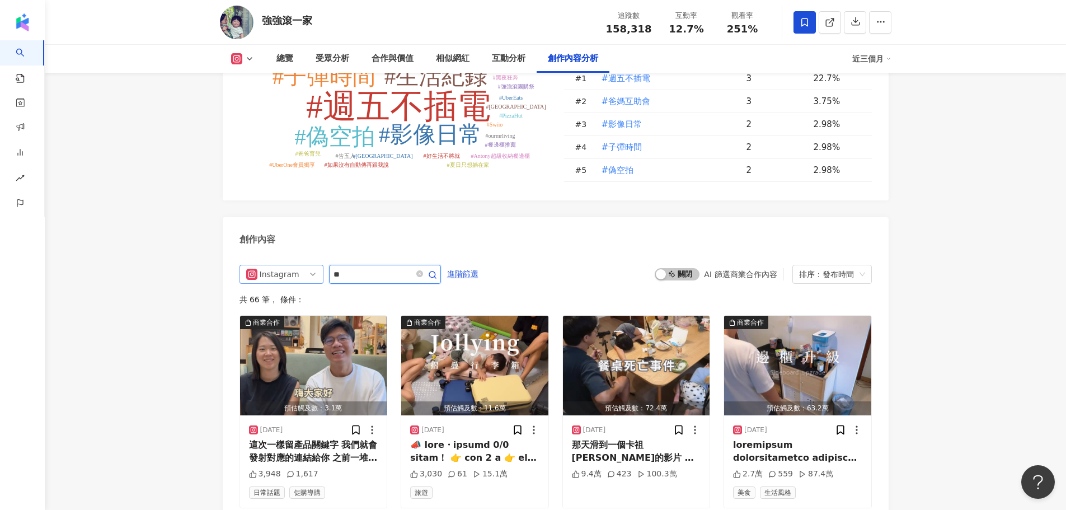
scroll to position [3428, 0]
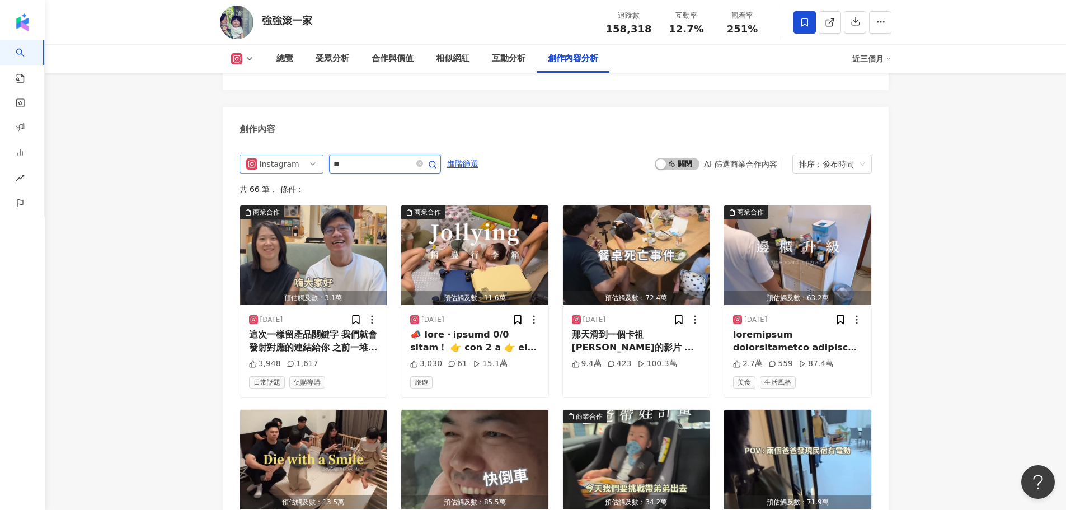
drag, startPoint x: 365, startPoint y: 128, endPoint x: 308, endPoint y: 126, distance: 56.5
click at [308, 154] on div "Instagram **" at bounding box center [339, 163] width 201 height 19
type input "**"
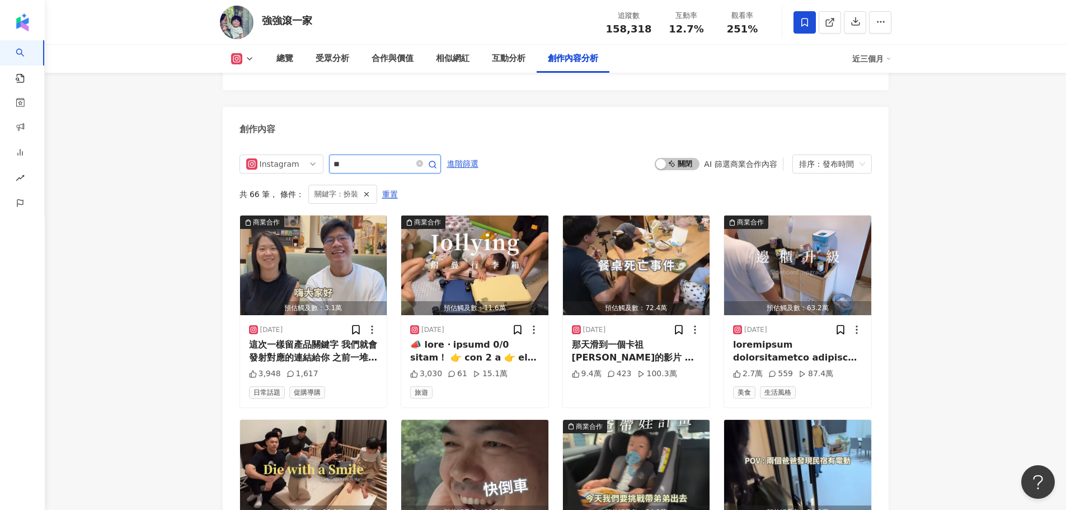
scroll to position [3318, 0]
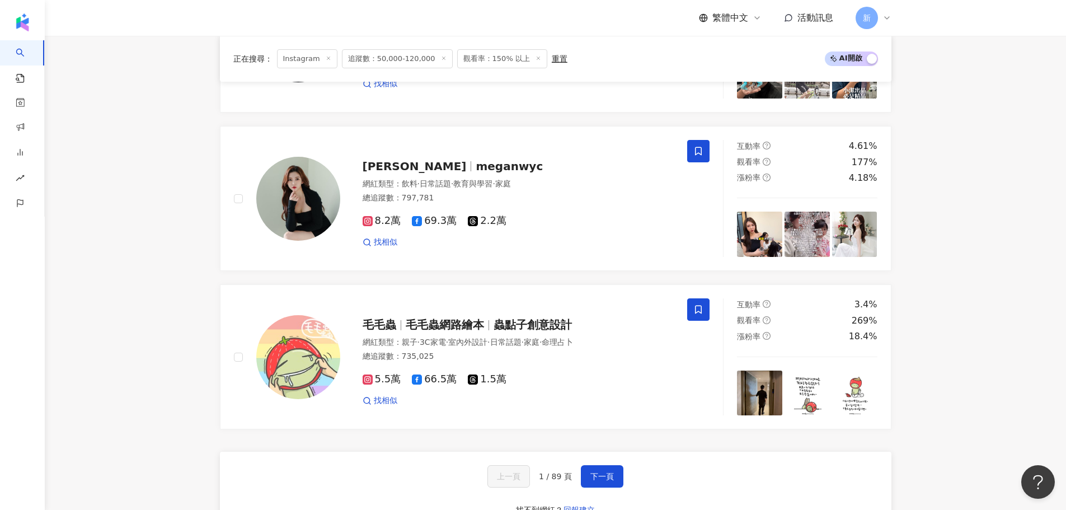
scroll to position [1958, 0]
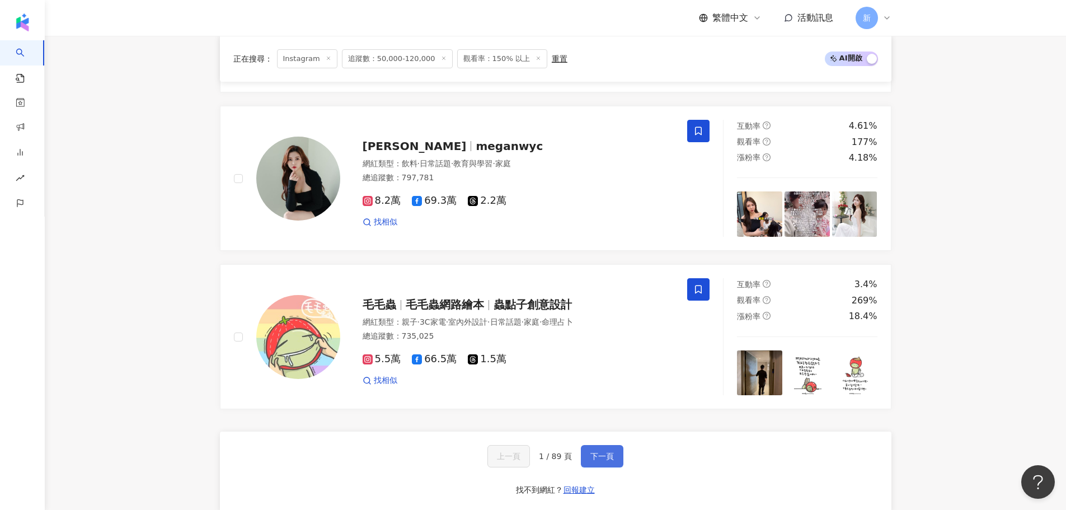
click at [603, 452] on span "下一頁" at bounding box center [601, 456] width 23 height 9
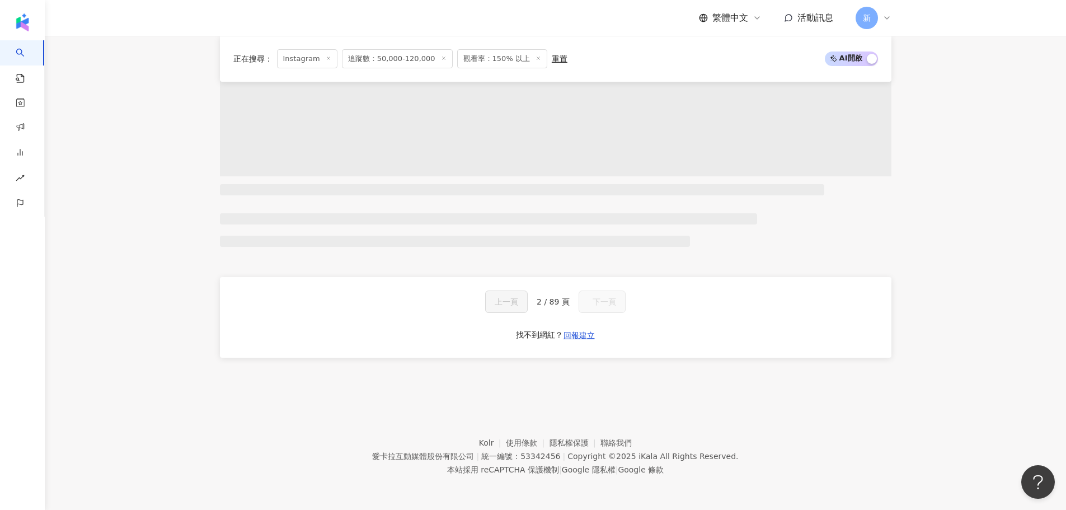
scroll to position [736, 0]
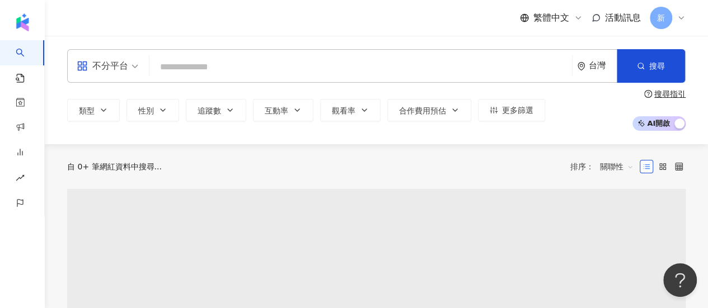
click at [309, 64] on input "search" at bounding box center [360, 67] width 413 height 21
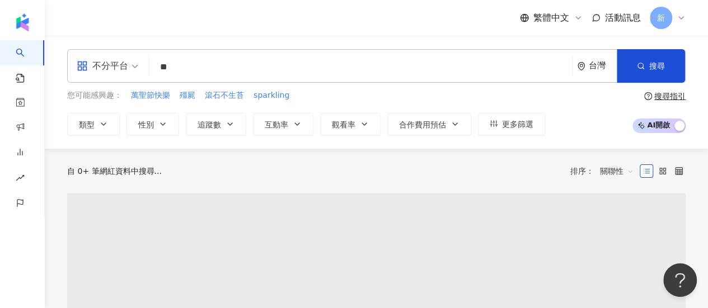
type input "*"
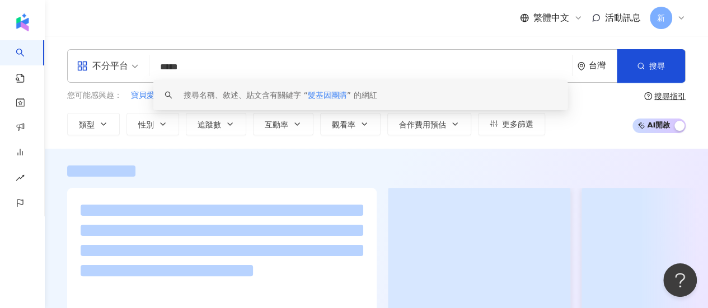
click at [340, 93] on span "髮基因團購" at bounding box center [327, 95] width 39 height 9
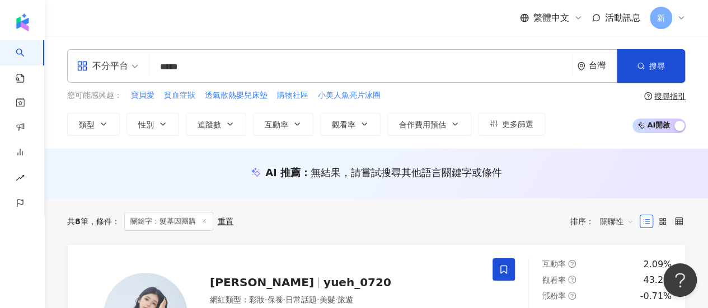
click at [621, 222] on span "關聯性" at bounding box center [617, 222] width 34 height 18
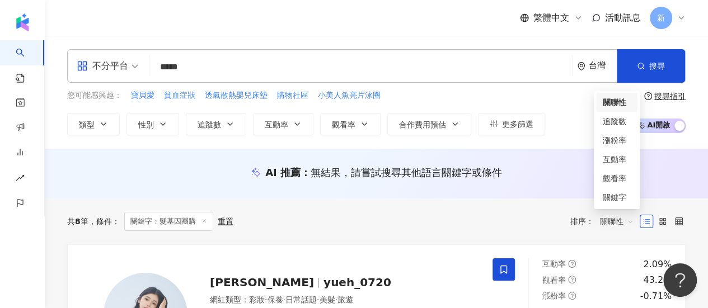
click at [621, 222] on span "關聯性" at bounding box center [617, 222] width 34 height 18
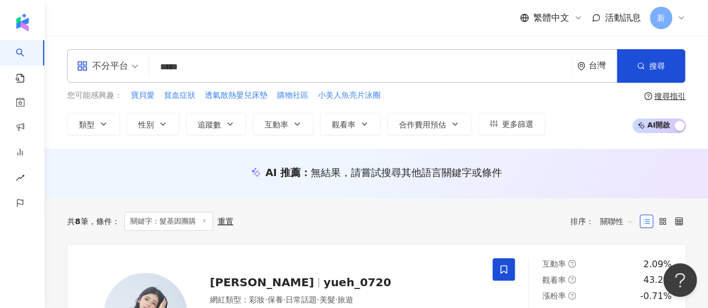
click at [161, 63] on input "*****" at bounding box center [360, 67] width 413 height 21
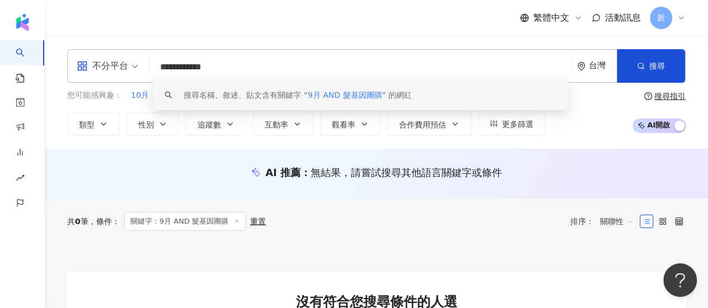
click at [366, 92] on span "9月 AND 髮基因團購" at bounding box center [345, 95] width 74 height 9
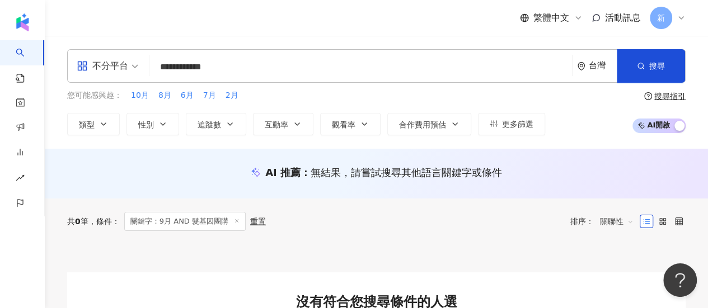
drag, startPoint x: 252, startPoint y: 63, endPoint x: 190, endPoint y: 2, distance: 87.4
click at [94, 59] on div "**********" at bounding box center [376, 66] width 618 height 34
type input "**********"
